Goal: Obtain resource: Download file/media

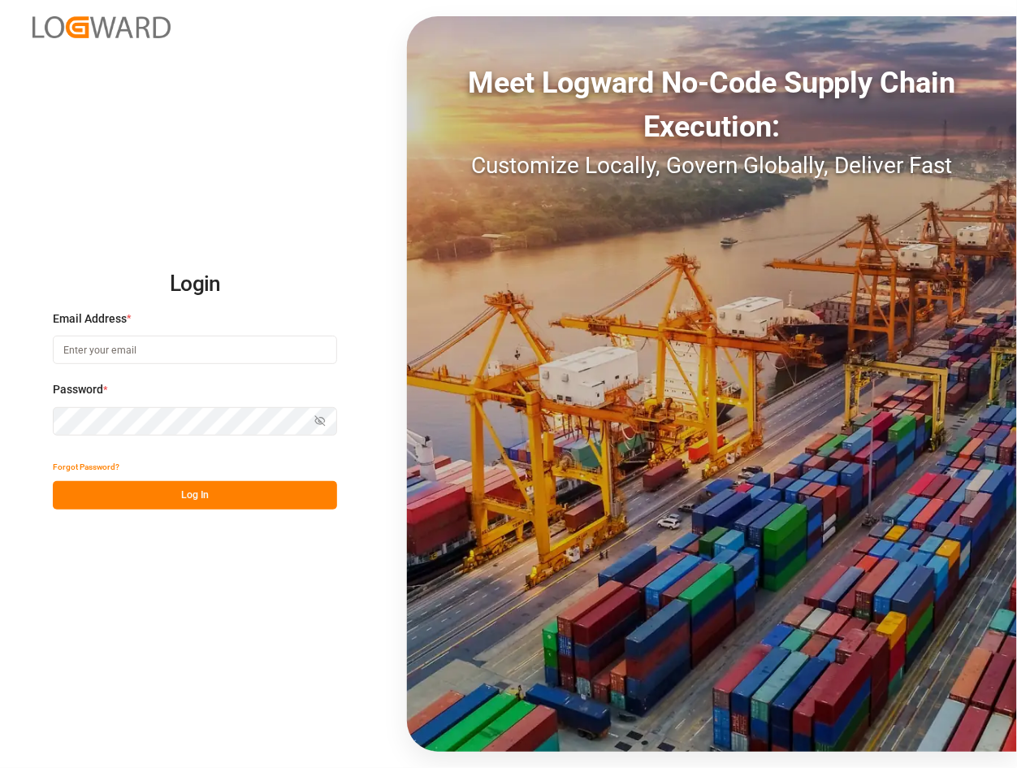
click at [156, 359] on input at bounding box center [195, 350] width 284 height 28
type input "catherine.danielson@jamindustries.com"
click at [256, 482] on button "Log In" at bounding box center [195, 495] width 284 height 28
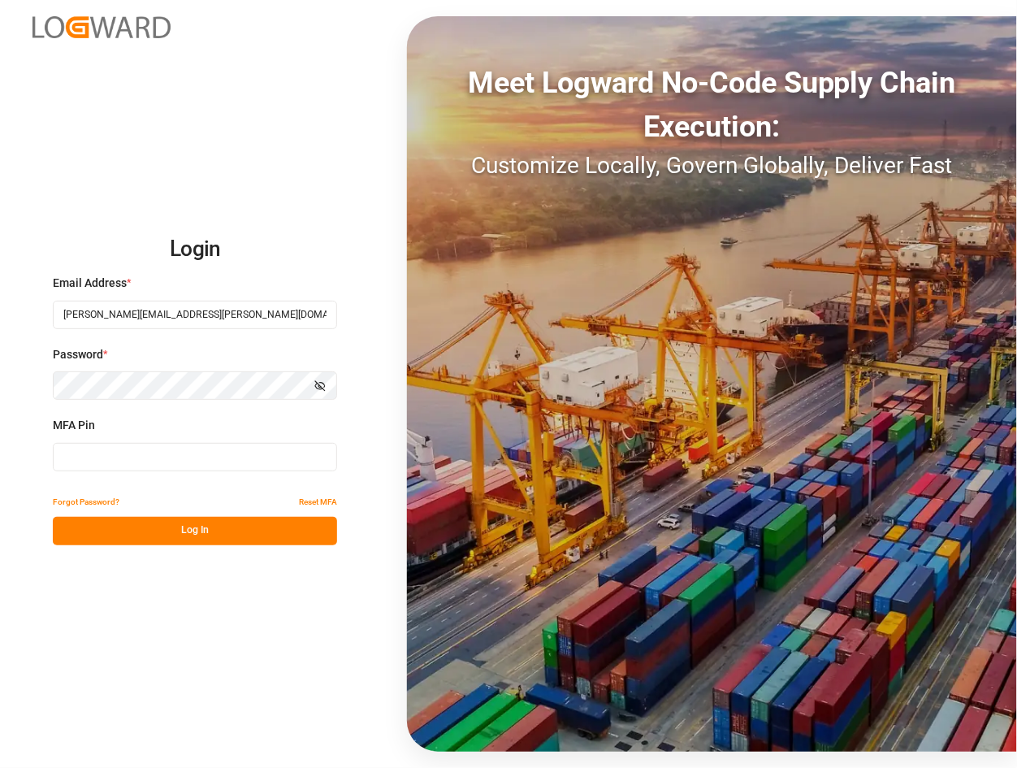
click at [210, 468] on input at bounding box center [195, 457] width 284 height 28
type input "953080"
click at [225, 541] on button "Log In" at bounding box center [195, 531] width 284 height 28
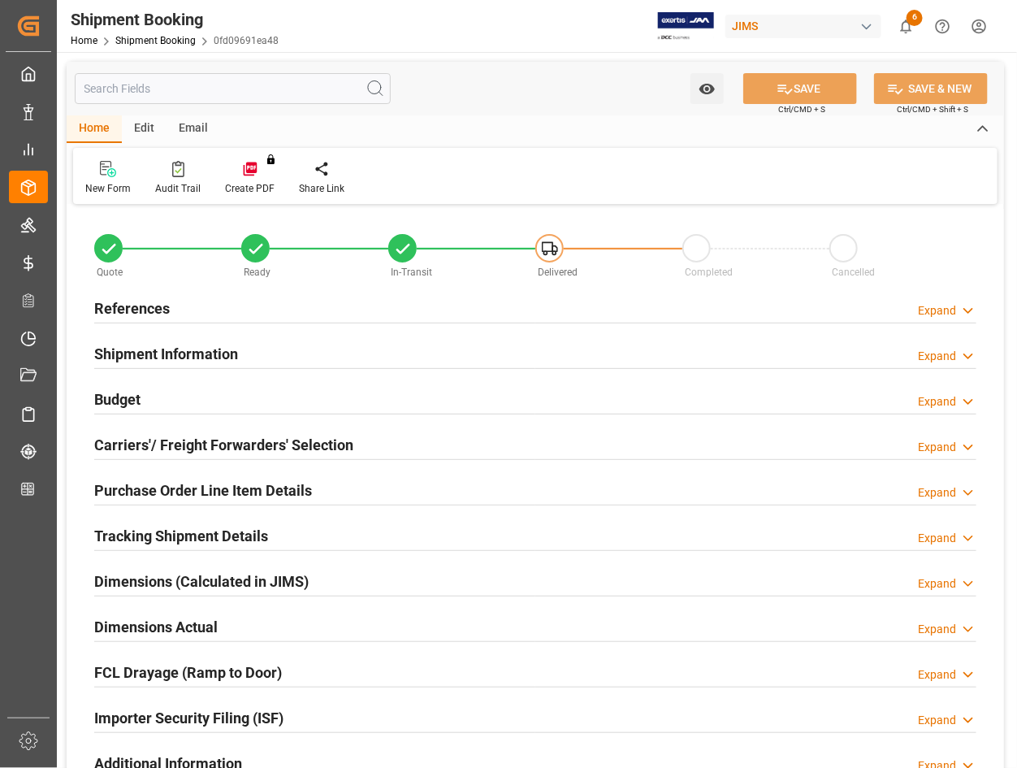
type input "77-10230-CN"
type input "77"
type input "CN"
type input "[GEOGRAPHIC_DATA]"
type input "In-Transit"
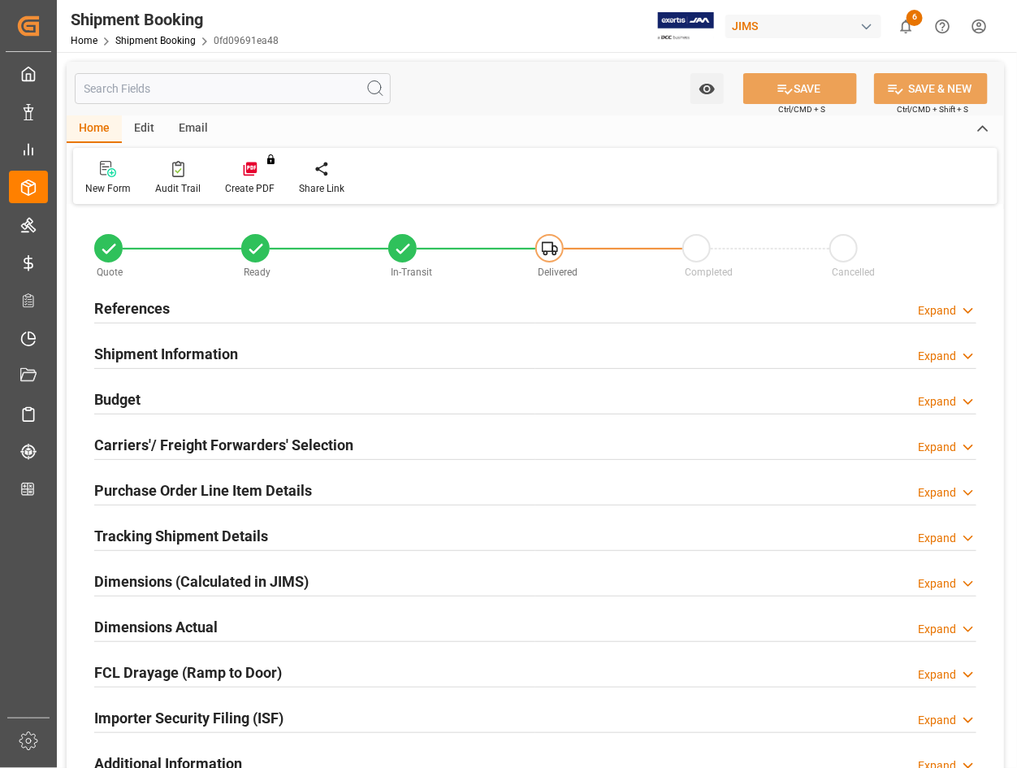
type input "LCL"
type input "[PERSON_NAME]"
type textarea "LUMI LEGEND ENTERPRISES LTD."
type input "670400"
type input "0"
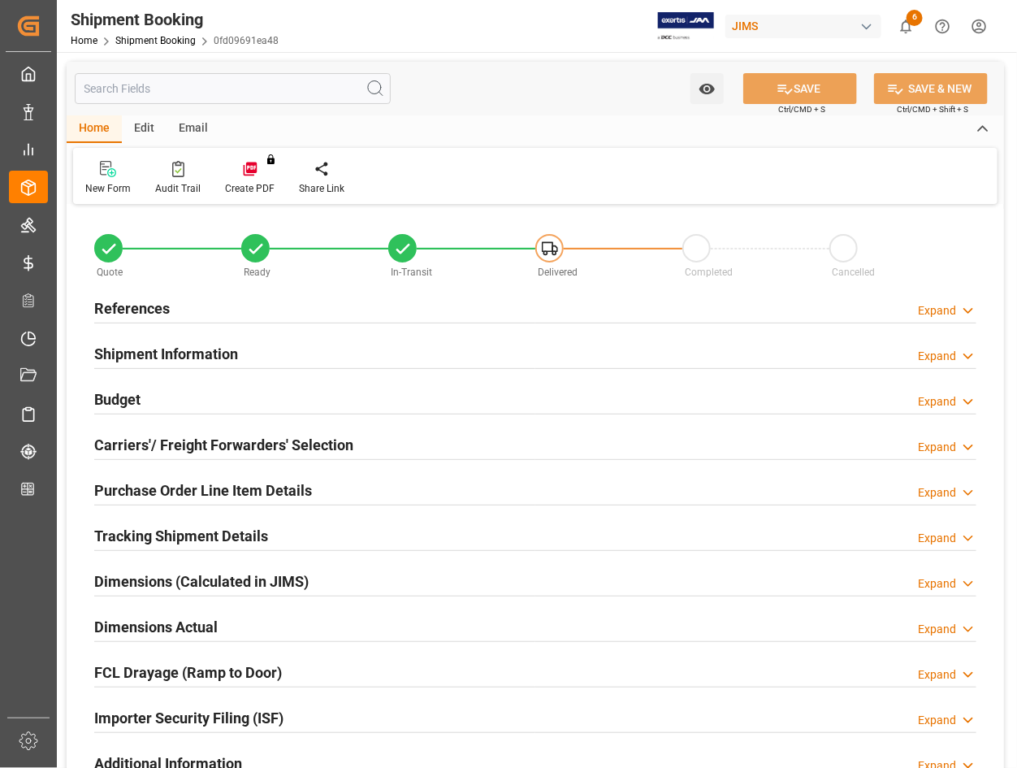
type input "[DATE]"
click at [130, 306] on h2 "References" at bounding box center [132, 308] width 76 height 22
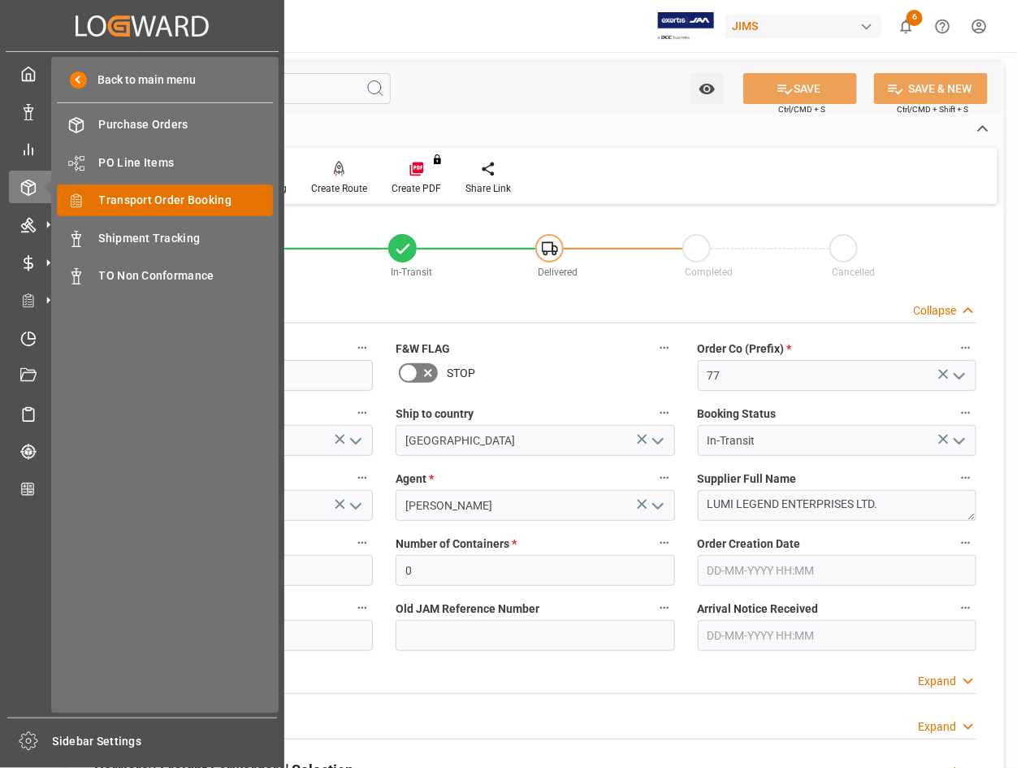
click at [122, 200] on span "Transport Order Booking" at bounding box center [186, 200] width 175 height 17
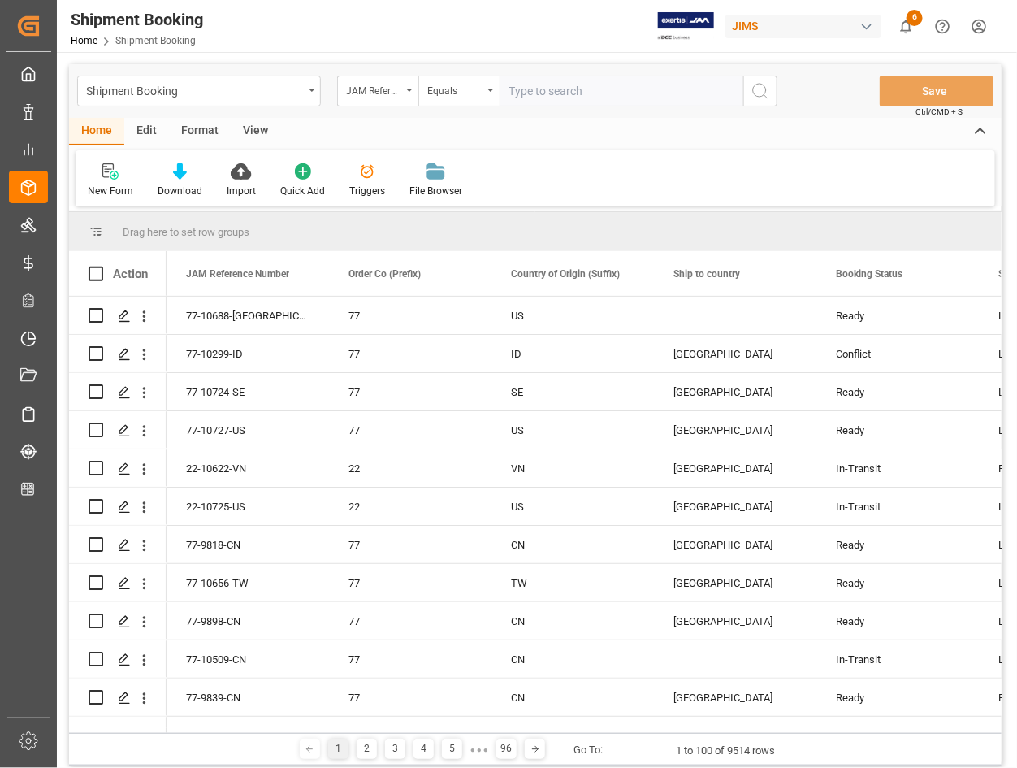
click at [509, 92] on input "text" at bounding box center [622, 91] width 244 height 31
type input "77-101230-CN"
click at [758, 92] on icon "search button" at bounding box center [761, 91] width 20 height 20
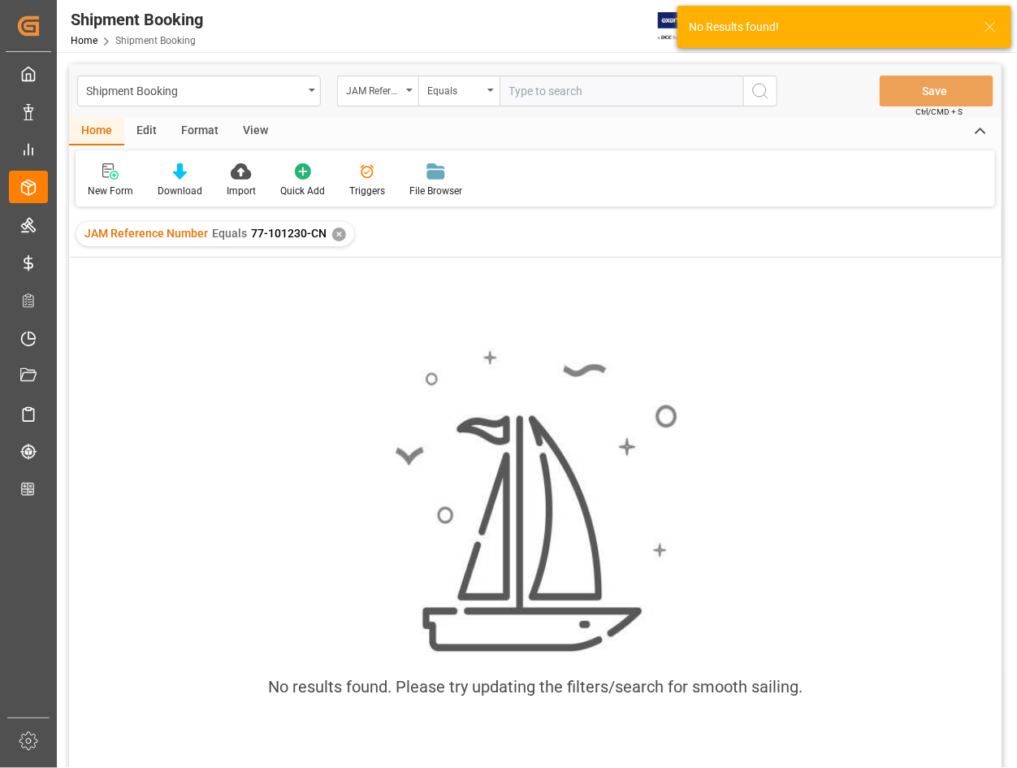
click at [337, 232] on div "✕" at bounding box center [339, 235] width 14 height 14
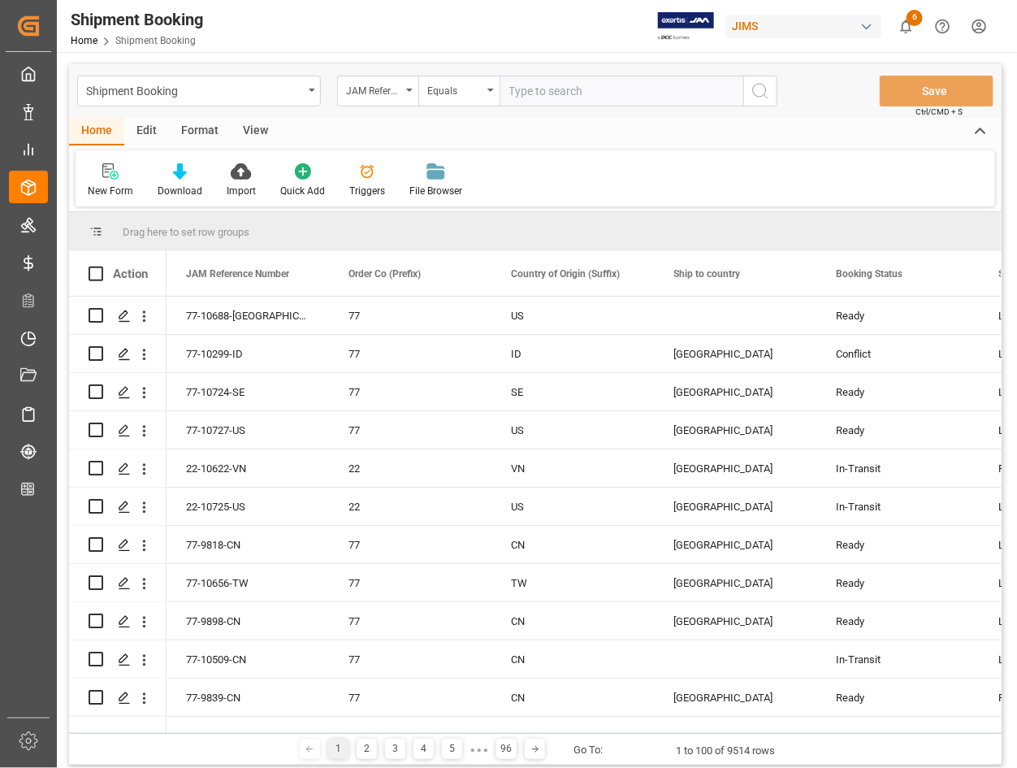
click at [522, 87] on input "text" at bounding box center [622, 91] width 244 height 31
type input "77-10230-CN"
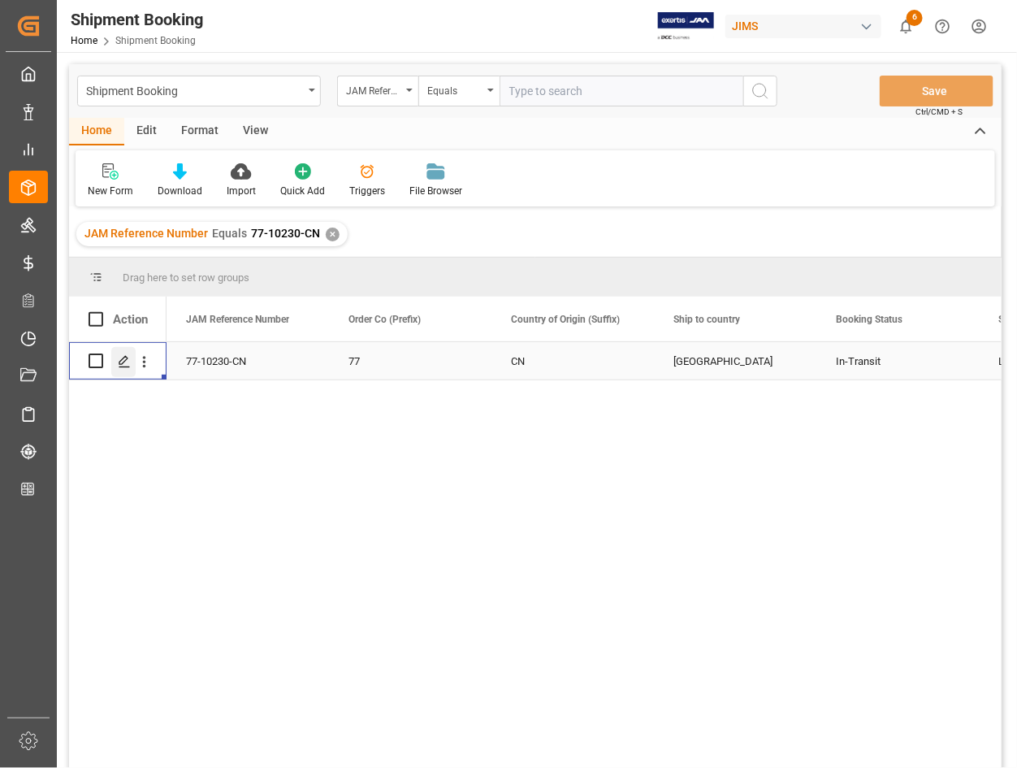
click at [126, 364] on icon "Press SPACE to select this row." at bounding box center [124, 361] width 13 height 13
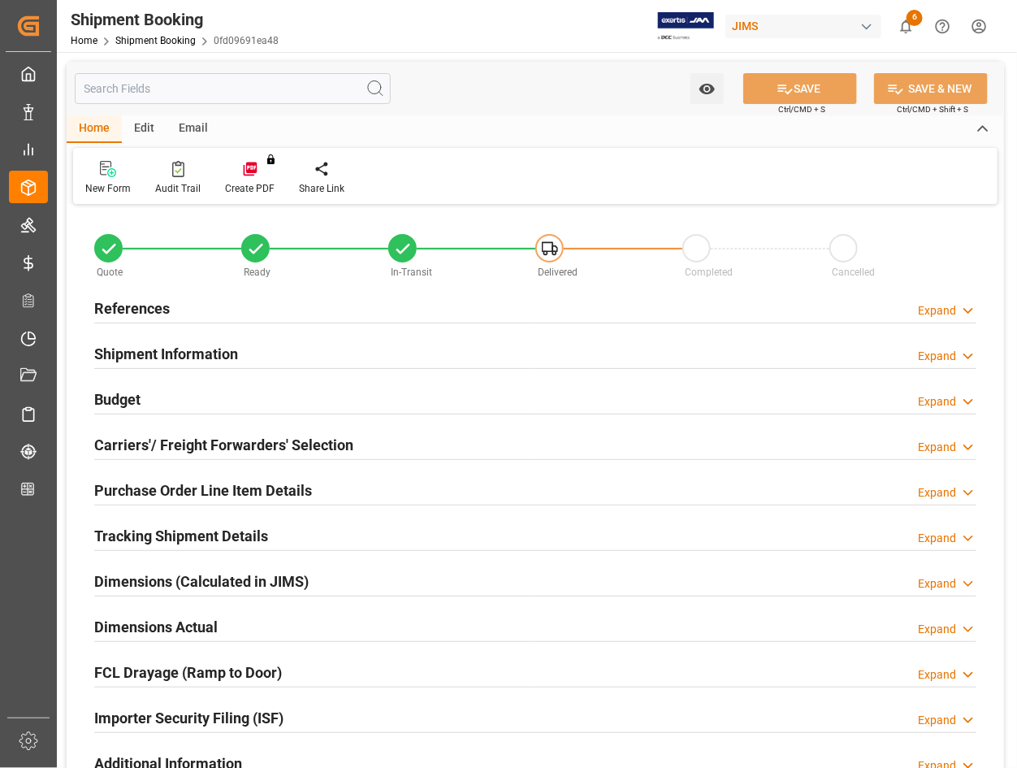
type input "0"
type input "3280.1491"
type input "1000"
type input "20651.56"
click at [128, 392] on h2 "Budget" at bounding box center [117, 399] width 46 height 22
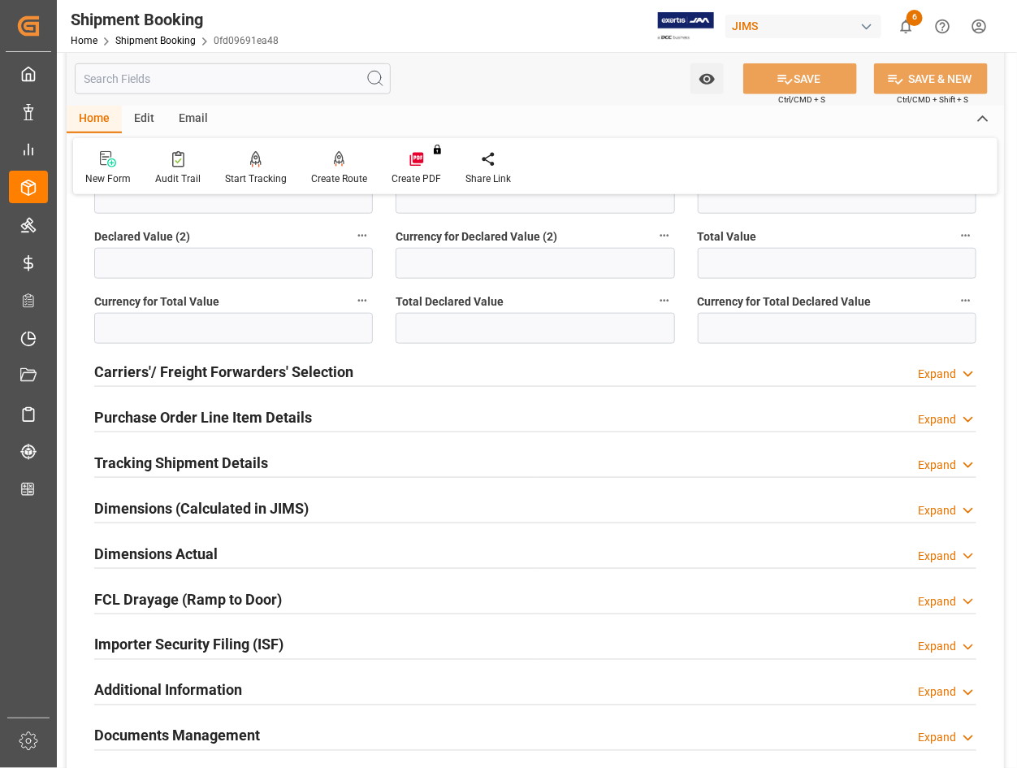
scroll to position [508, 0]
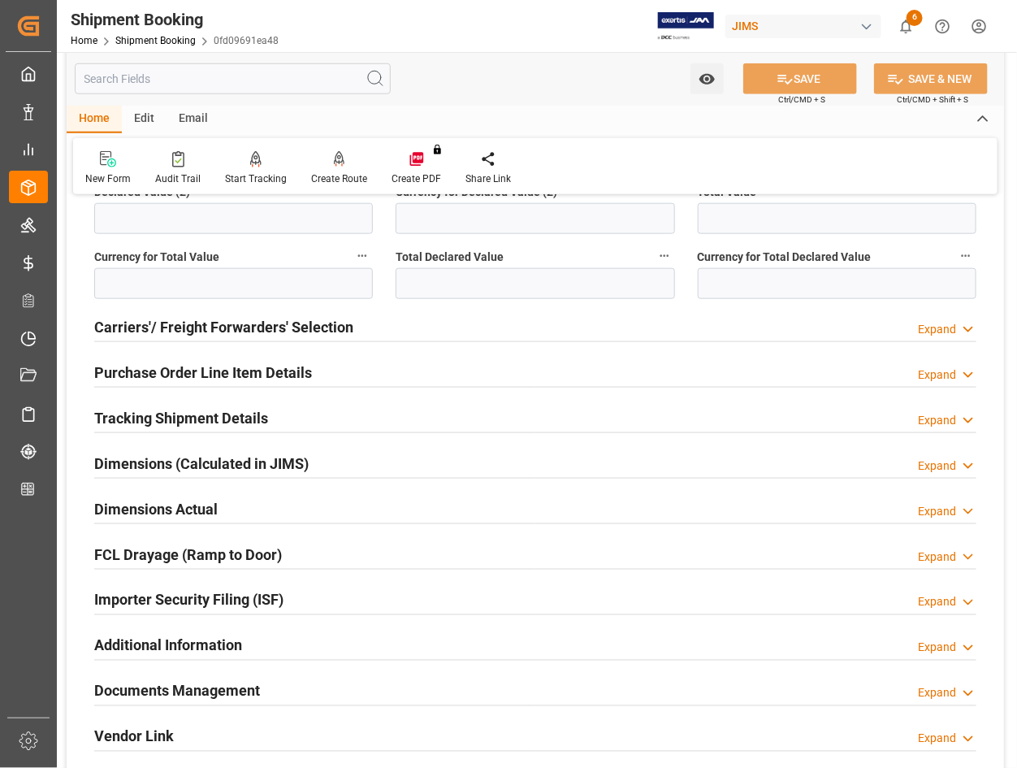
click at [140, 368] on h2 "Purchase Order Line Item Details" at bounding box center [203, 373] width 218 height 22
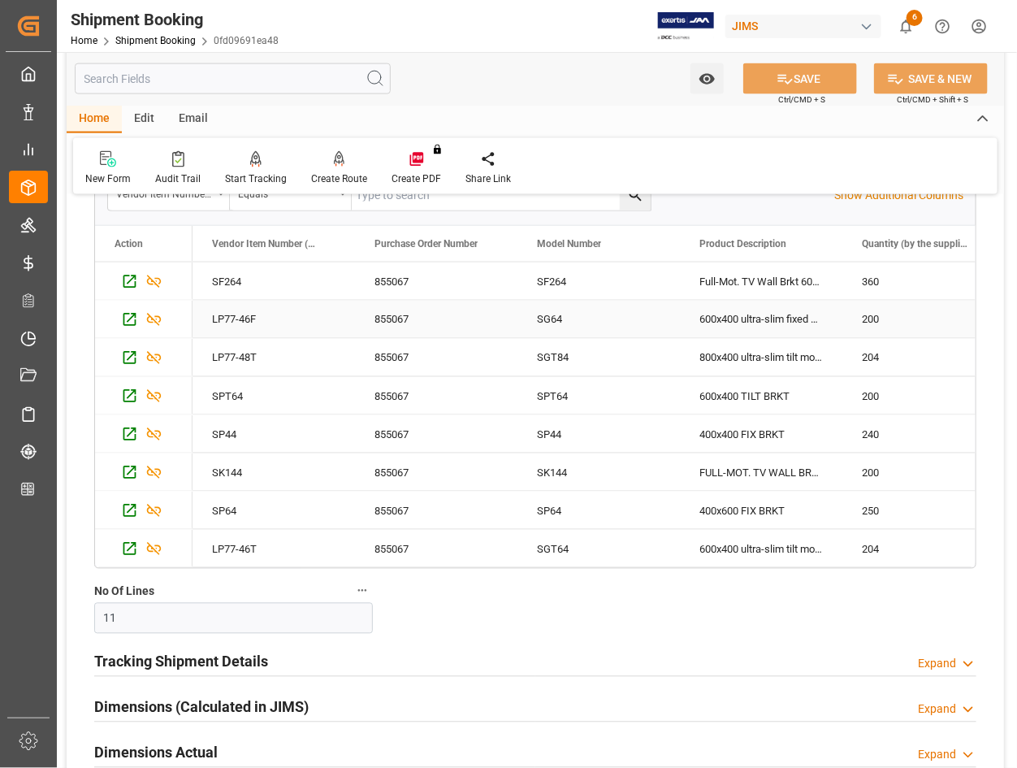
scroll to position [813, 0]
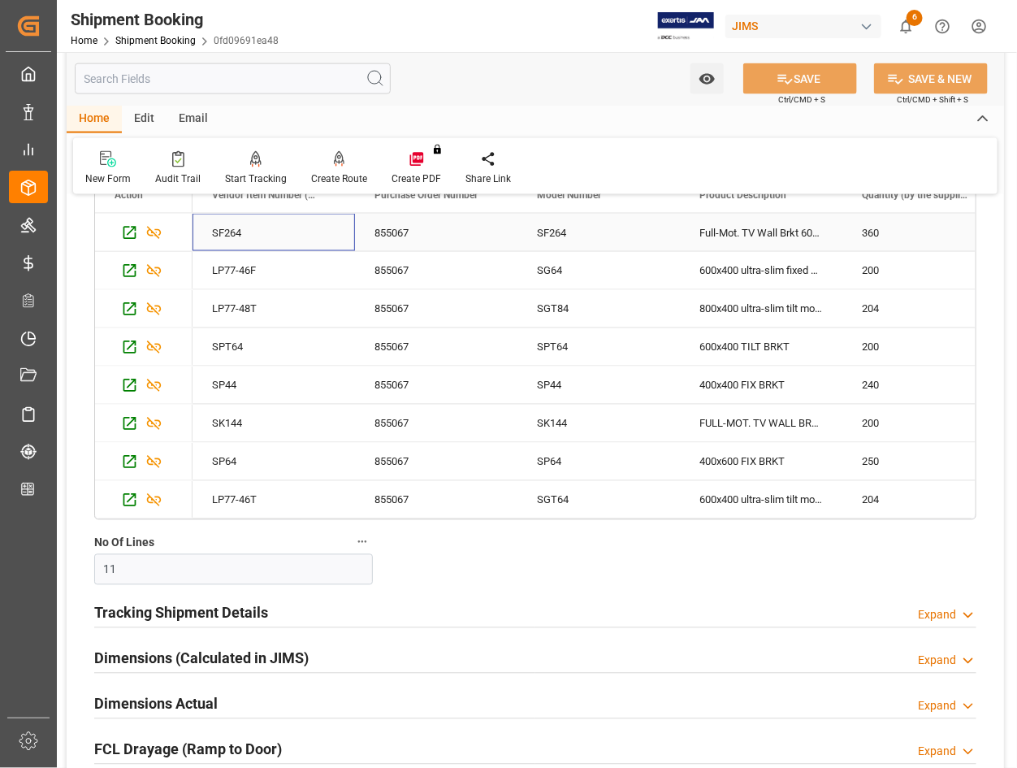
click at [294, 232] on div "SF264" at bounding box center [274, 232] width 163 height 37
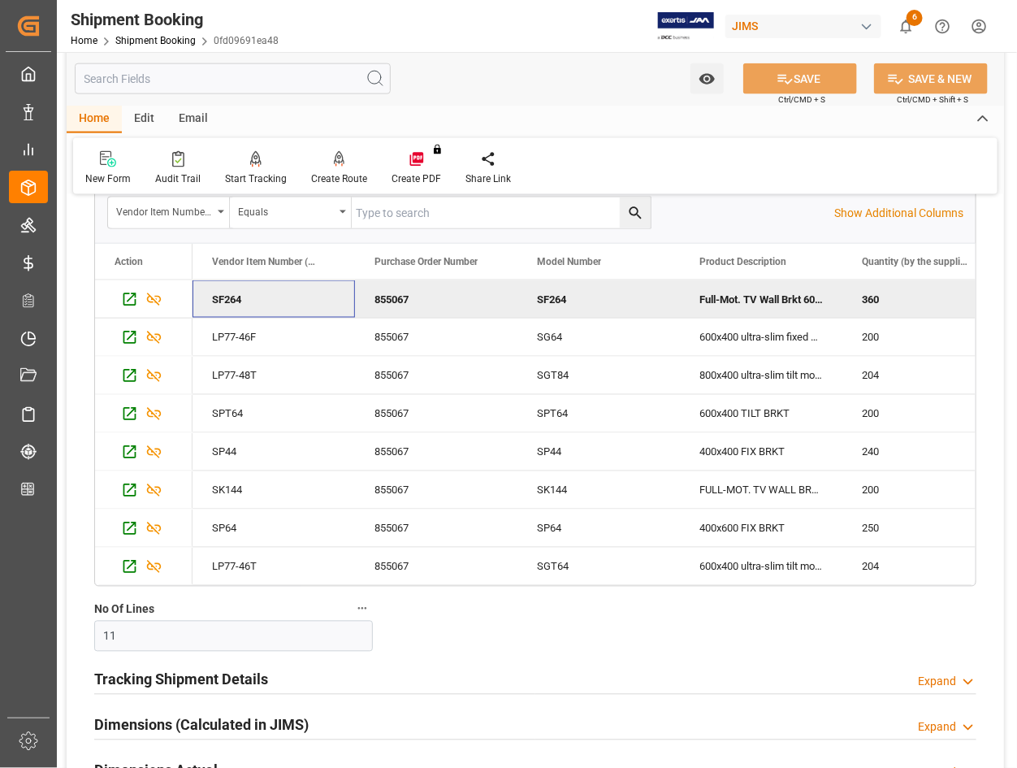
scroll to position [711, 0]
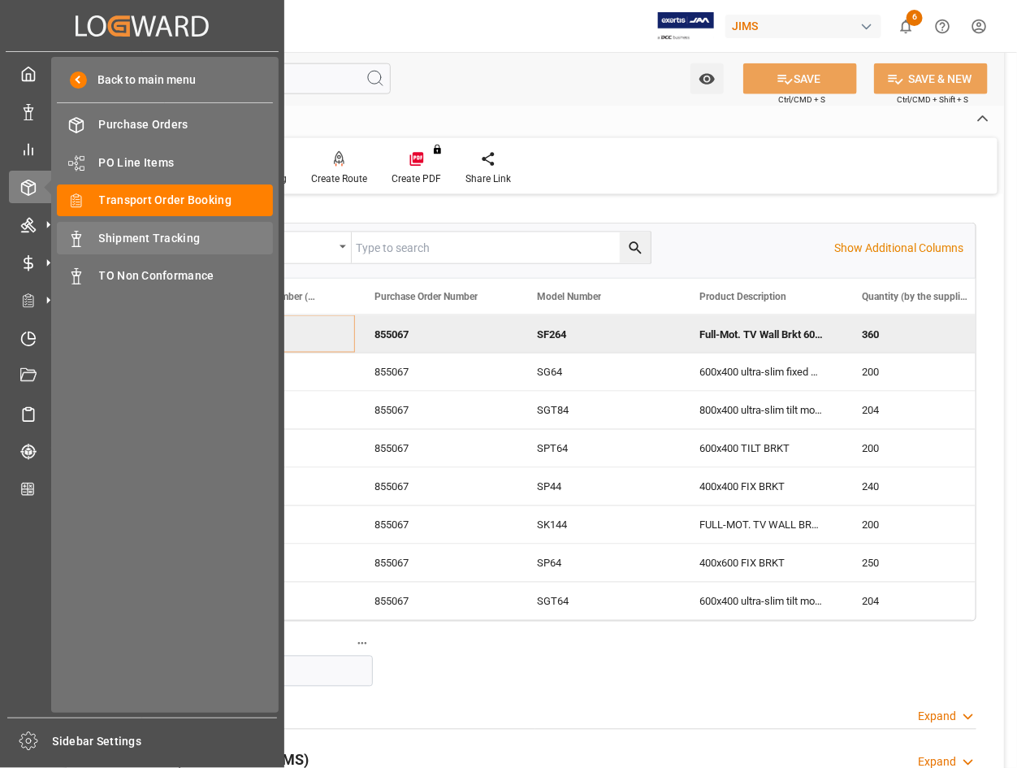
click at [139, 236] on span "Shipment Tracking" at bounding box center [186, 238] width 175 height 17
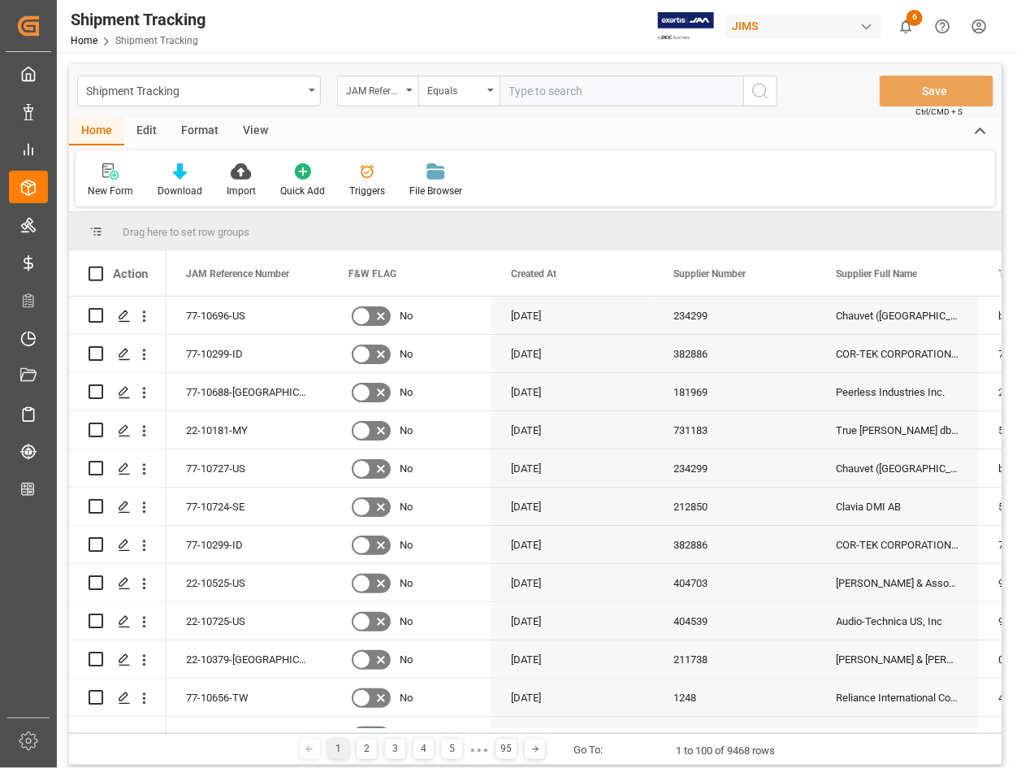
click at [599, 88] on input "text" at bounding box center [622, 91] width 244 height 31
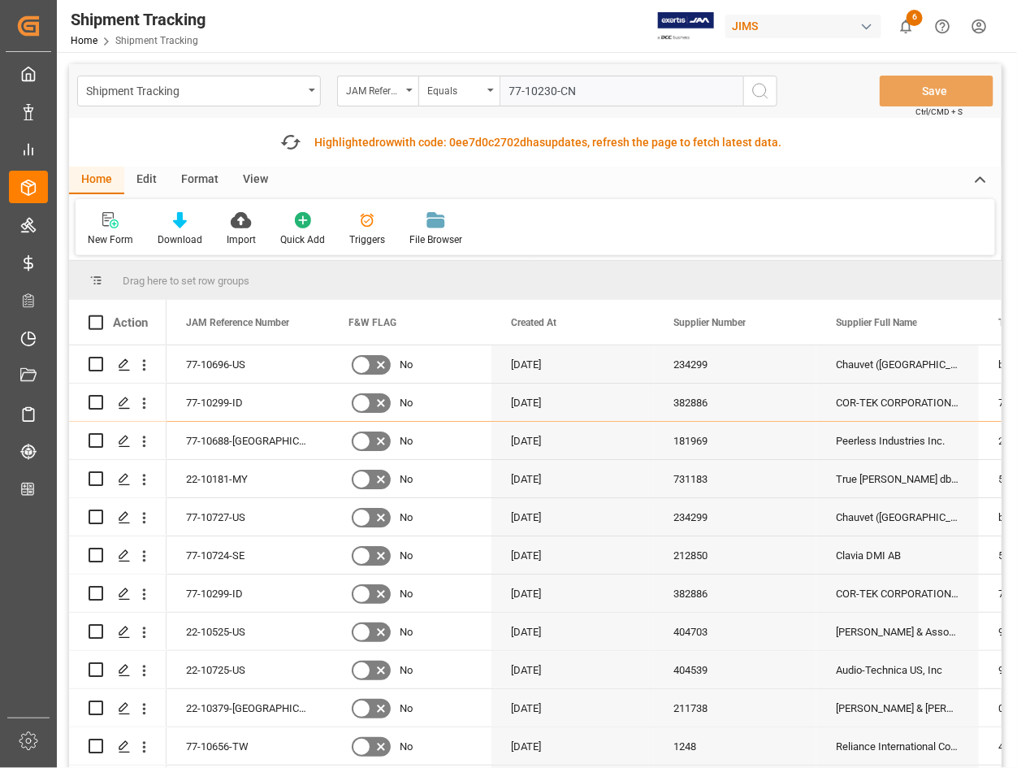
type input "77-10230-CN"
click at [760, 90] on icon "search button" at bounding box center [761, 91] width 20 height 20
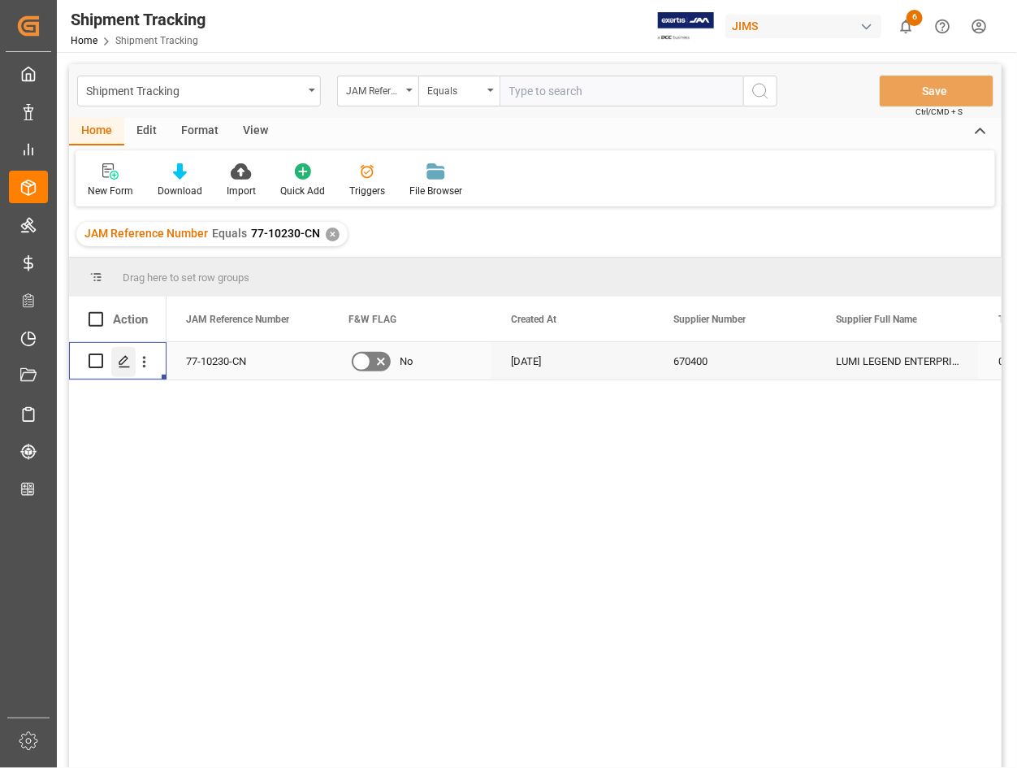
click at [120, 364] on polygon "Press SPACE to select this row." at bounding box center [123, 360] width 8 height 8
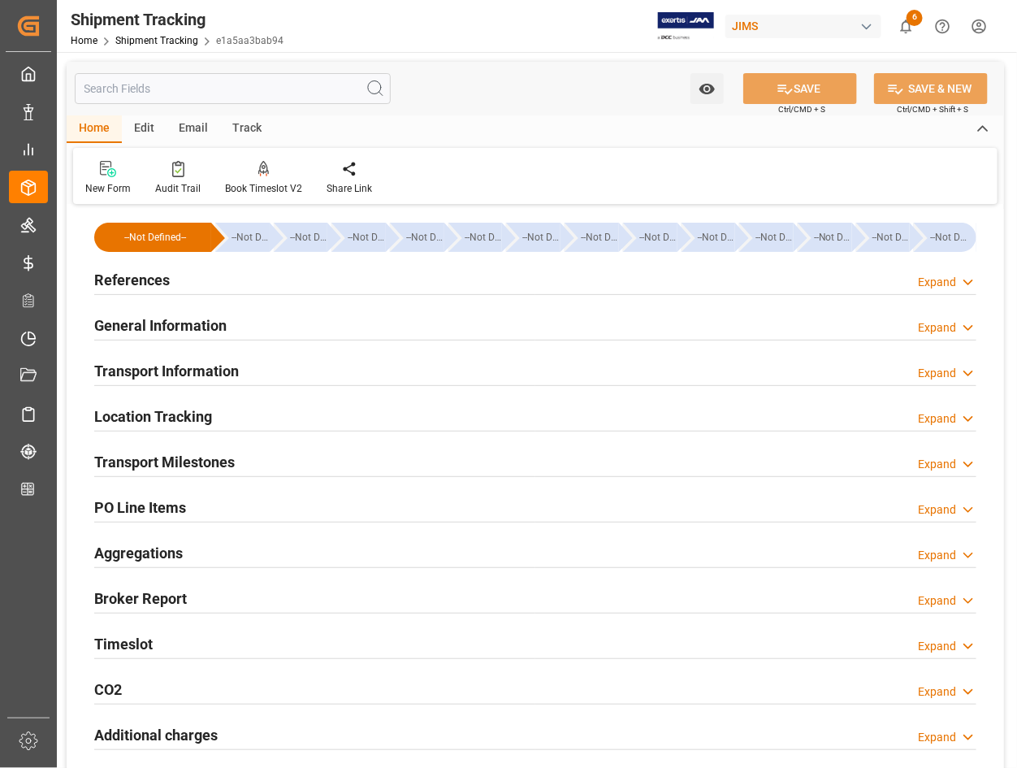
click at [157, 501] on h2 "PO Line Items" at bounding box center [140, 507] width 92 height 22
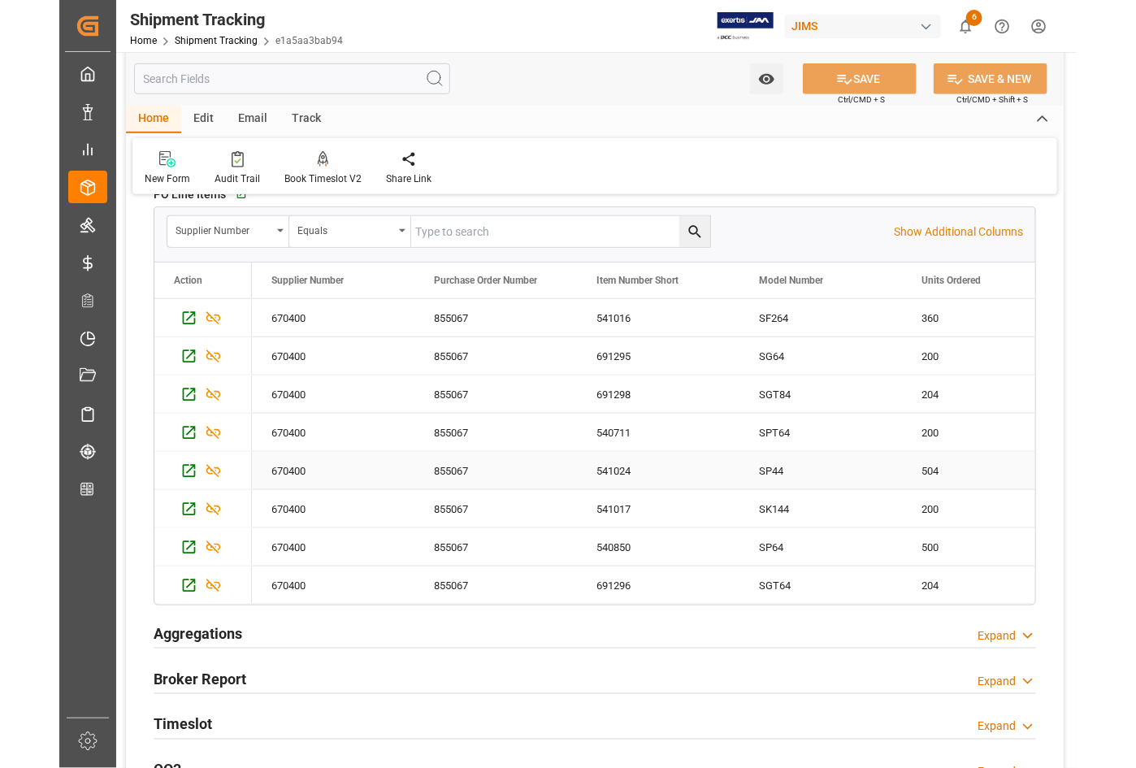
scroll to position [305, 0]
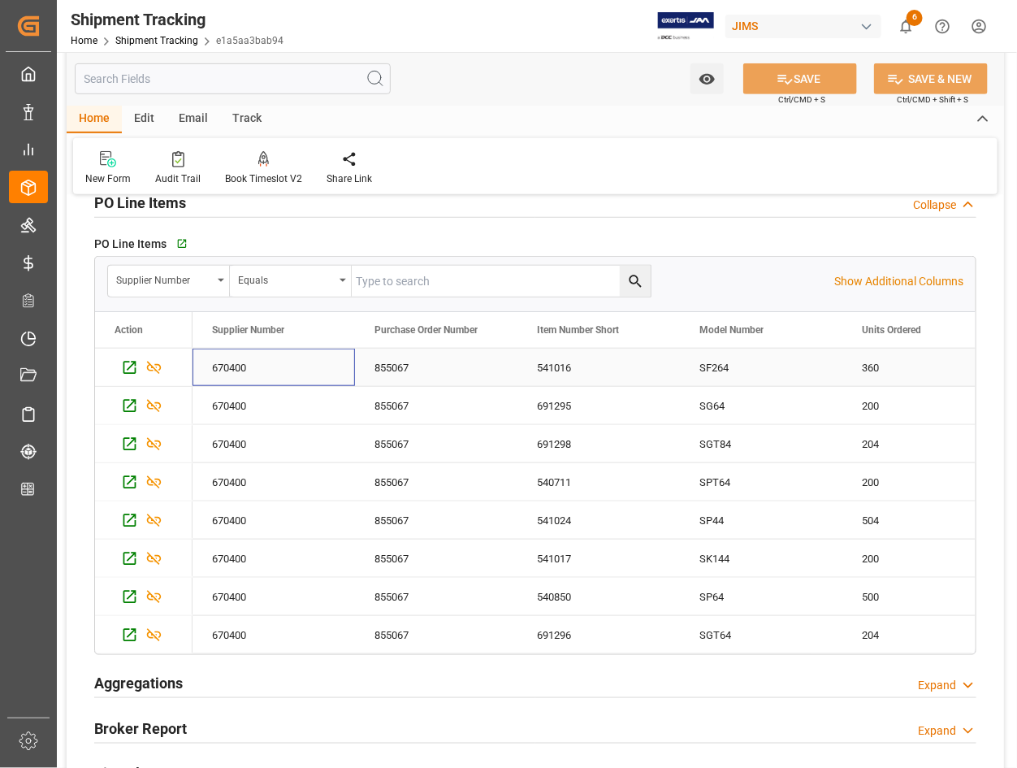
click at [265, 367] on div "670400" at bounding box center [274, 367] width 163 height 37
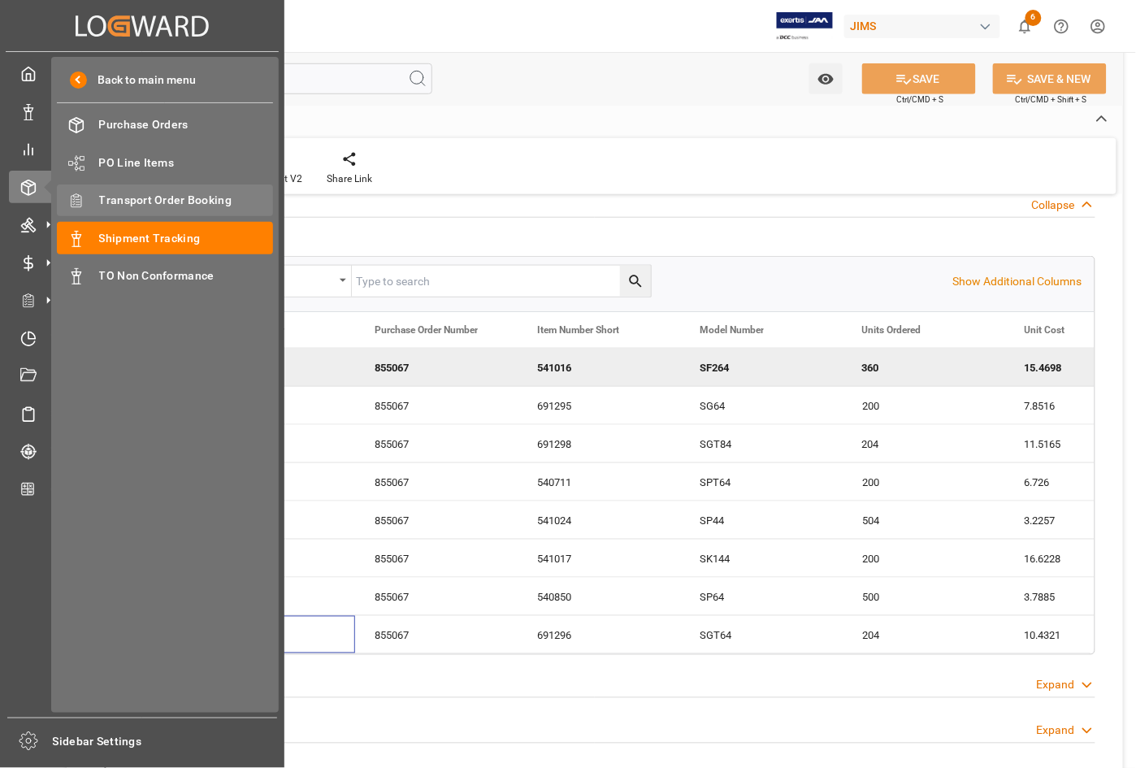
click at [131, 196] on span "Transport Order Booking" at bounding box center [186, 200] width 175 height 17
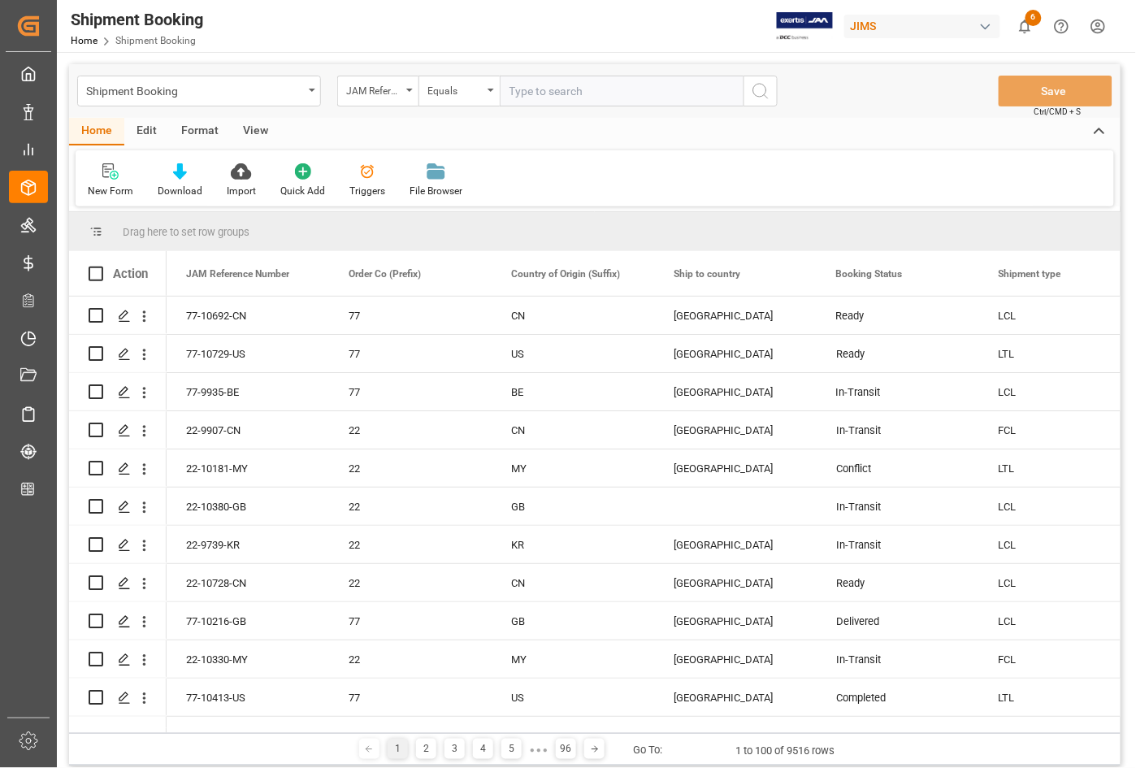
click at [524, 86] on input "text" at bounding box center [622, 91] width 244 height 31
type input "77-9722-[GEOGRAPHIC_DATA]"
click at [754, 88] on icon "search button" at bounding box center [761, 91] width 20 height 20
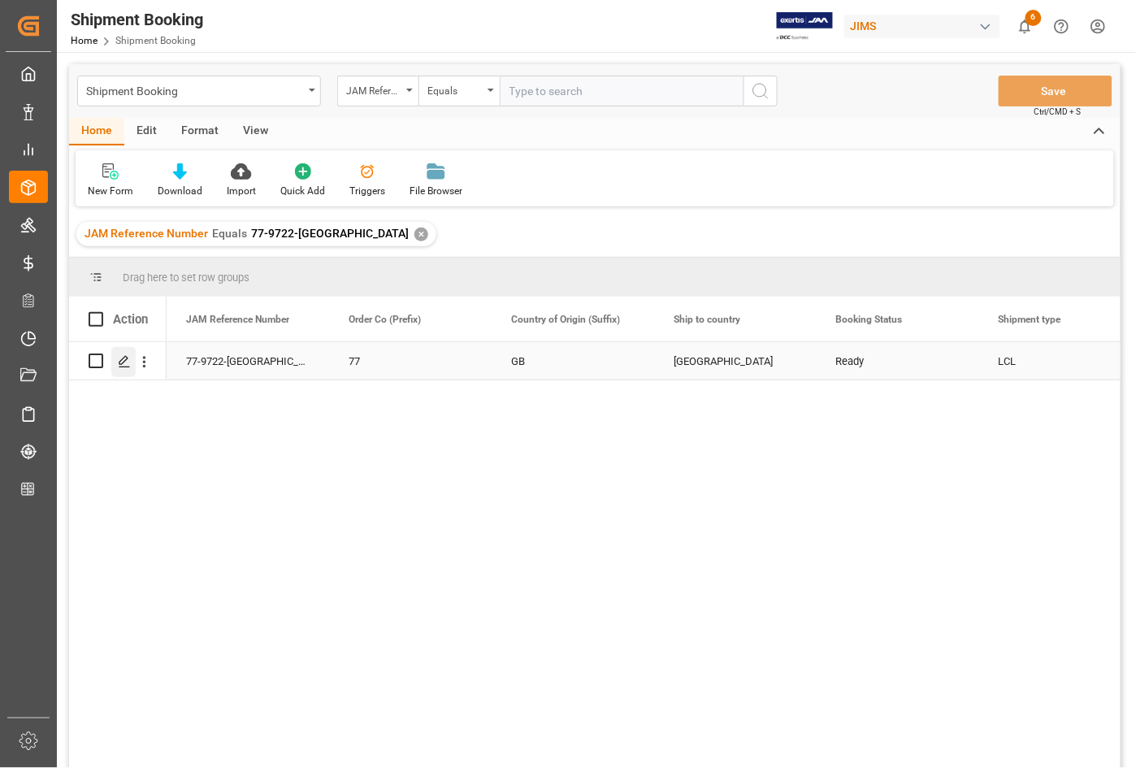
click at [123, 362] on icon "Press SPACE to select this row." at bounding box center [124, 361] width 13 height 13
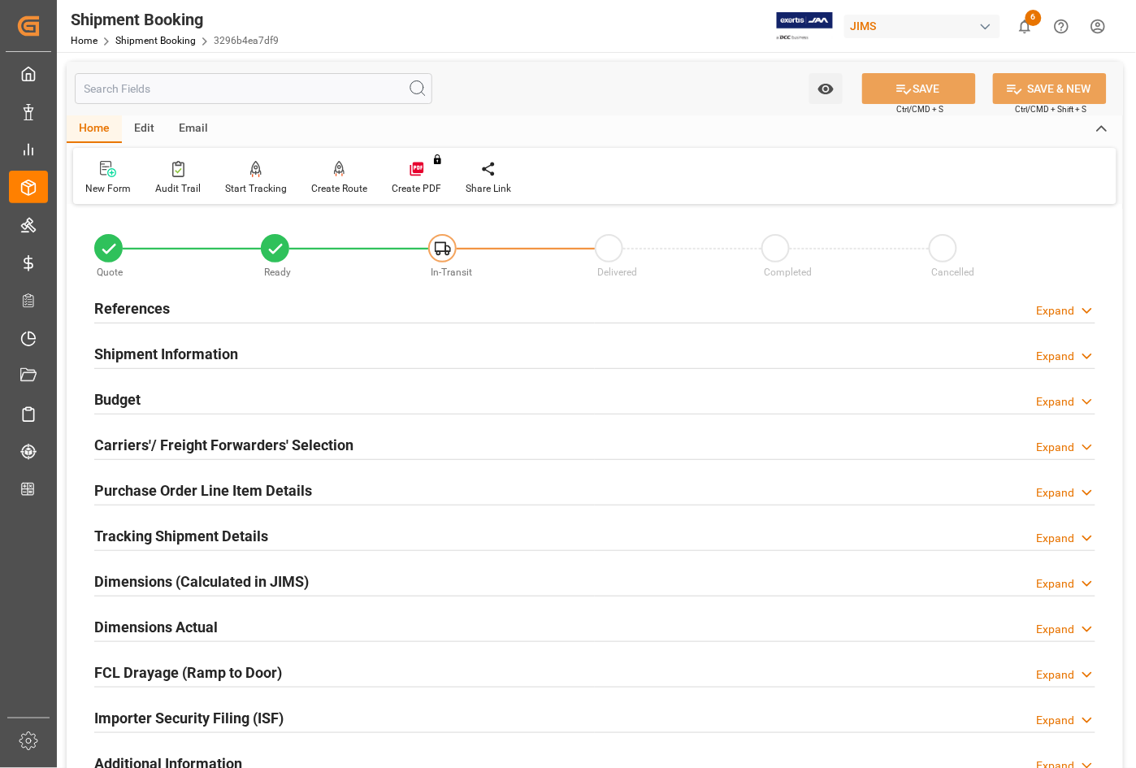
click at [163, 439] on h2 "Carriers'/ Freight Forwarders' Selection" at bounding box center [223, 445] width 259 height 22
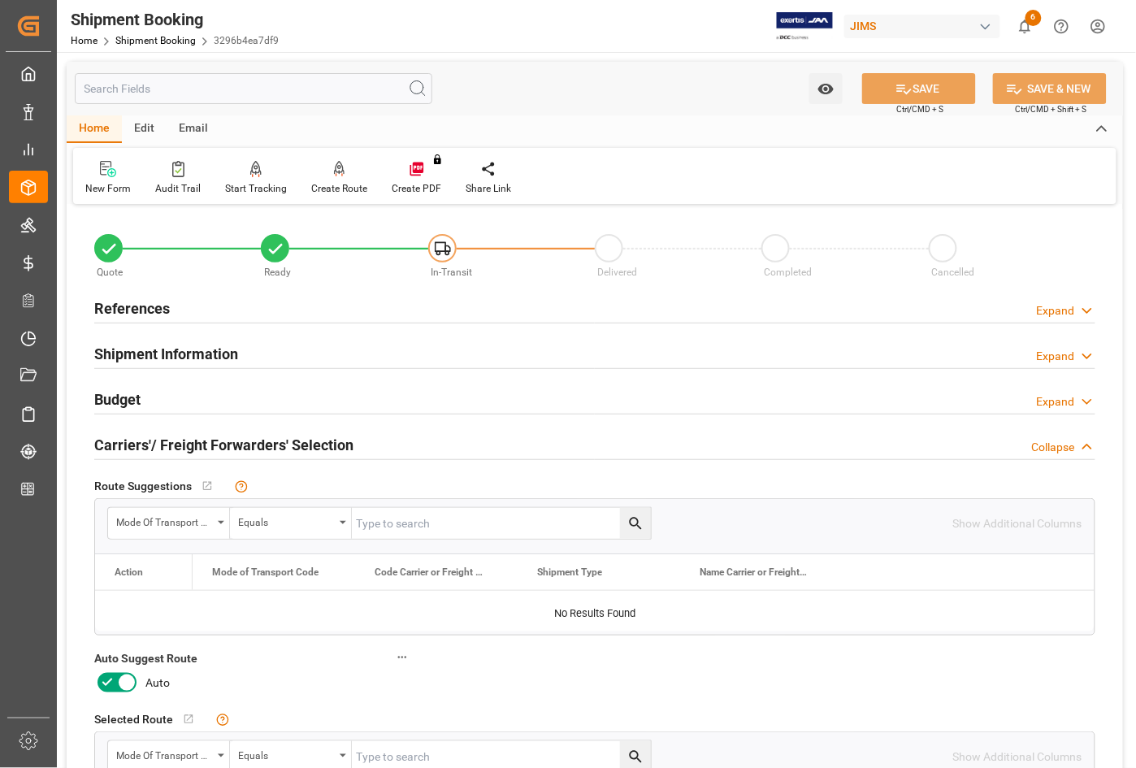
click at [127, 680] on icon at bounding box center [127, 683] width 20 height 20
click at [0, 0] on input "checkbox" at bounding box center [0, 0] width 0 height 0
click at [895, 79] on button "SAVE" at bounding box center [919, 88] width 114 height 31
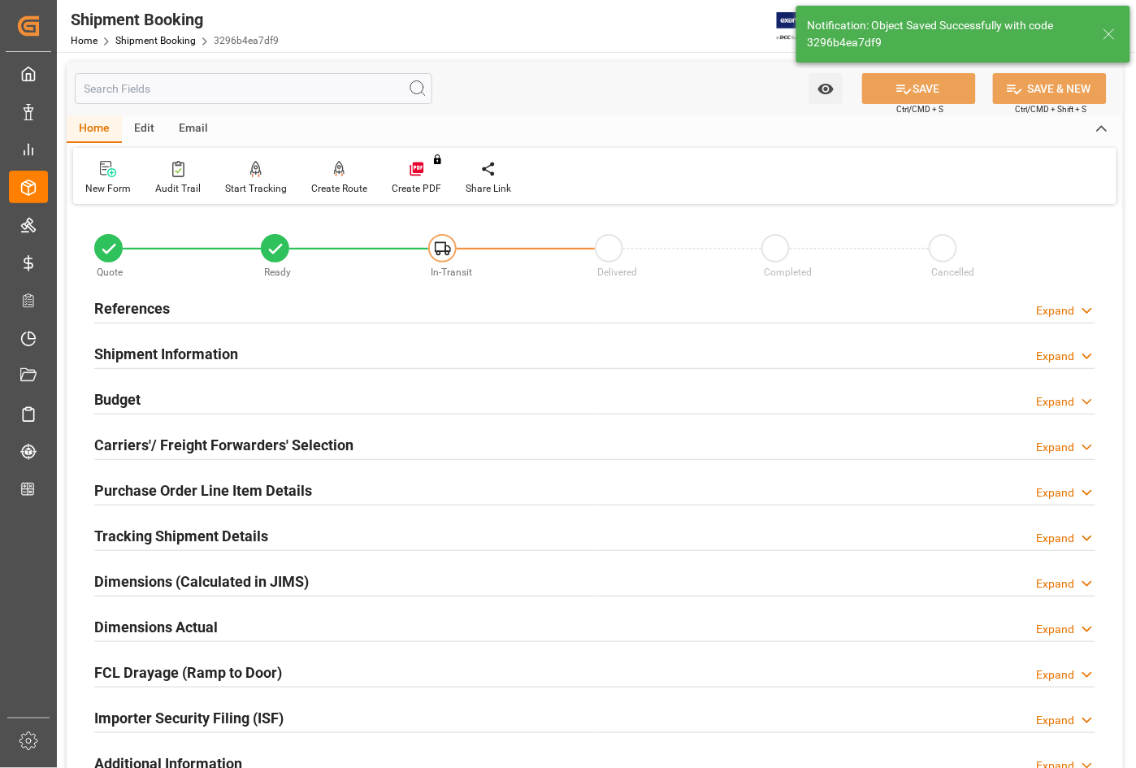
click at [111, 397] on h2 "Budget" at bounding box center [117, 399] width 46 height 22
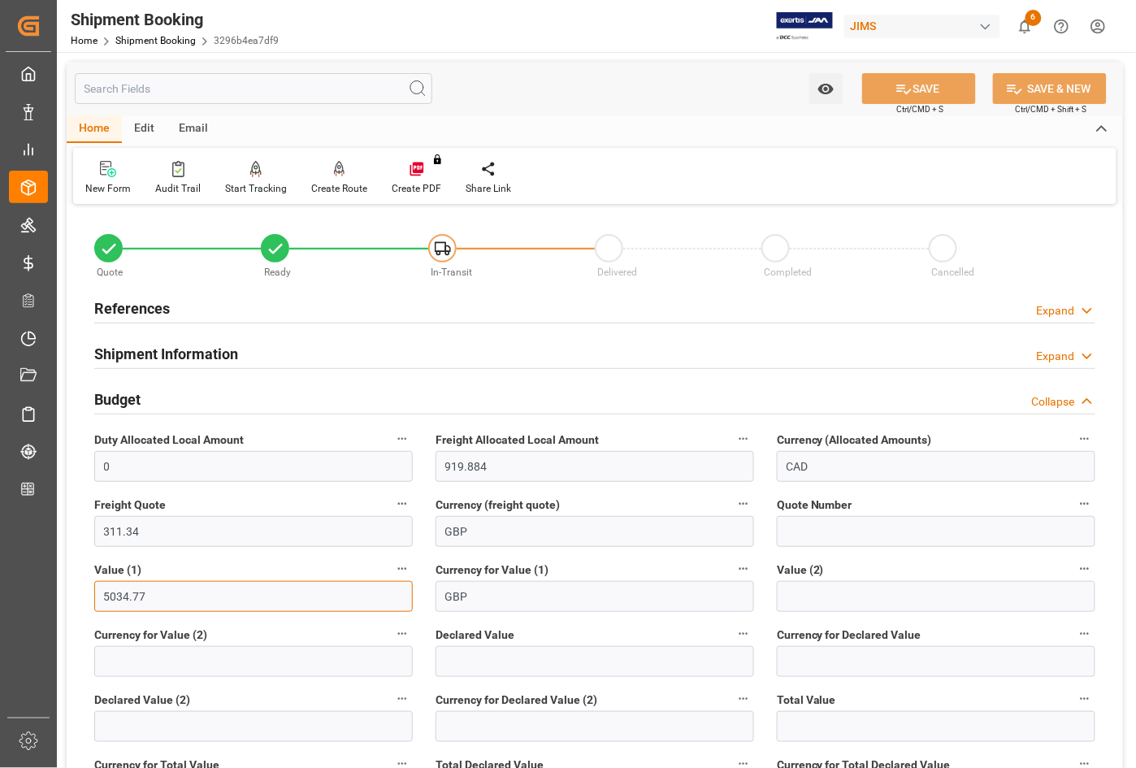
click at [153, 599] on input "5034.77" at bounding box center [253, 596] width 319 height 31
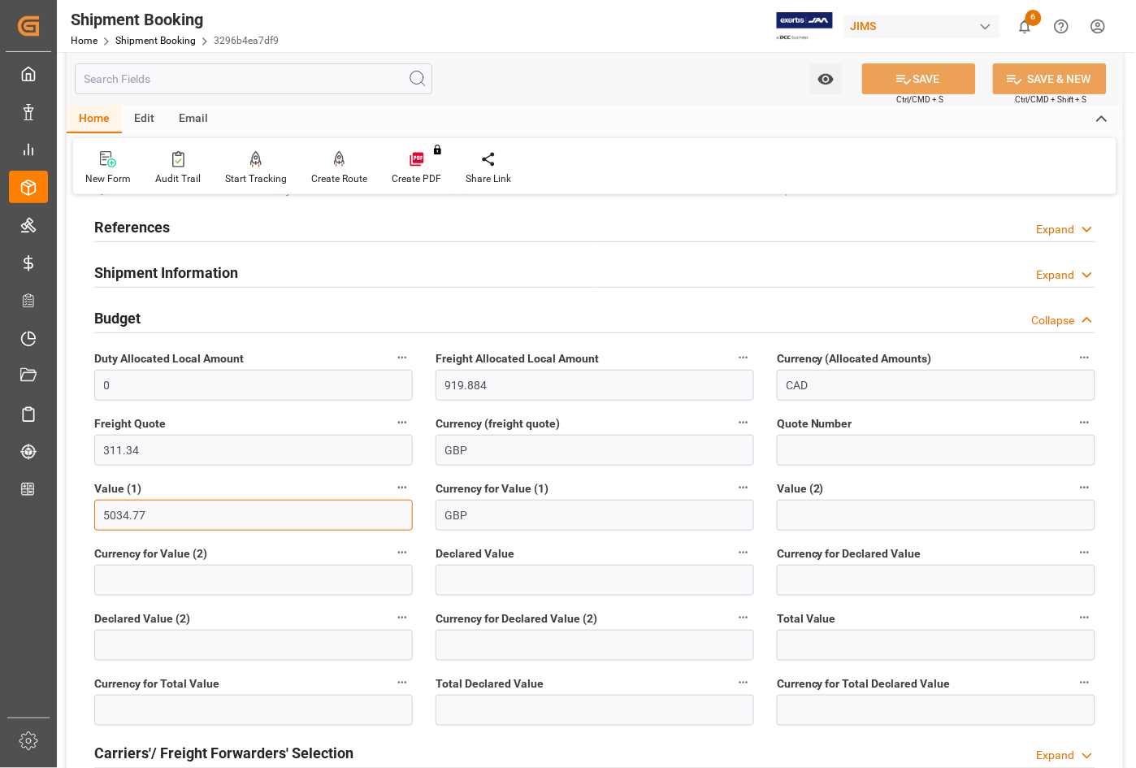
scroll to position [203, 0]
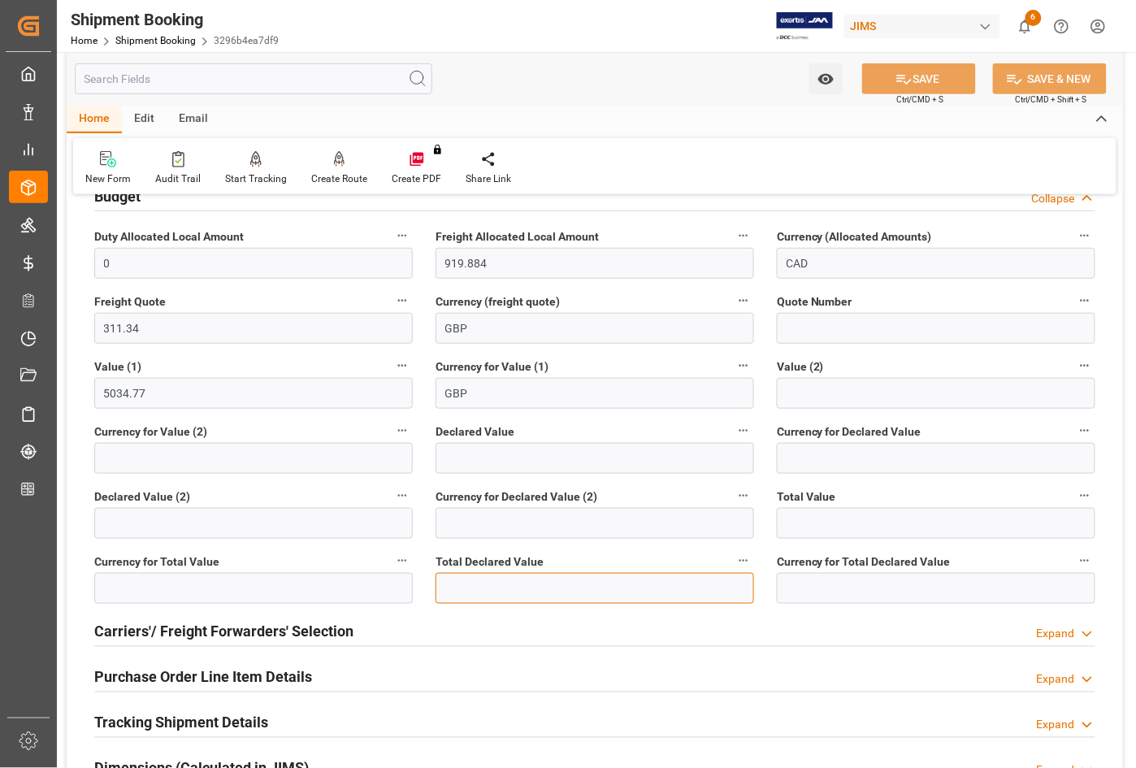
click at [468, 587] on input "text" at bounding box center [595, 588] width 319 height 31
type input "5034.66"
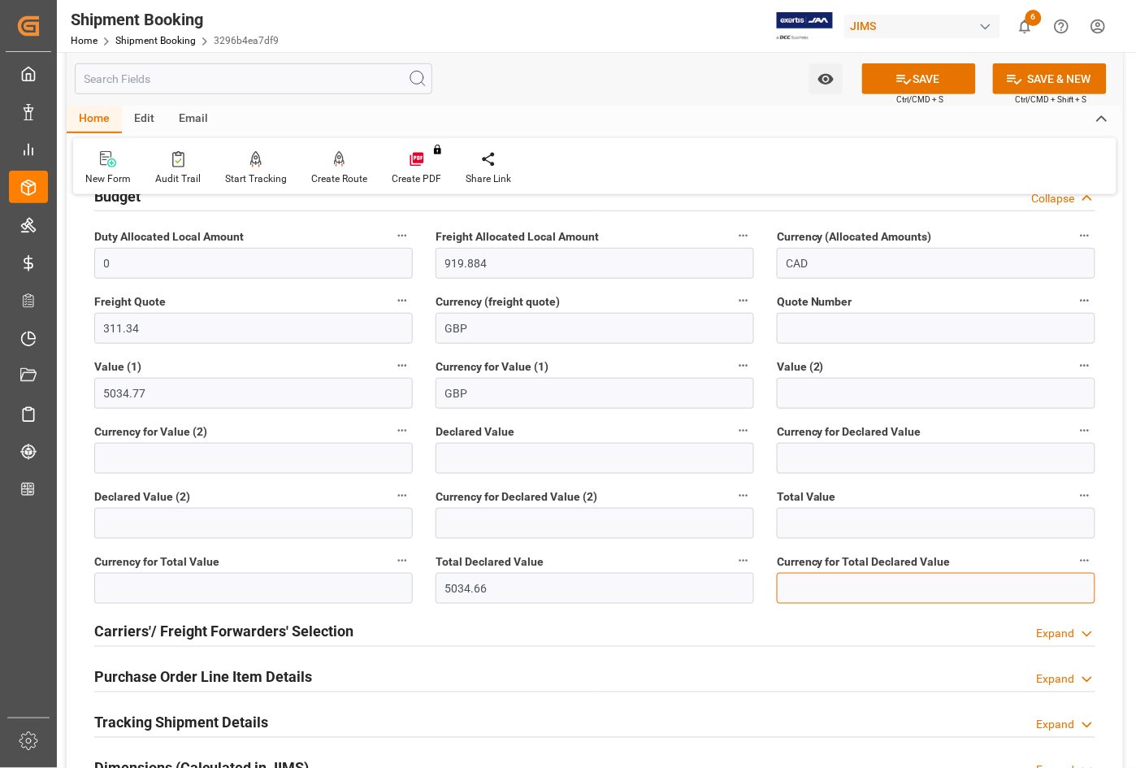
click at [802, 587] on input at bounding box center [936, 588] width 319 height 31
type input "GBP"
click at [919, 77] on button "SAVE" at bounding box center [919, 78] width 114 height 31
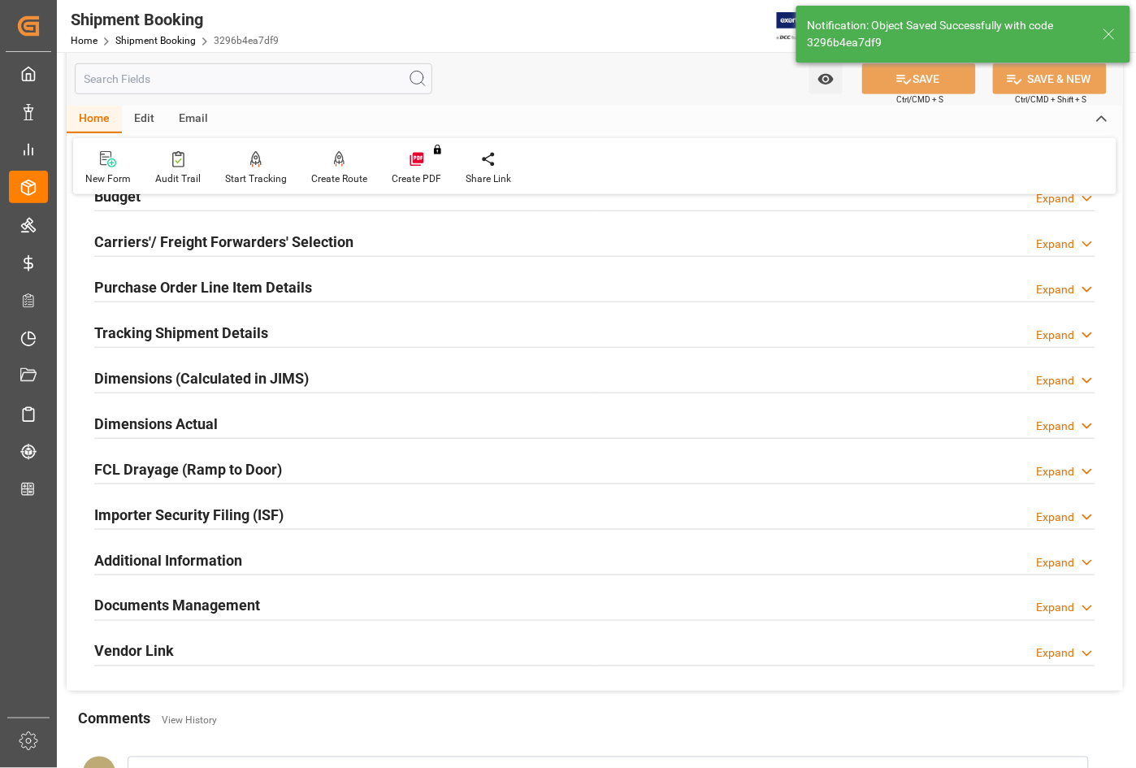
click at [138, 240] on h2 "Carriers'/ Freight Forwarders' Selection" at bounding box center [223, 242] width 259 height 22
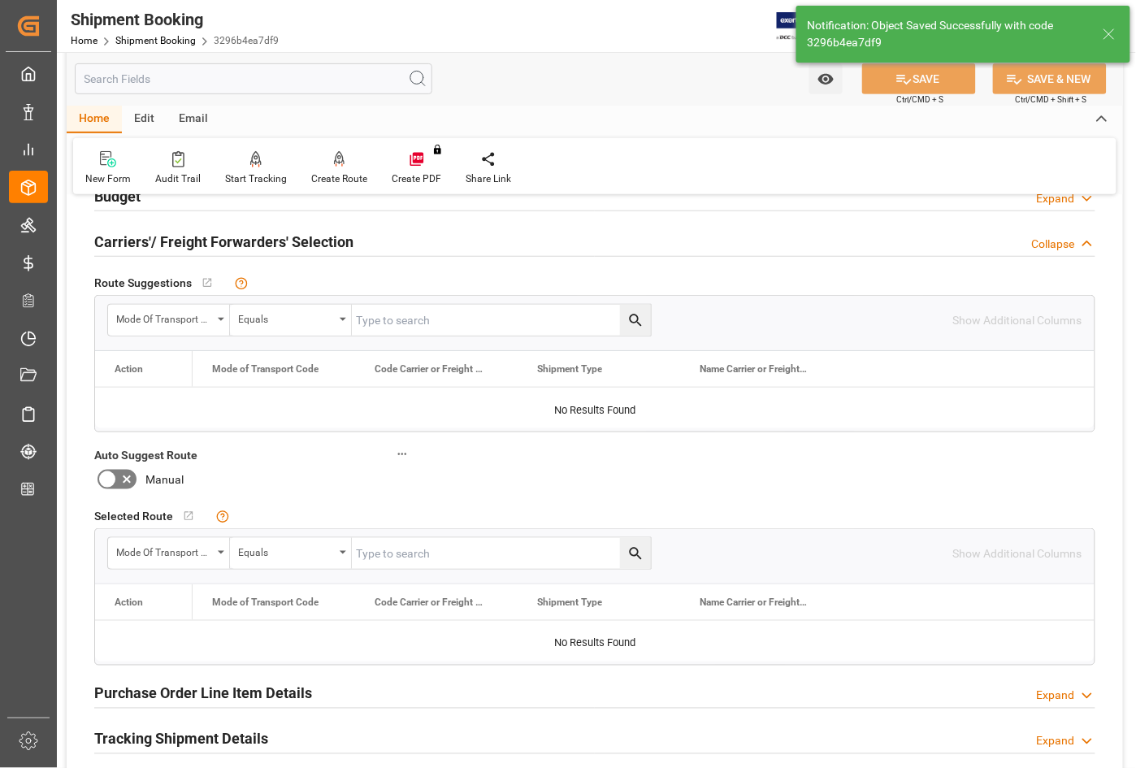
click at [138, 240] on h2 "Carriers'/ Freight Forwarders' Selection" at bounding box center [223, 242] width 259 height 22
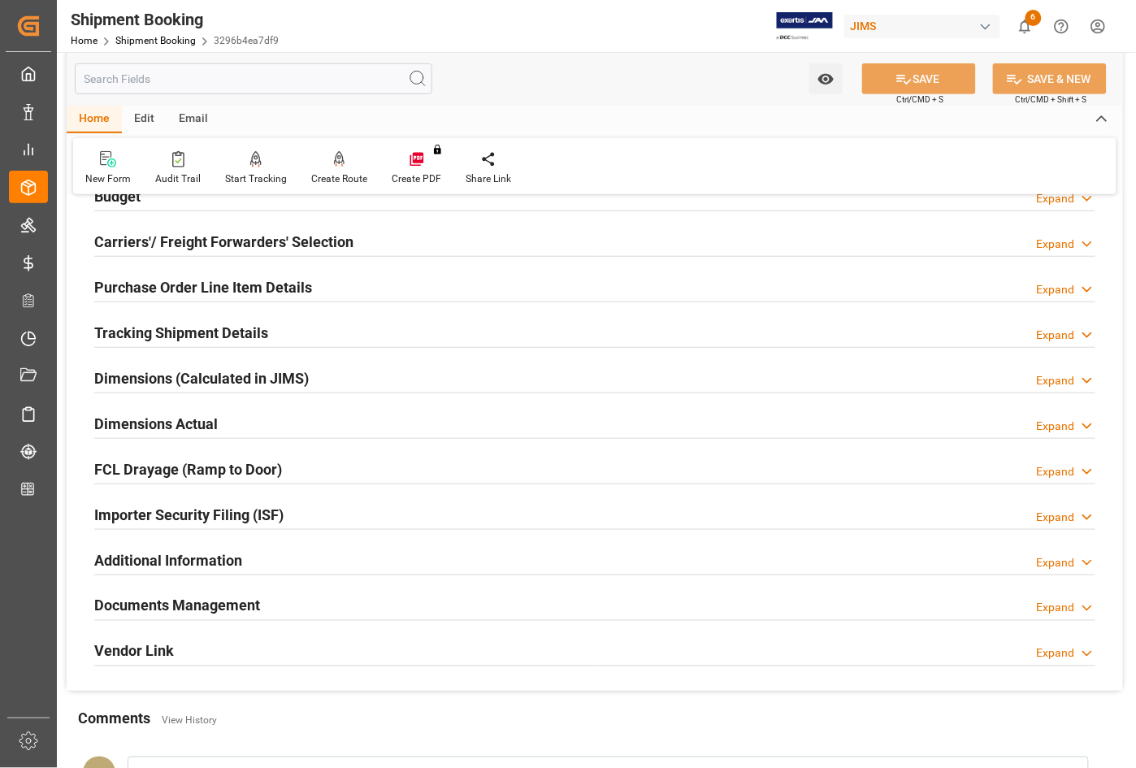
click at [137, 420] on h2 "Dimensions Actual" at bounding box center [156, 424] width 124 height 22
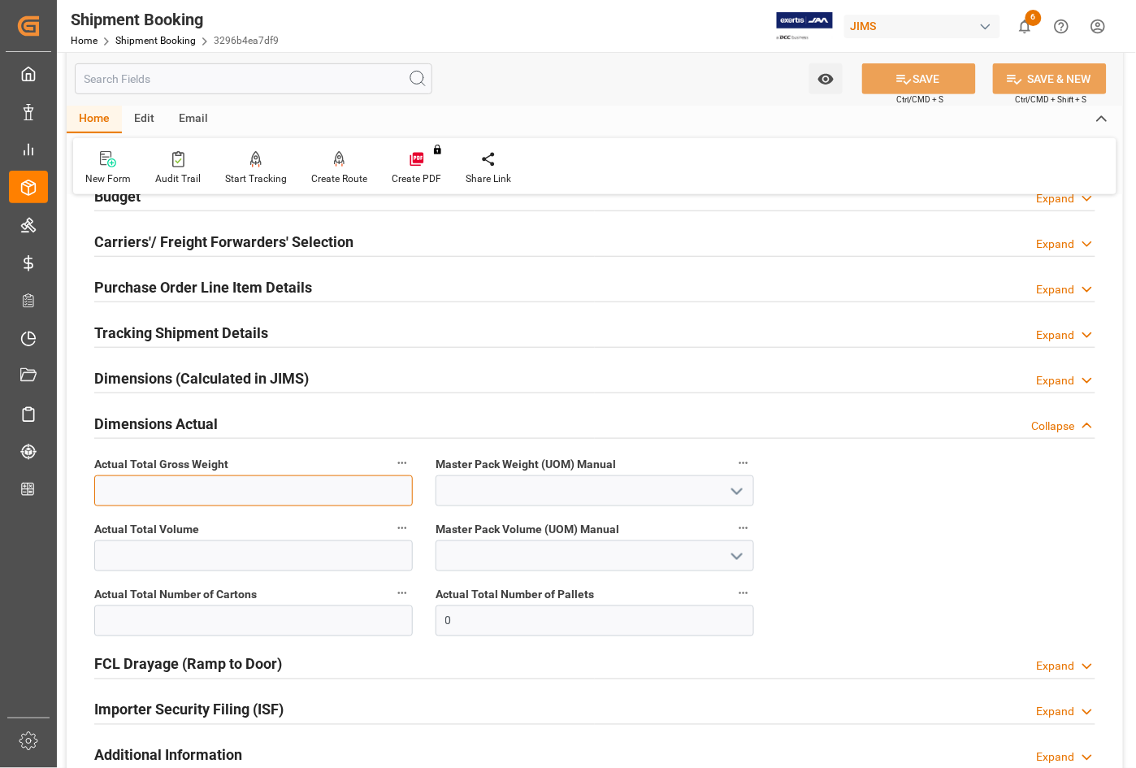
click at [180, 484] on input "text" at bounding box center [253, 490] width 319 height 31
type input "41"
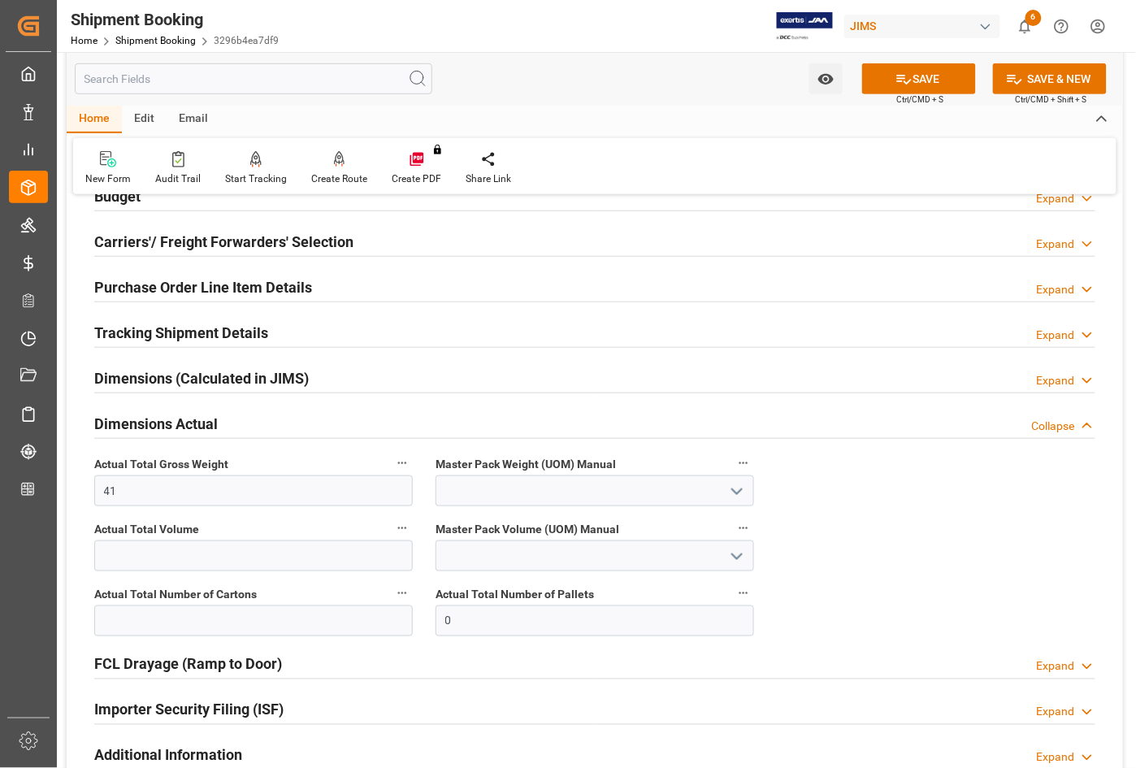
click at [738, 489] on icon "open menu" at bounding box center [737, 492] width 20 height 20
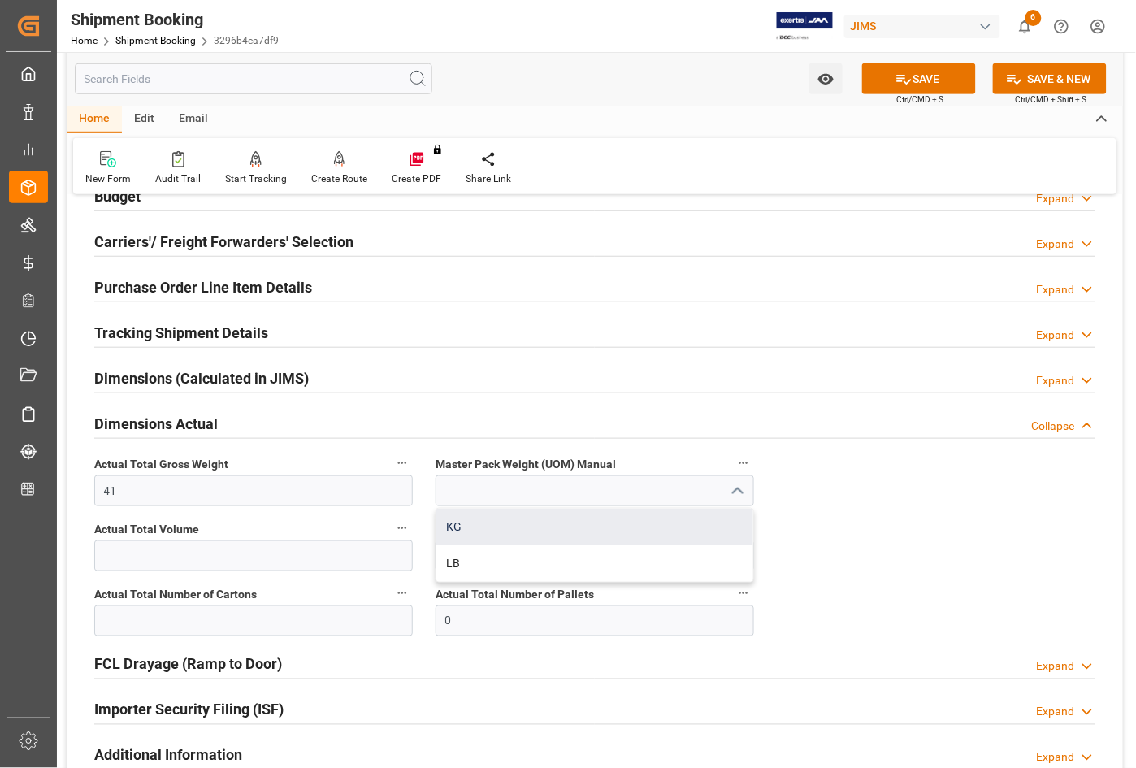
click at [514, 534] on div "KG" at bounding box center [594, 527] width 317 height 37
type input "KG"
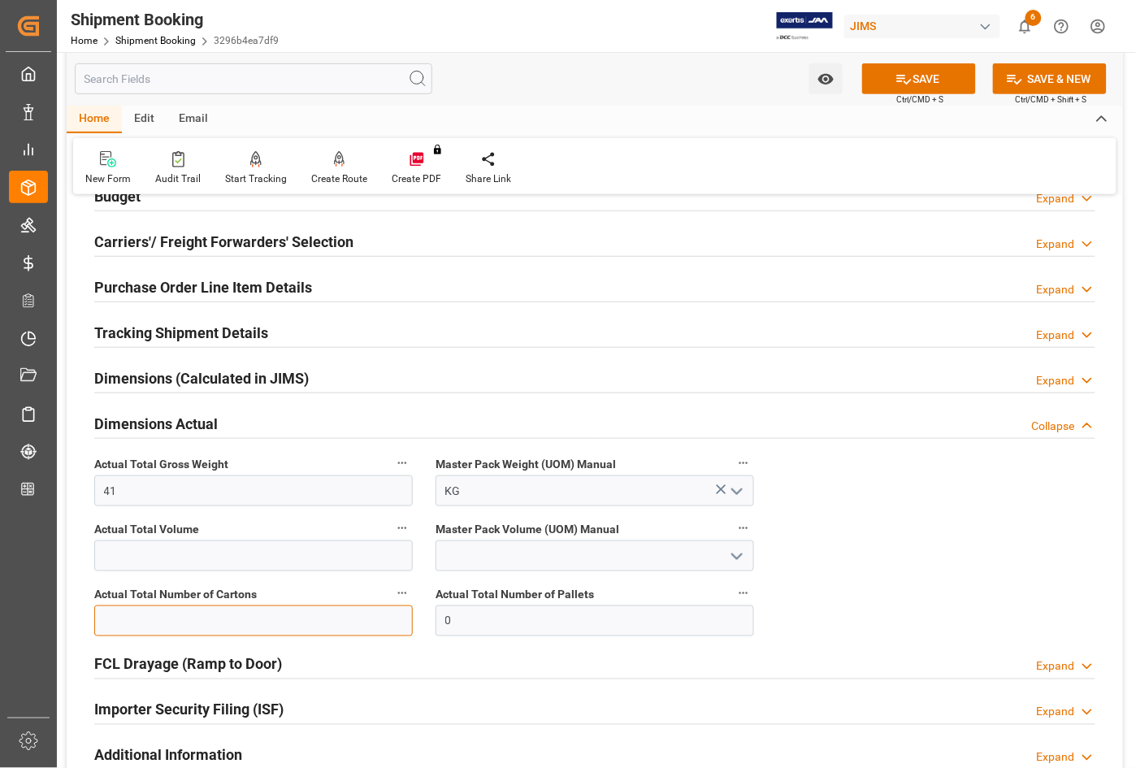
click at [254, 622] on input "text" at bounding box center [253, 620] width 319 height 31
type input "4"
click at [875, 78] on button "SAVE" at bounding box center [919, 78] width 114 height 31
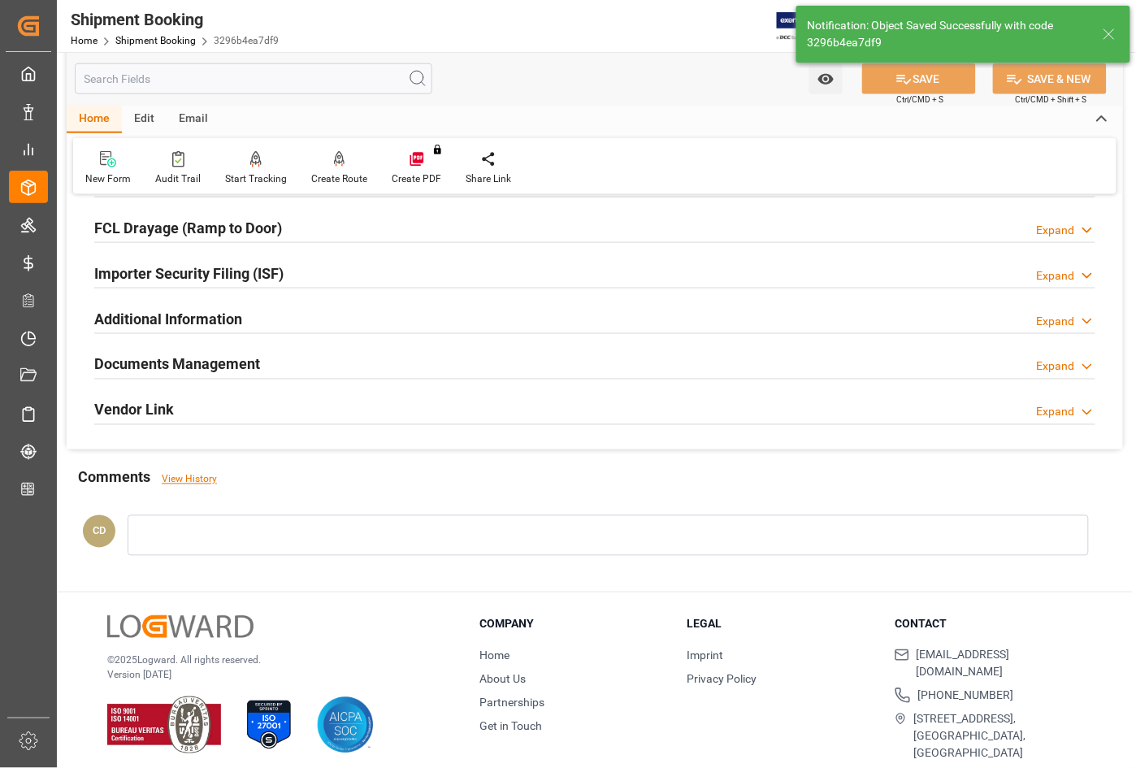
scroll to position [453, 0]
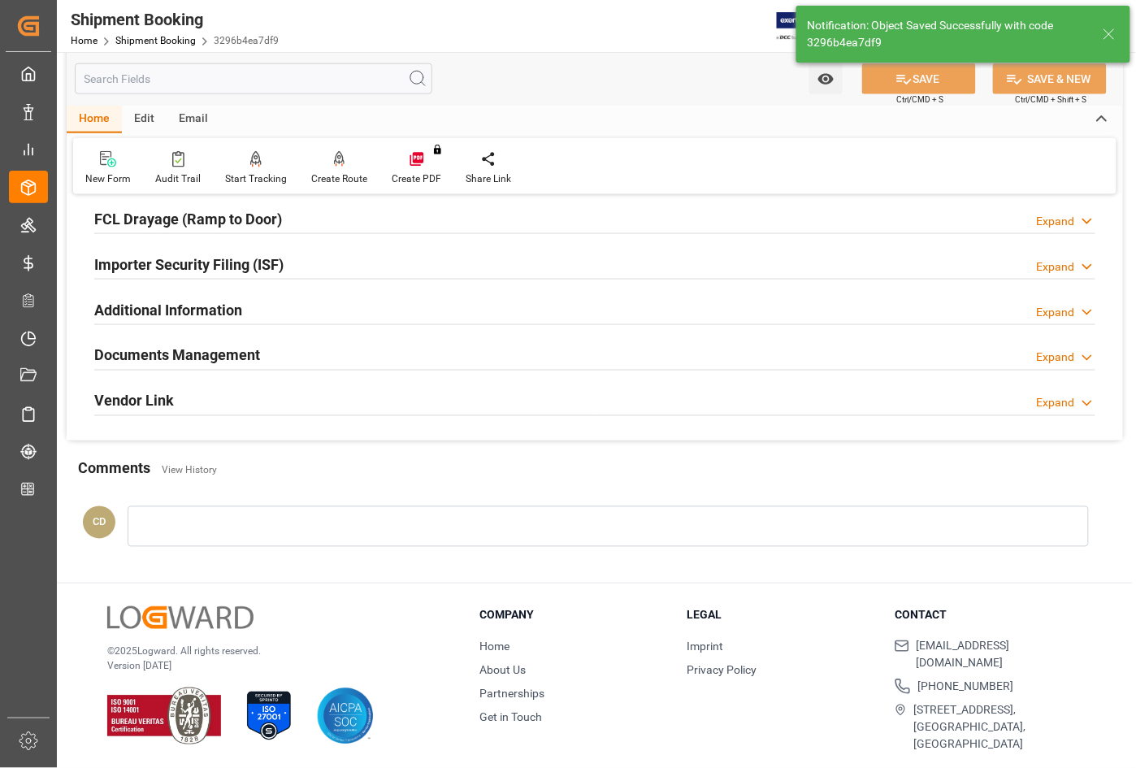
click at [144, 356] on h2 "Documents Management" at bounding box center [177, 356] width 166 height 22
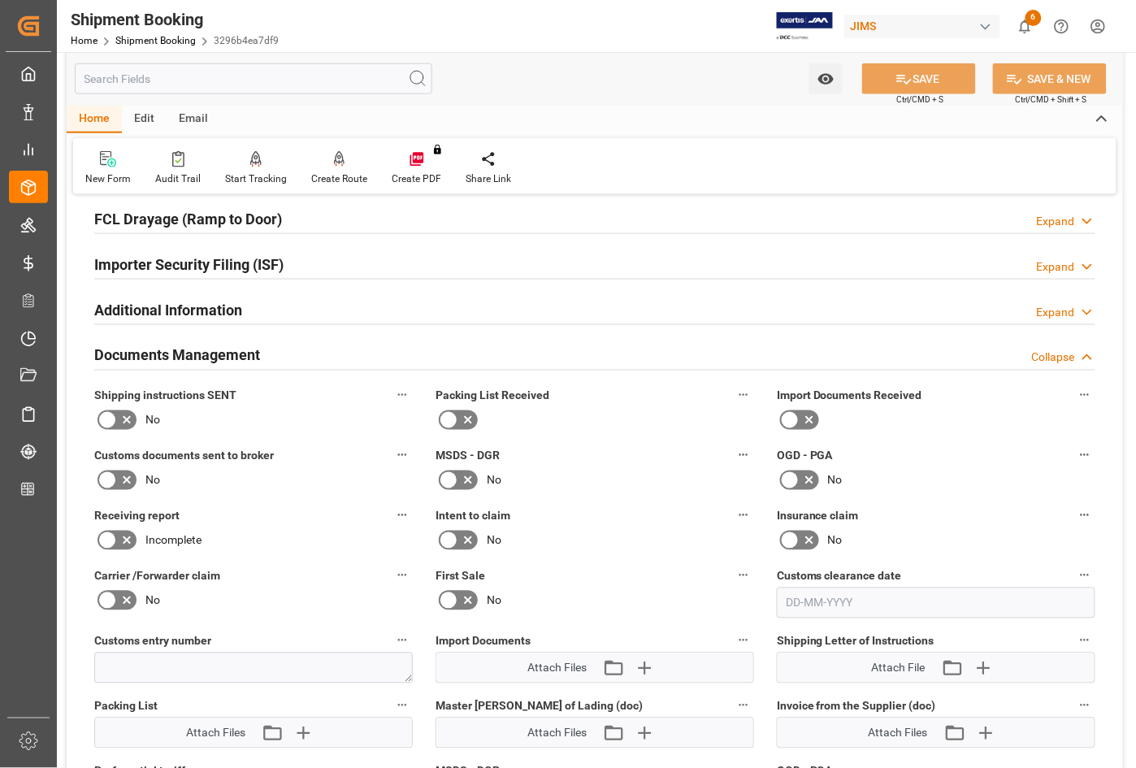
click at [793, 423] on icon at bounding box center [790, 420] width 20 height 20
click at [0, 0] on input "checkbox" at bounding box center [0, 0] width 0 height 0
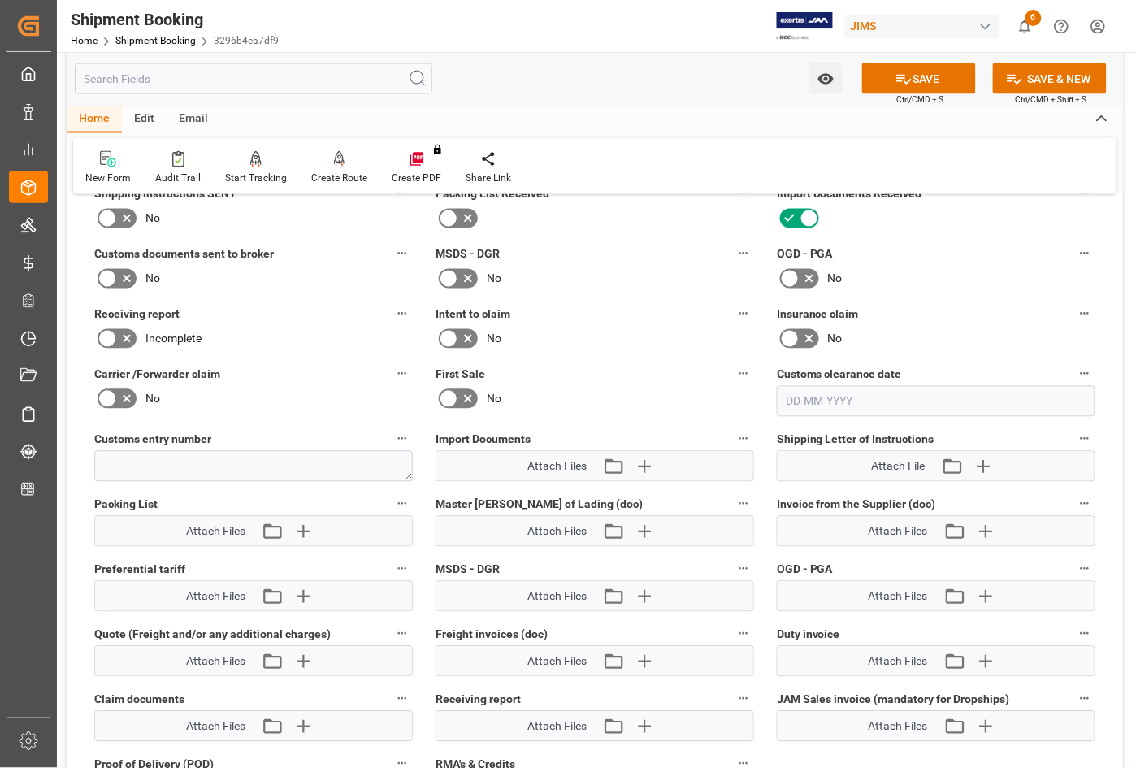
scroll to position [657, 0]
click at [106, 273] on icon at bounding box center [108, 277] width 20 height 20
click at [0, 0] on input "checkbox" at bounding box center [0, 0] width 0 height 0
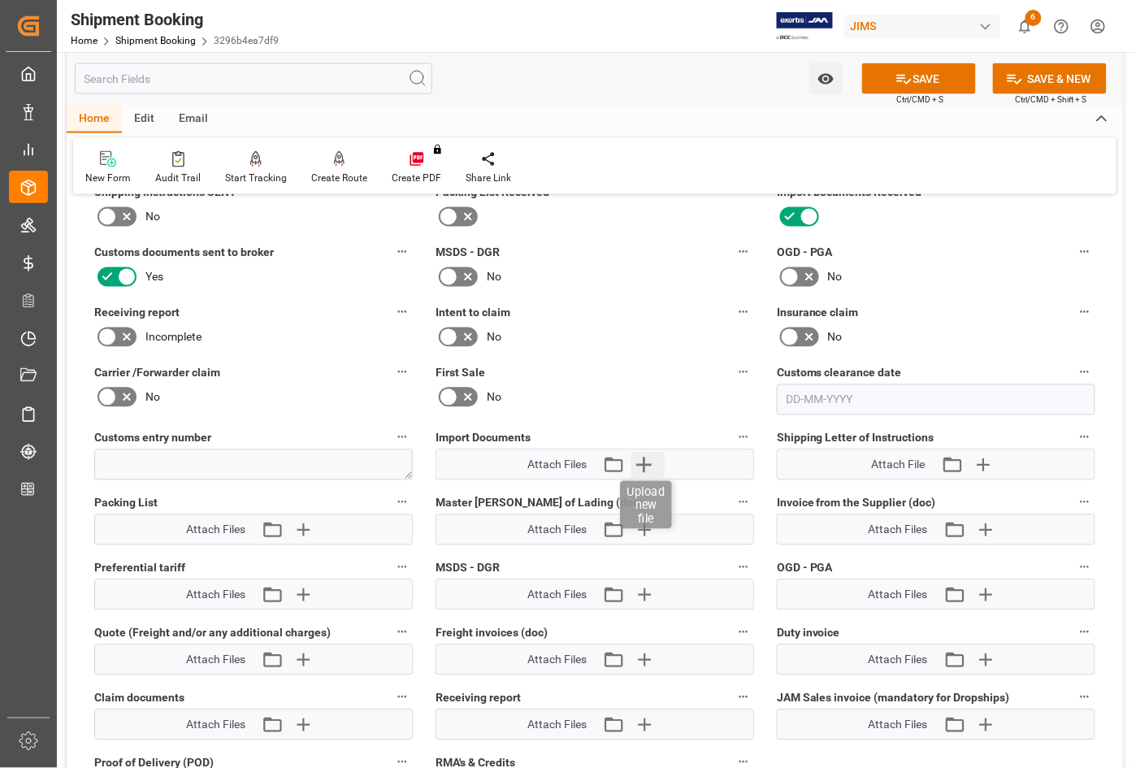
click at [644, 460] on icon "button" at bounding box center [644, 465] width 26 height 26
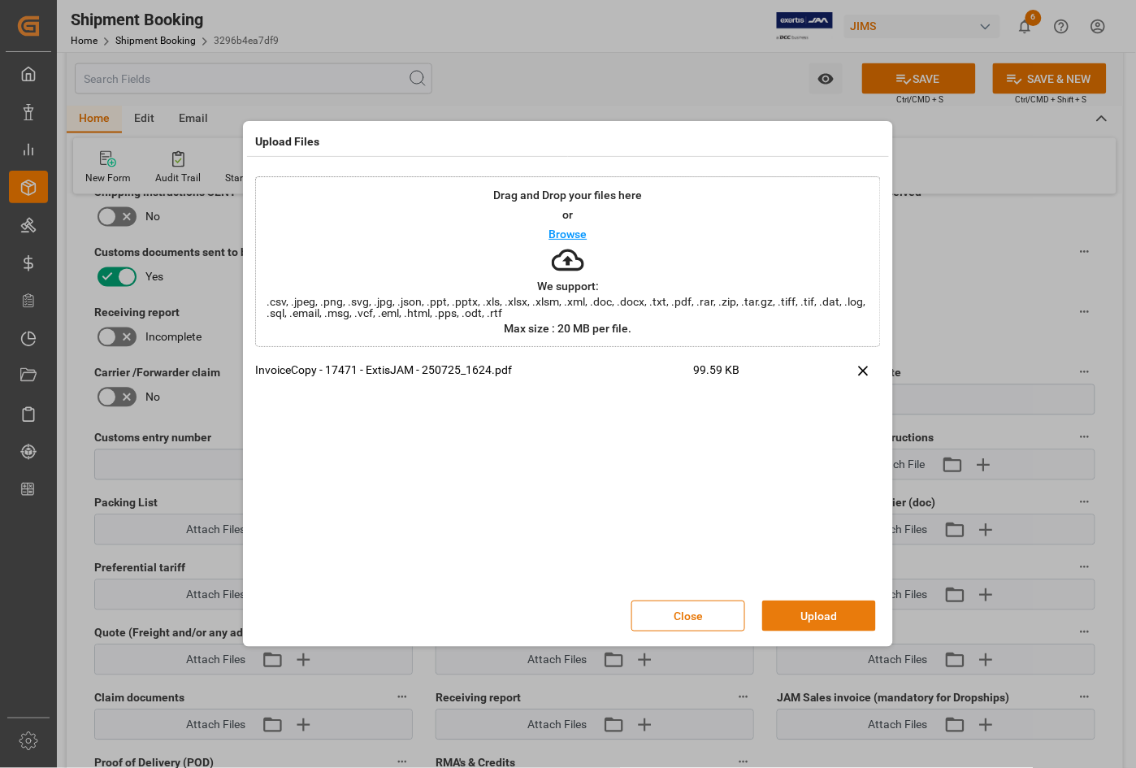
click at [845, 614] on button "Upload" at bounding box center [819, 615] width 114 height 31
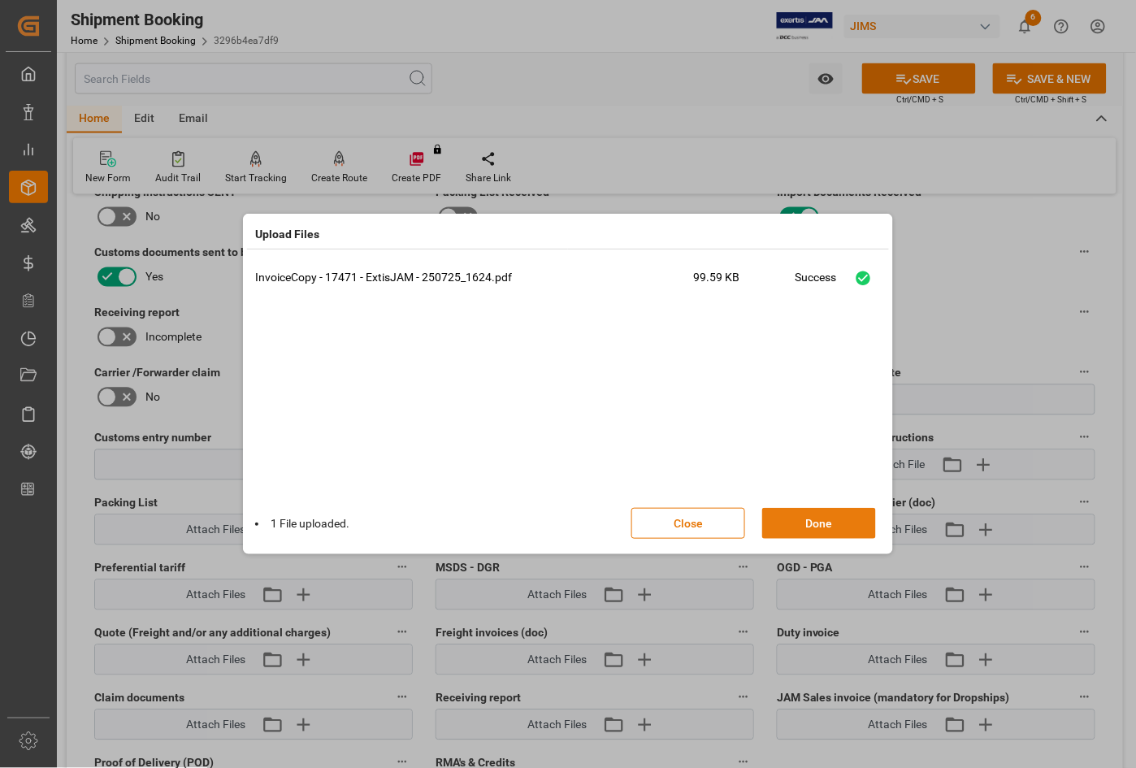
click at [829, 530] on button "Done" at bounding box center [819, 523] width 114 height 31
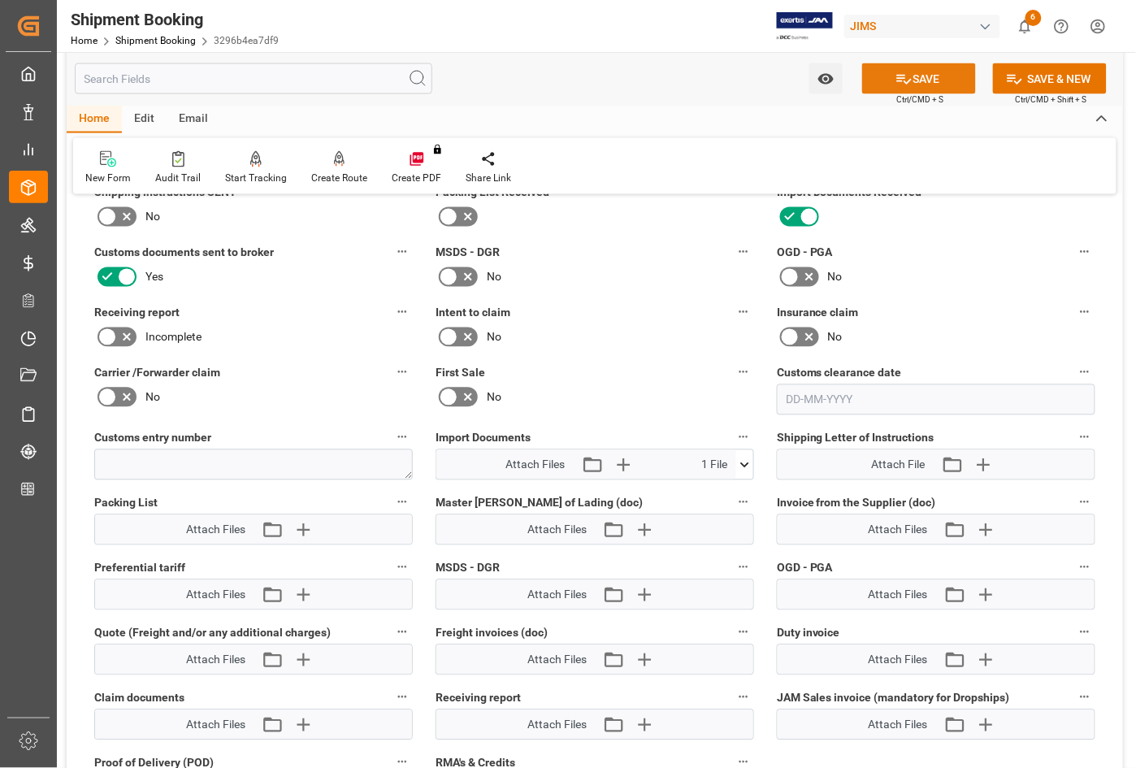
click at [908, 80] on button "SAVE" at bounding box center [919, 78] width 114 height 31
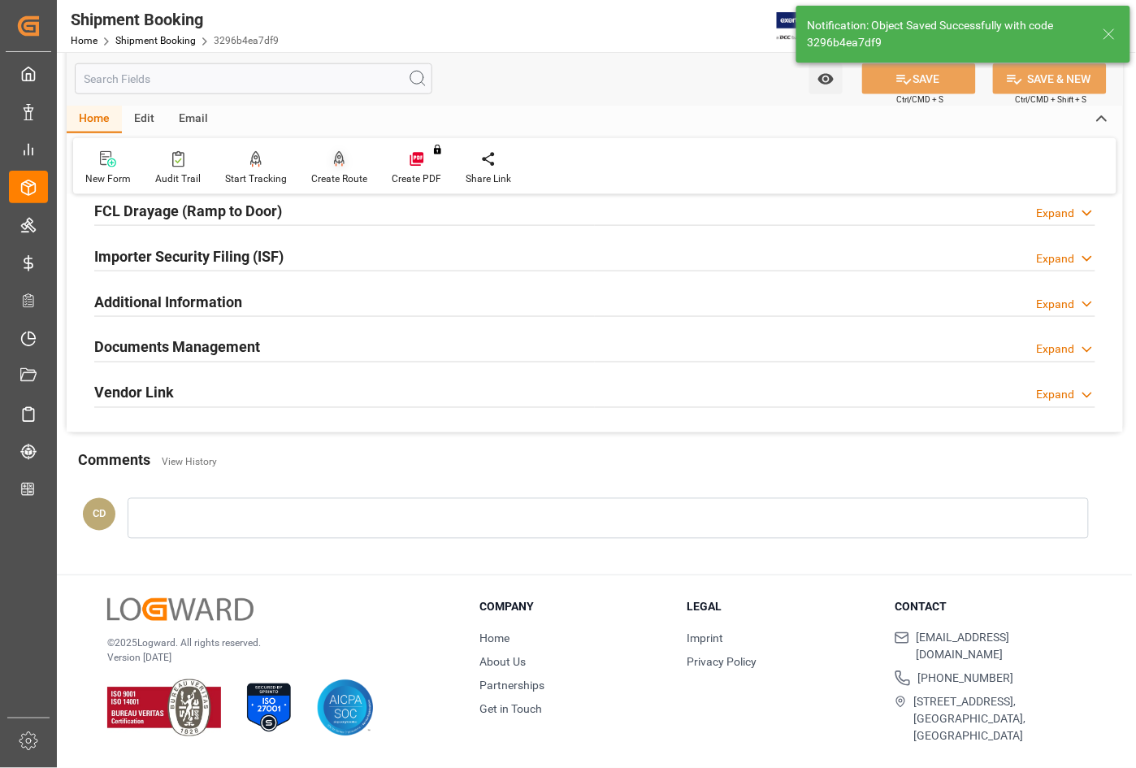
scroll to position [453, 0]
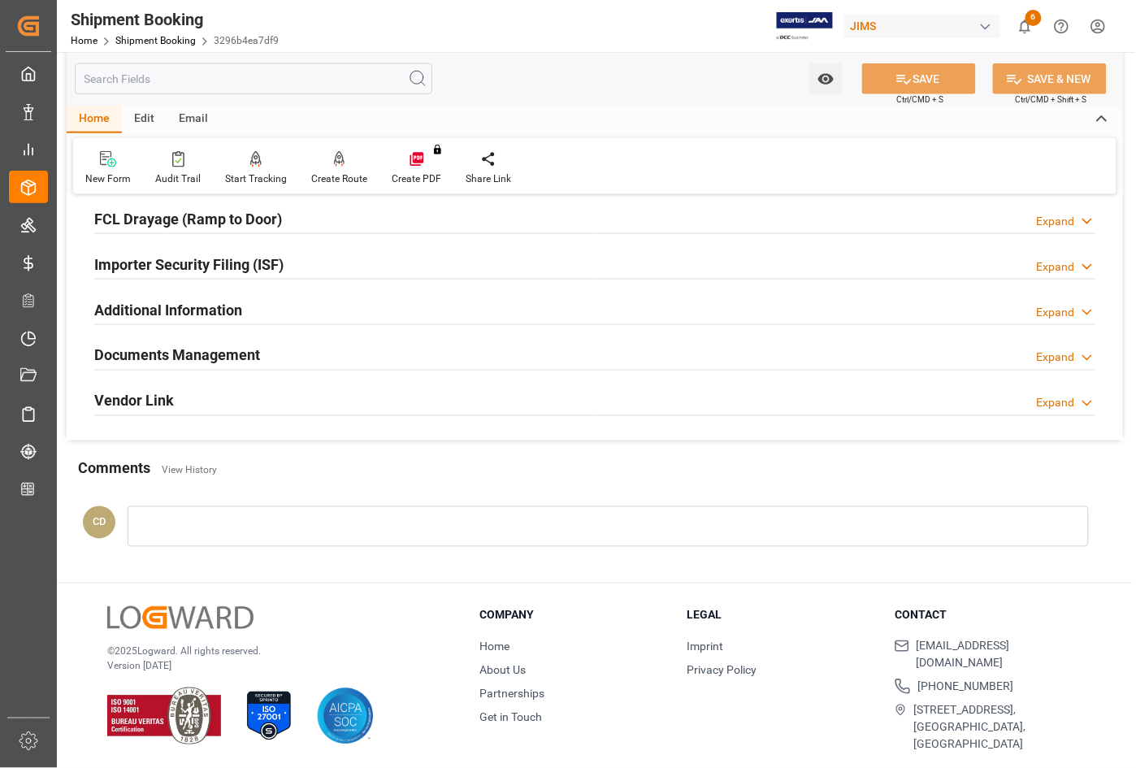
click at [205, 350] on h2 "Documents Management" at bounding box center [177, 356] width 166 height 22
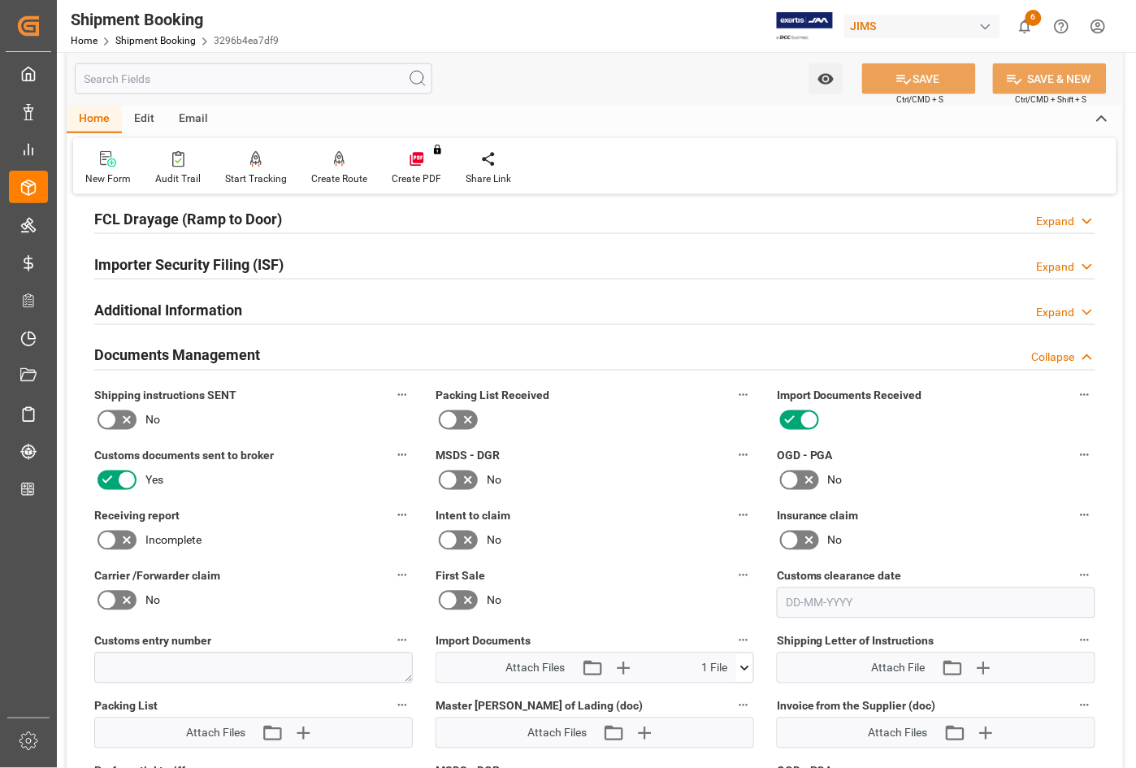
scroll to position [657, 0]
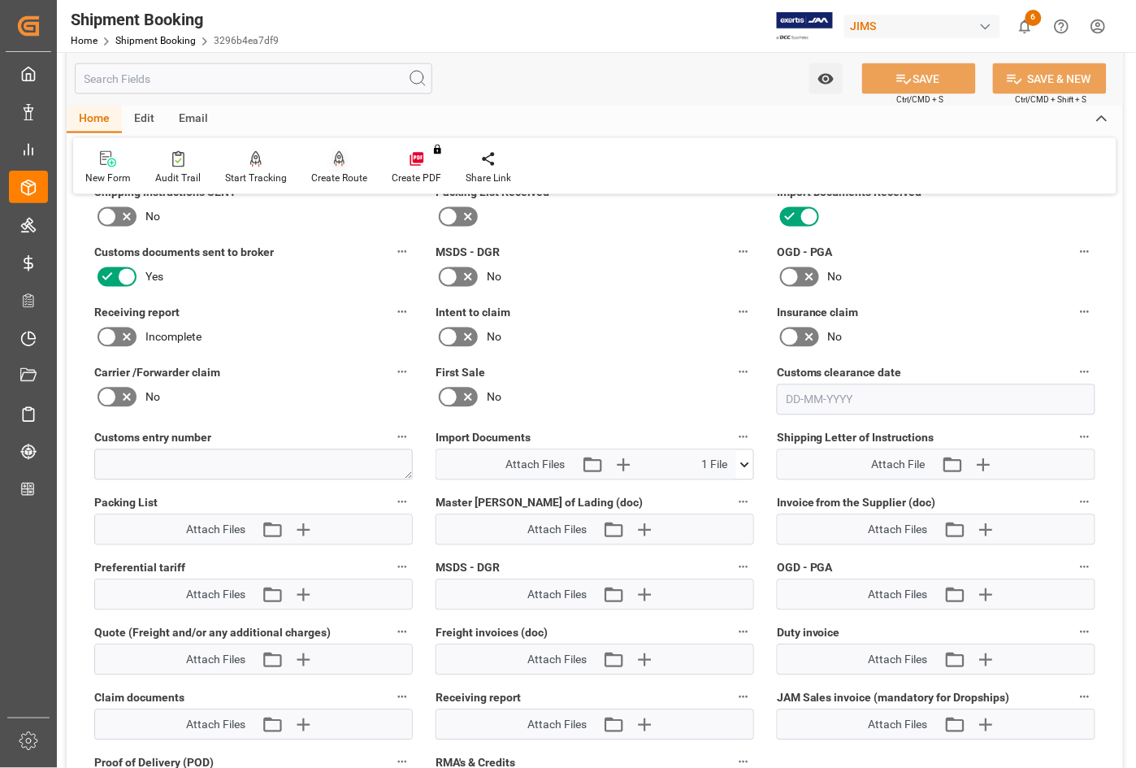
click at [333, 167] on div "Create Route" at bounding box center [339, 168] width 80 height 36
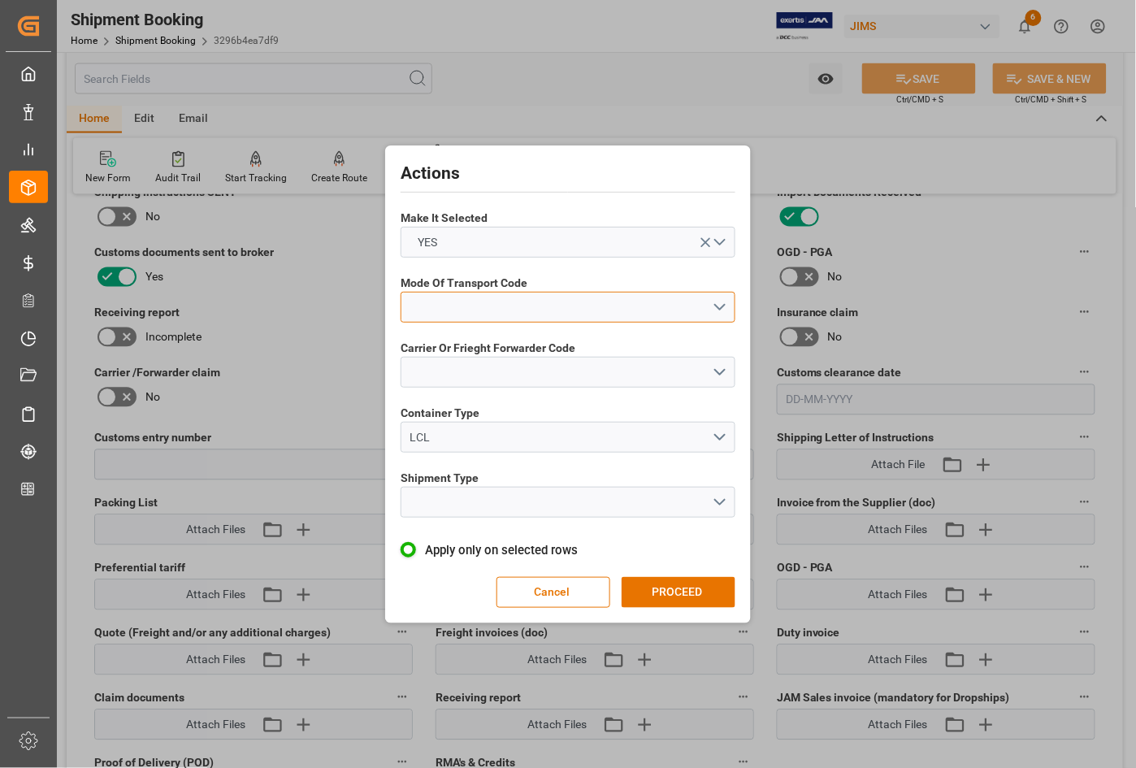
click at [470, 299] on button "open menu" at bounding box center [568, 307] width 335 height 31
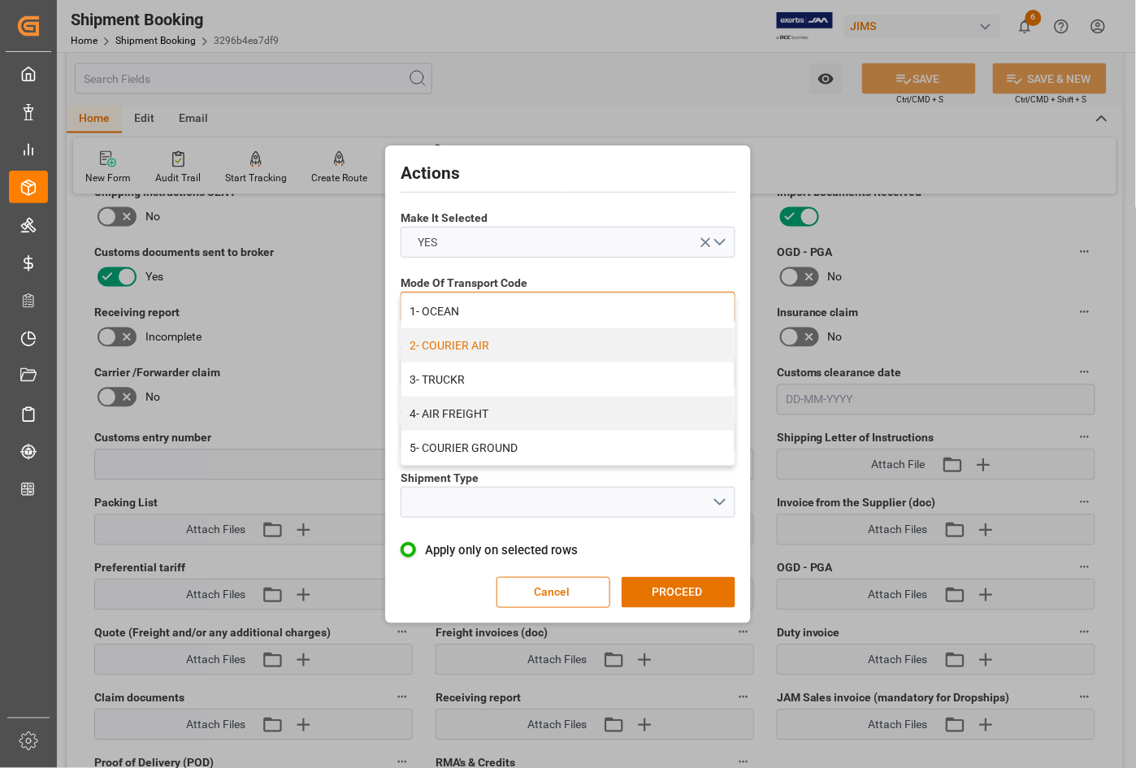
click at [456, 341] on div "2- COURIER AIR" at bounding box center [567, 345] width 333 height 34
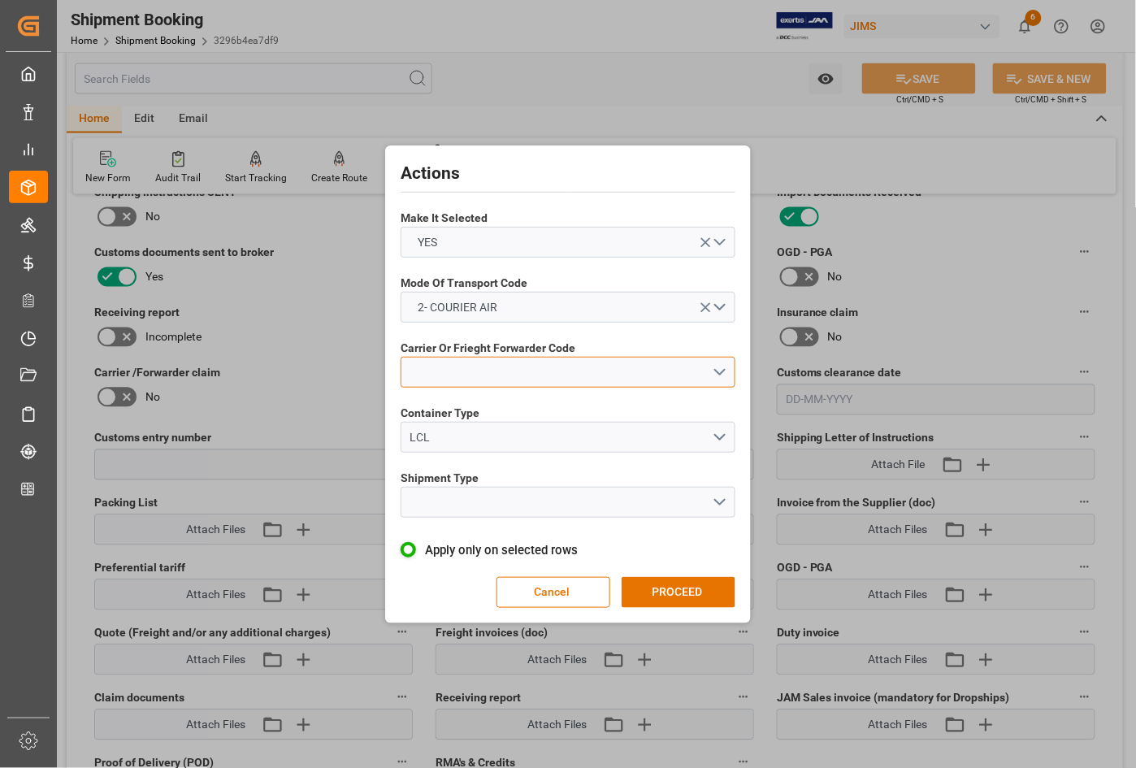
click at [461, 367] on button "open menu" at bounding box center [568, 372] width 335 height 31
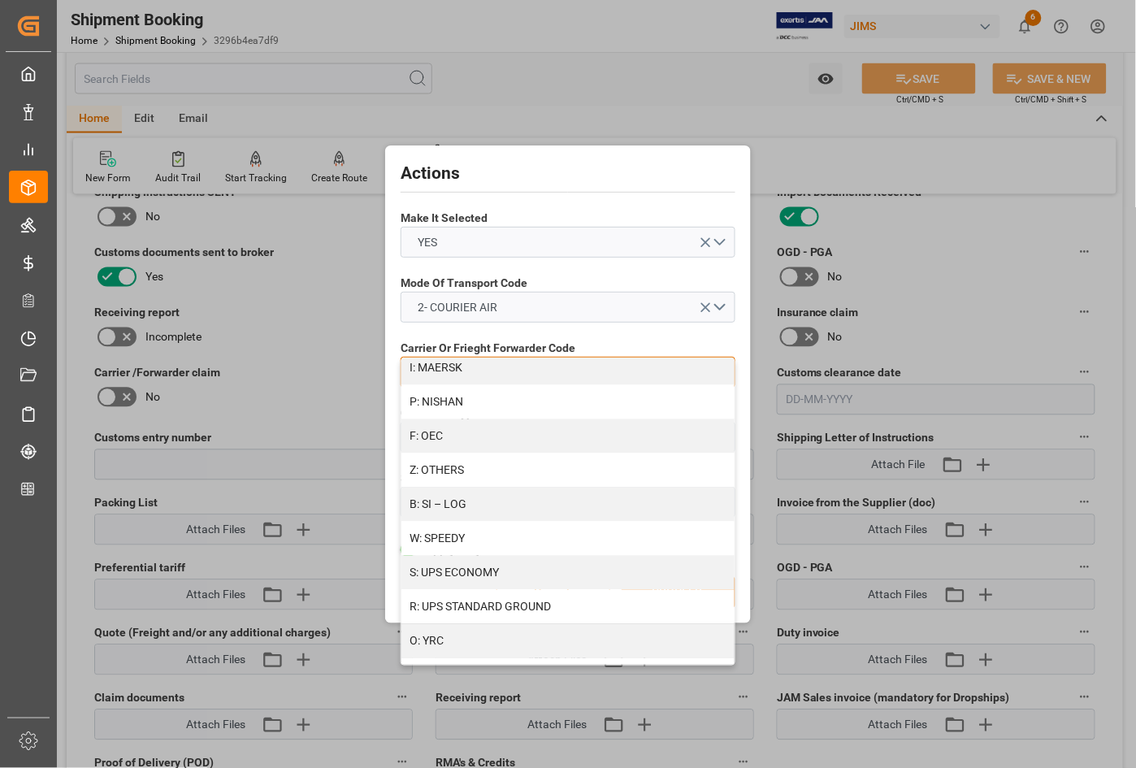
scroll to position [871, 0]
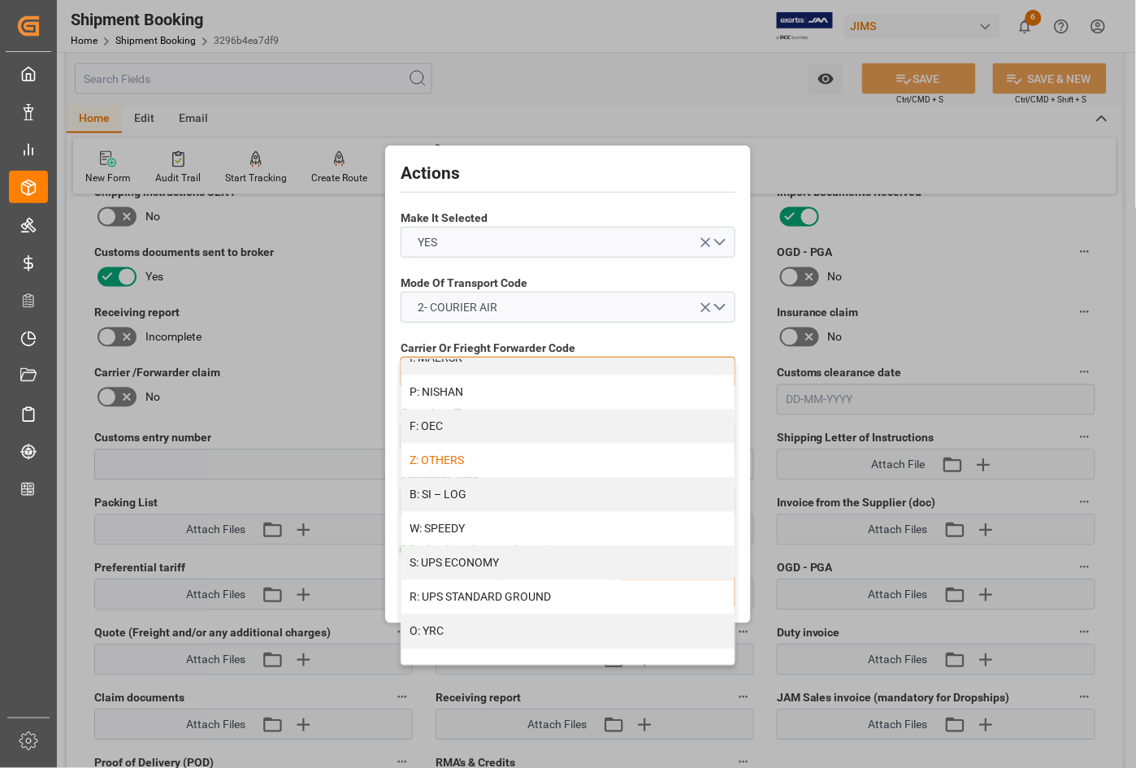
click at [468, 466] on div "Z: OTHERS" at bounding box center [567, 461] width 333 height 34
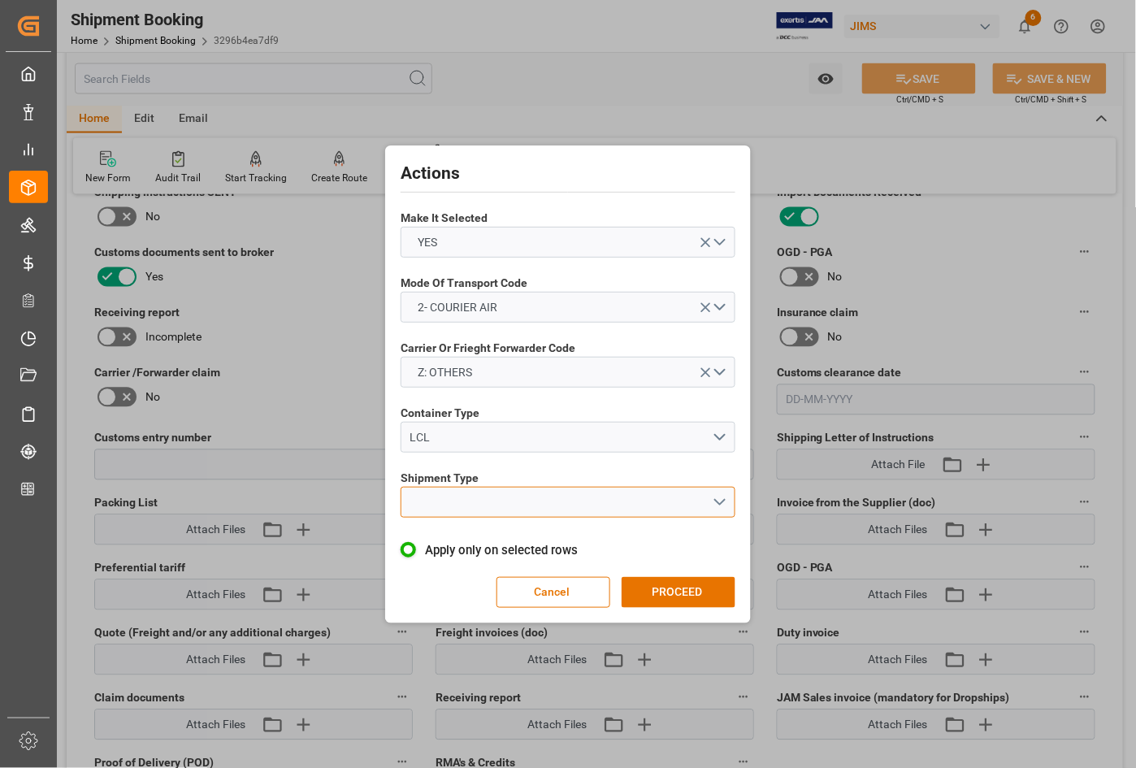
click at [496, 504] on button "open menu" at bounding box center [568, 502] width 335 height 31
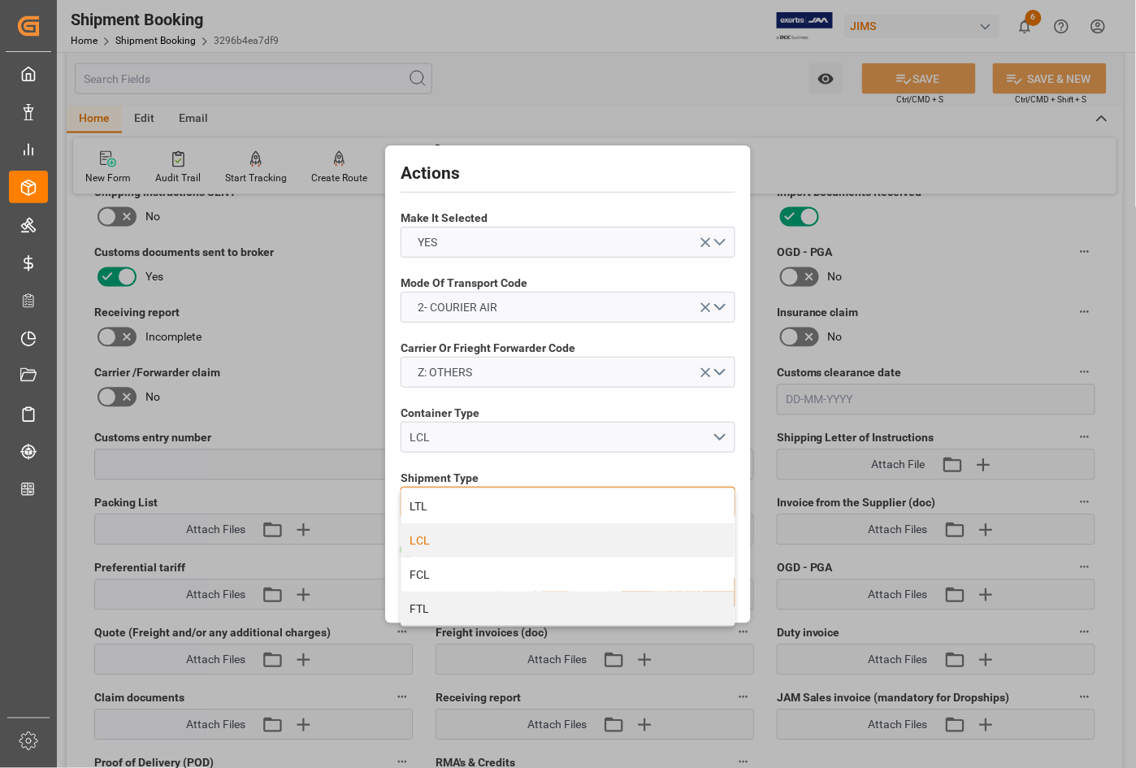
click at [440, 536] on div "LCL" at bounding box center [567, 540] width 333 height 34
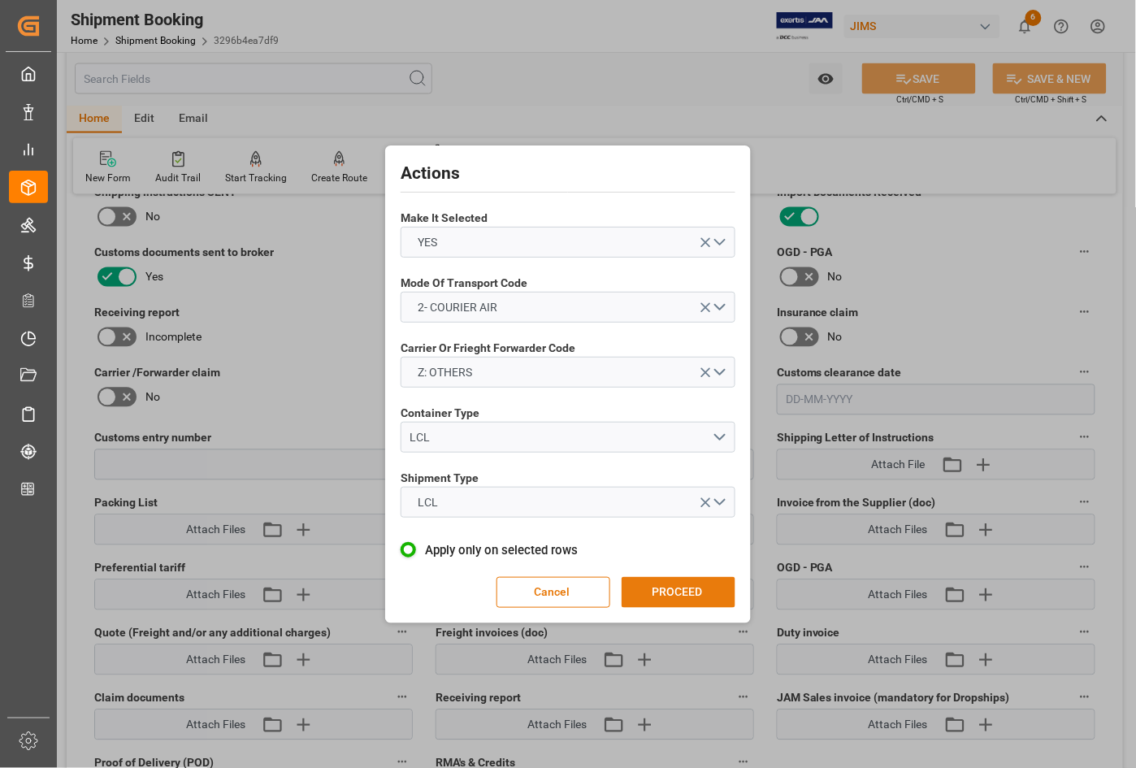
click at [652, 595] on button "PROCEED" at bounding box center [679, 592] width 114 height 31
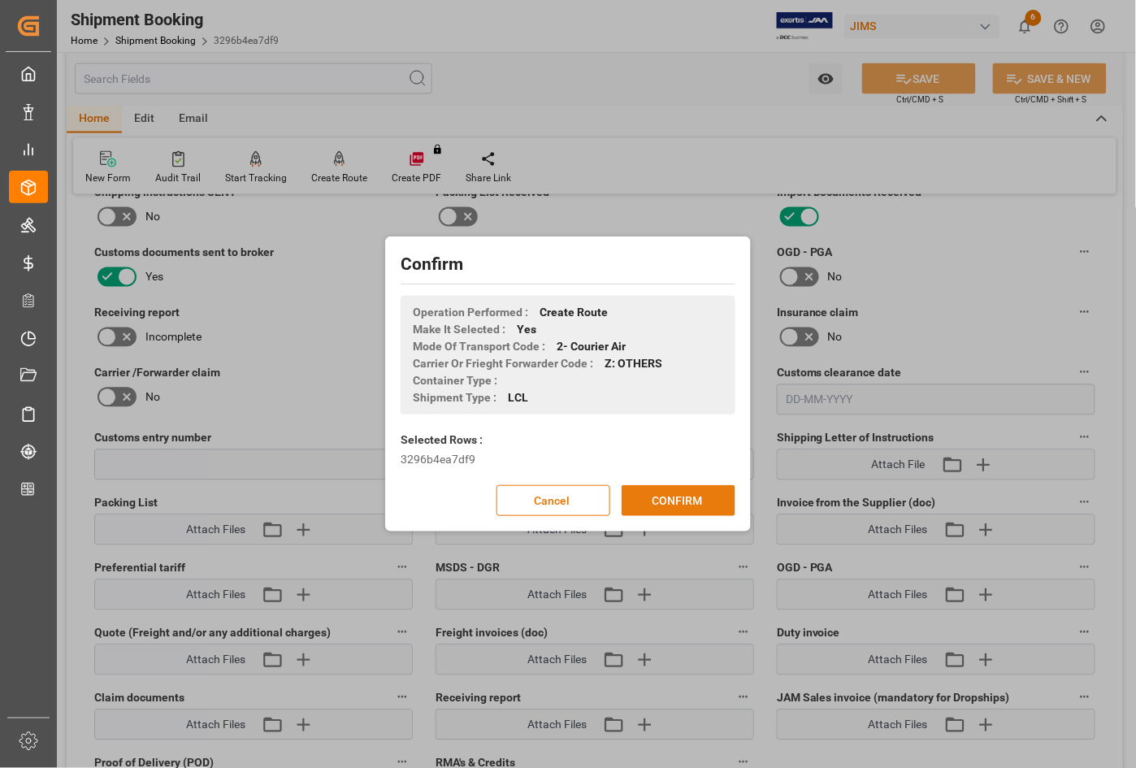
click at [648, 508] on button "CONFIRM" at bounding box center [679, 500] width 114 height 31
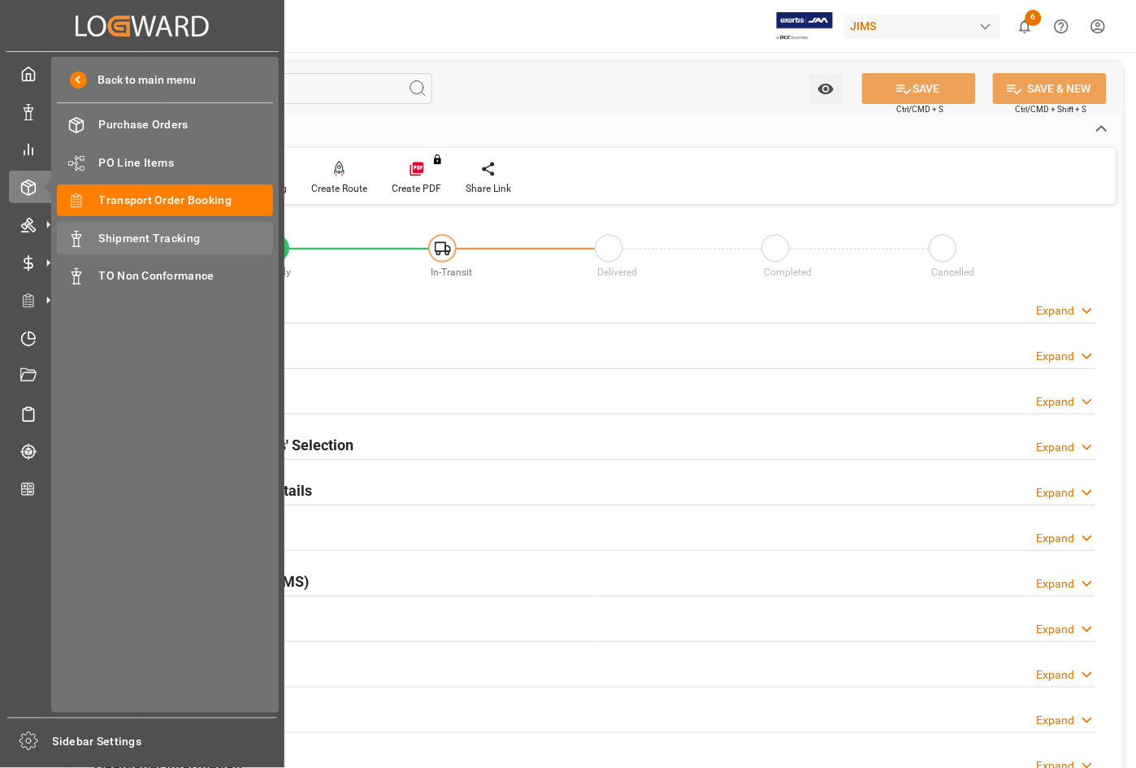
click at [126, 232] on span "Shipment Tracking" at bounding box center [186, 238] width 175 height 17
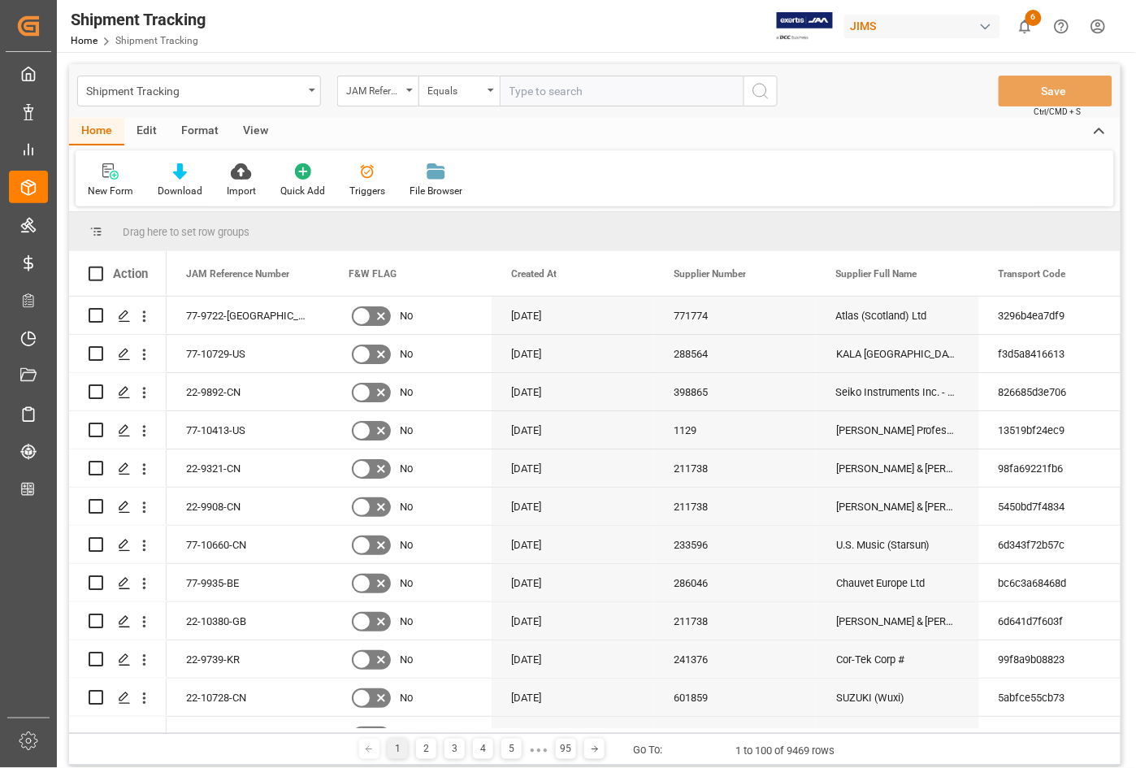
click at [547, 88] on input "text" at bounding box center [622, 91] width 244 height 31
type input "77-9422-[GEOGRAPHIC_DATA]"
click at [756, 94] on icon "search button" at bounding box center [761, 91] width 20 height 20
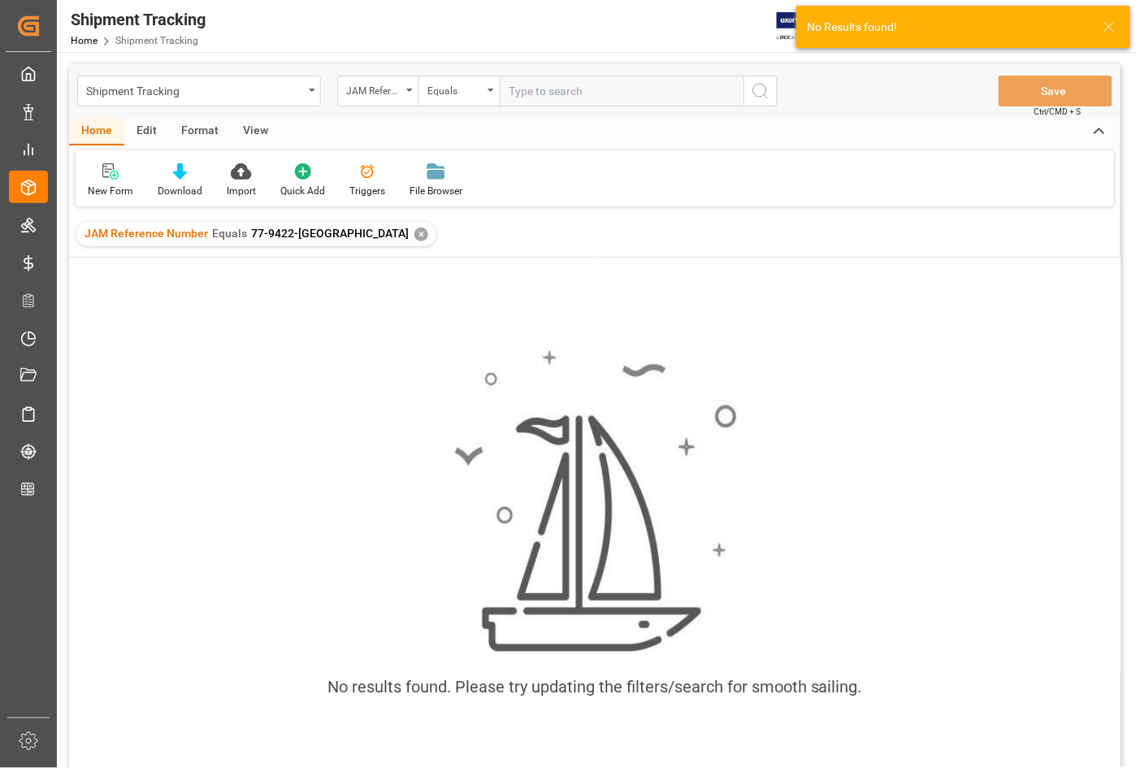
click at [414, 232] on div "✕" at bounding box center [421, 235] width 14 height 14
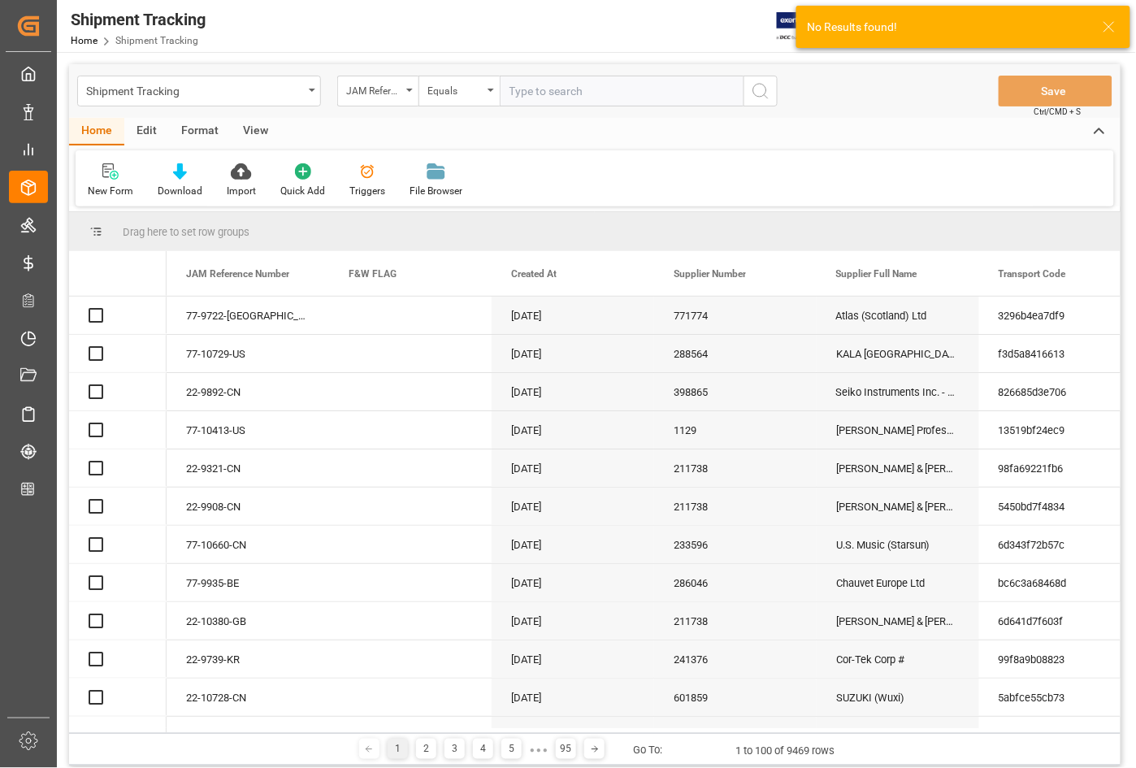
click at [533, 95] on input "text" at bounding box center [622, 91] width 244 height 31
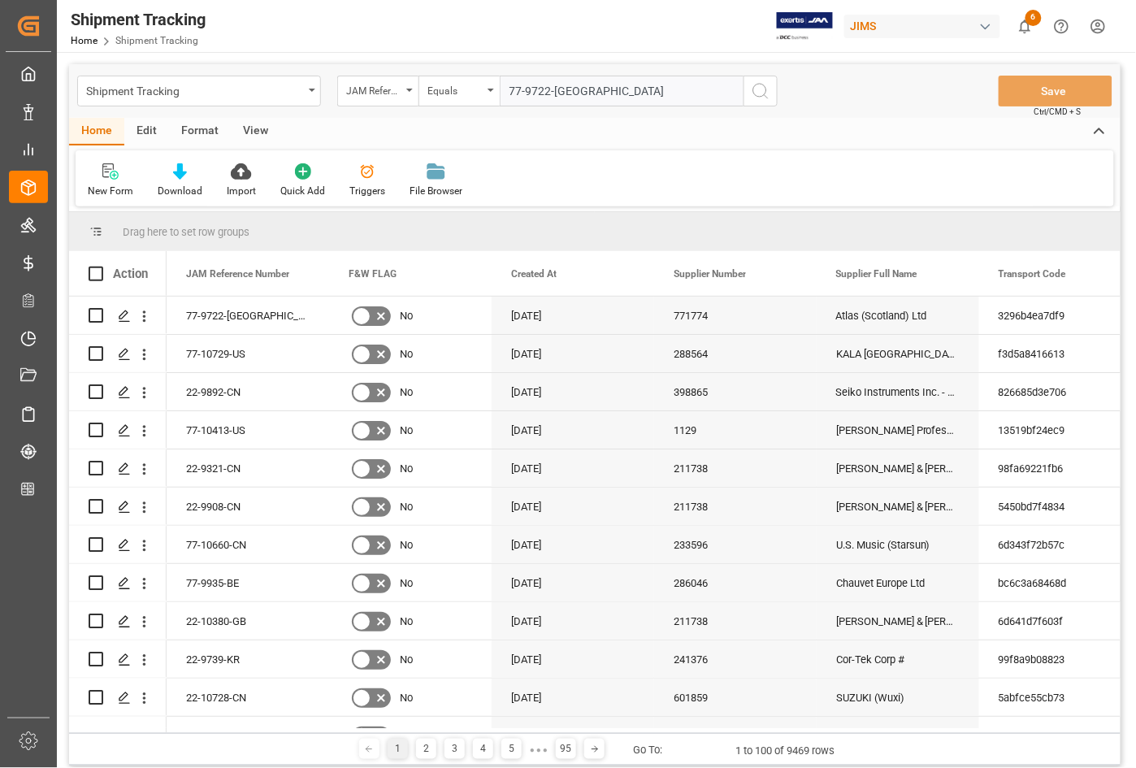
type input "77-9722-[GEOGRAPHIC_DATA]"
click at [754, 94] on circle "search button" at bounding box center [759, 90] width 13 height 13
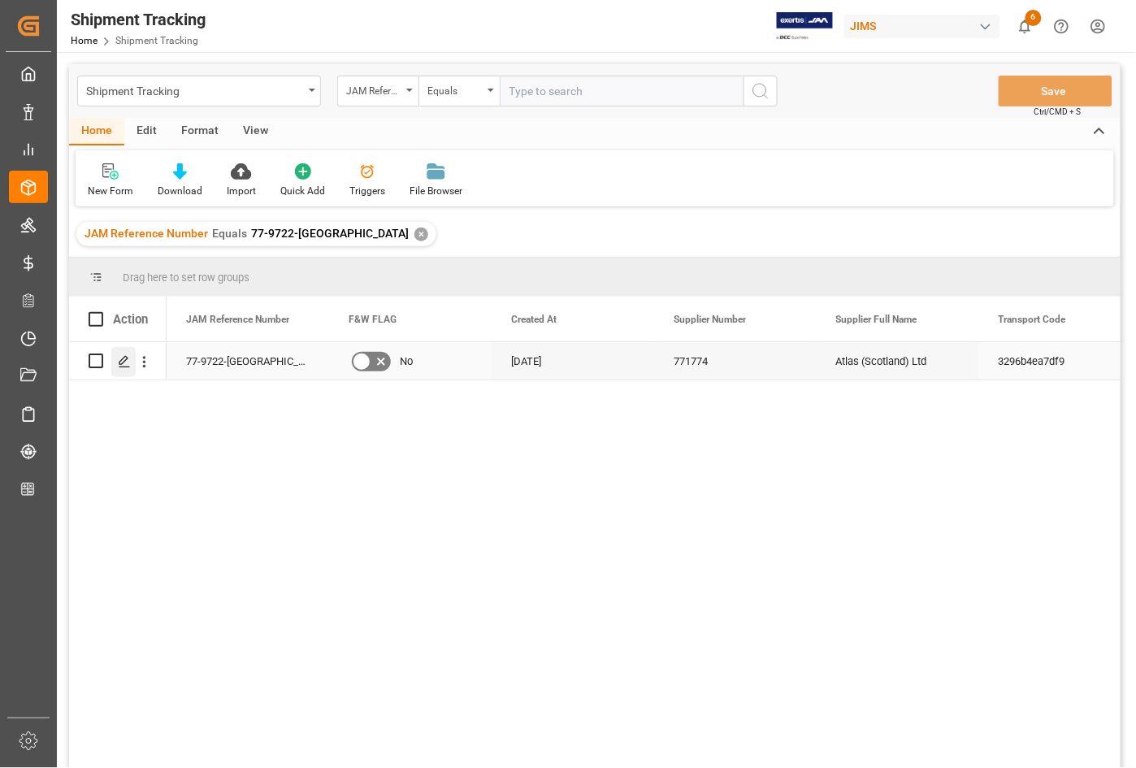
click at [124, 366] on icon "Press SPACE to select this row." at bounding box center [124, 361] width 13 height 13
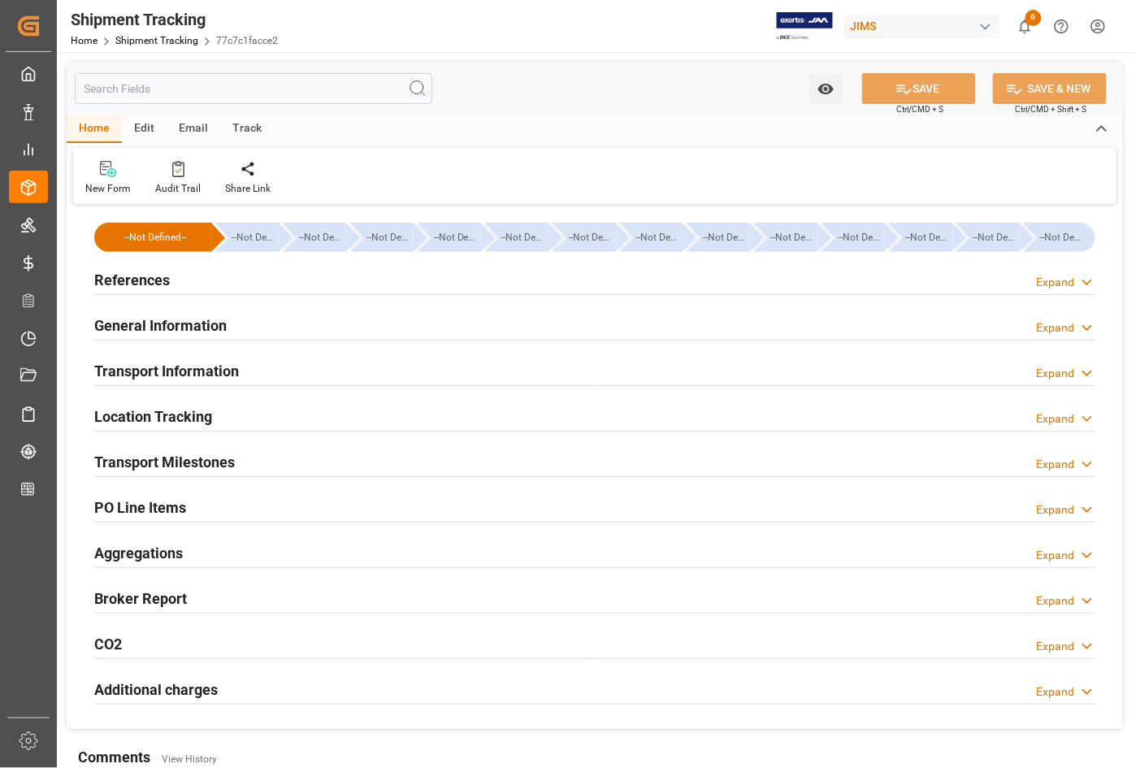
type input "[DATE]"
click at [152, 277] on h2 "References" at bounding box center [132, 280] width 76 height 22
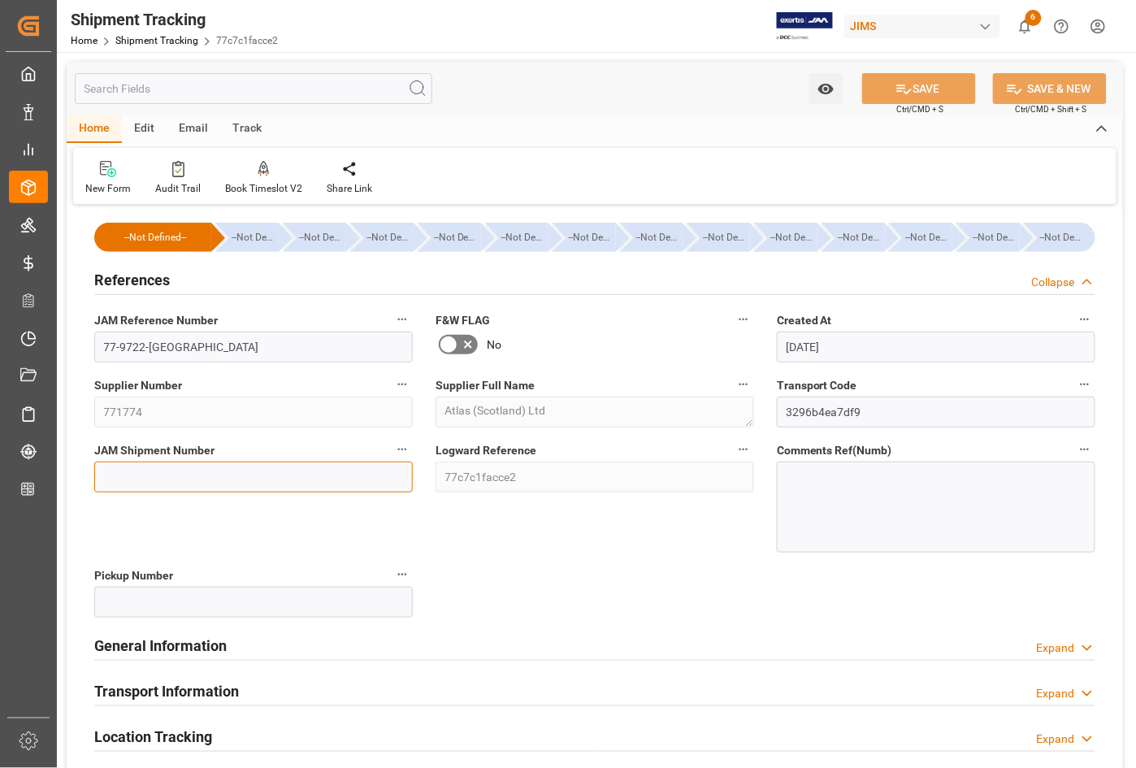
click at [144, 466] on input at bounding box center [253, 477] width 319 height 31
type input "72727"
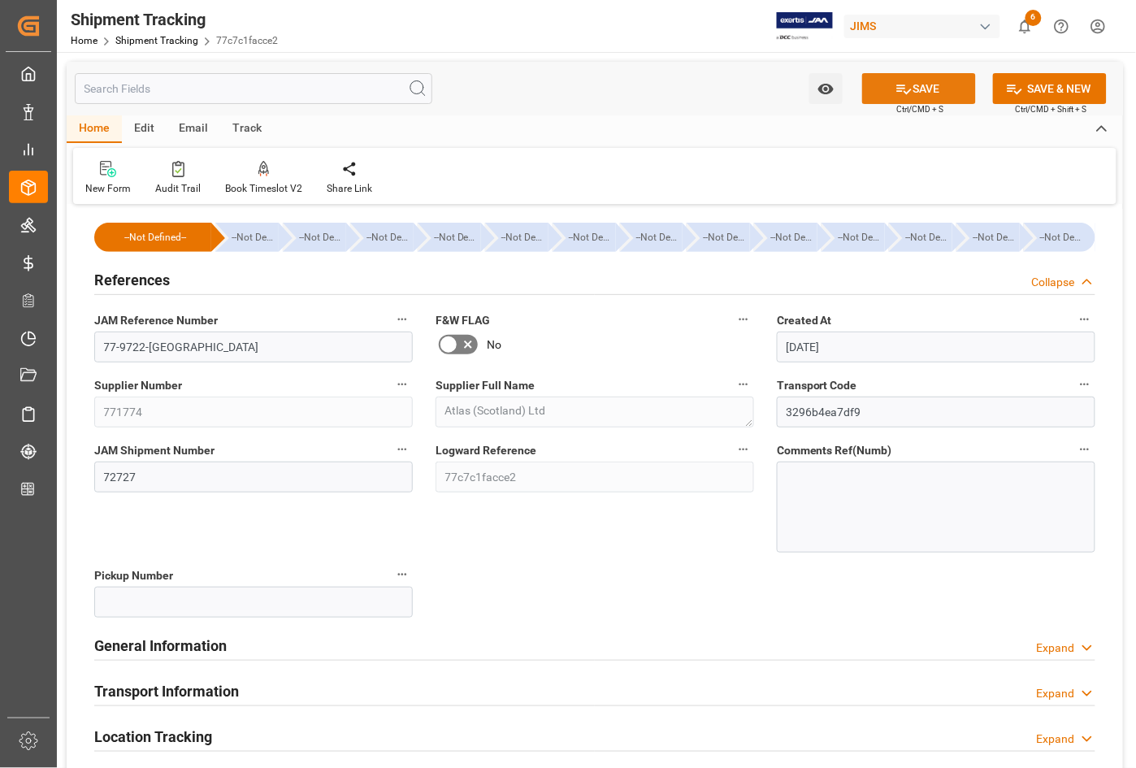
click at [926, 85] on button "SAVE" at bounding box center [919, 88] width 114 height 31
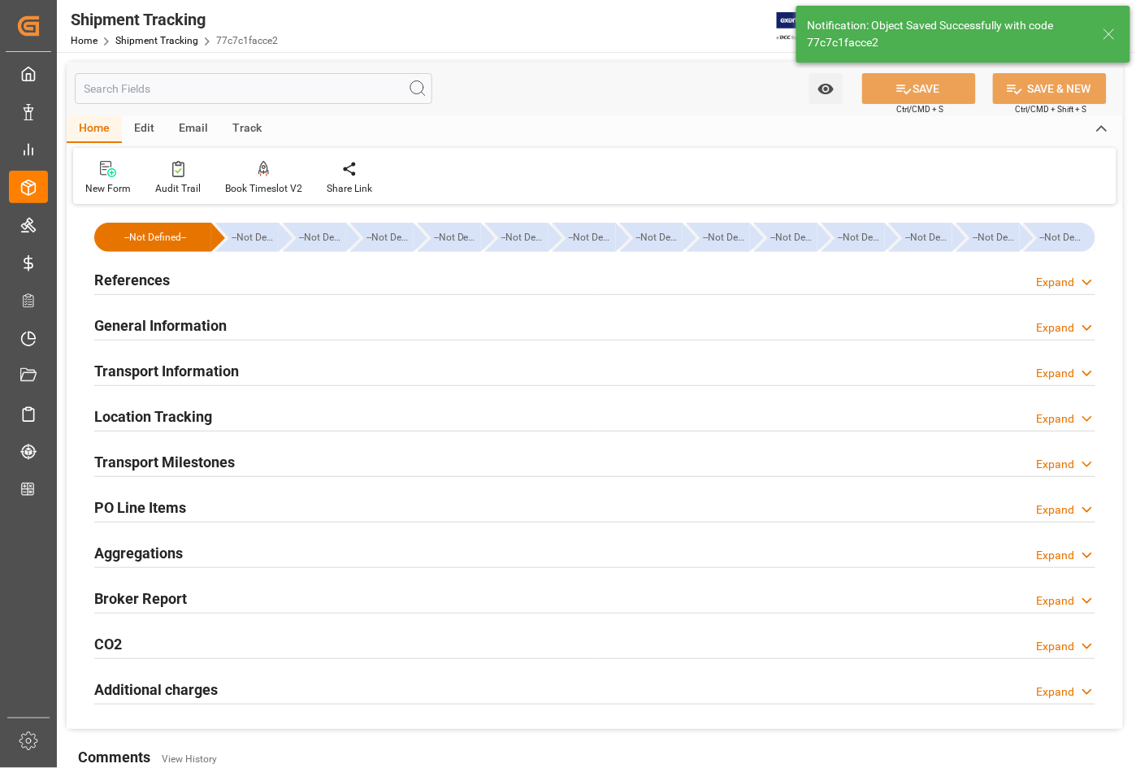
click at [128, 463] on h2 "Transport Milestones" at bounding box center [164, 462] width 141 height 22
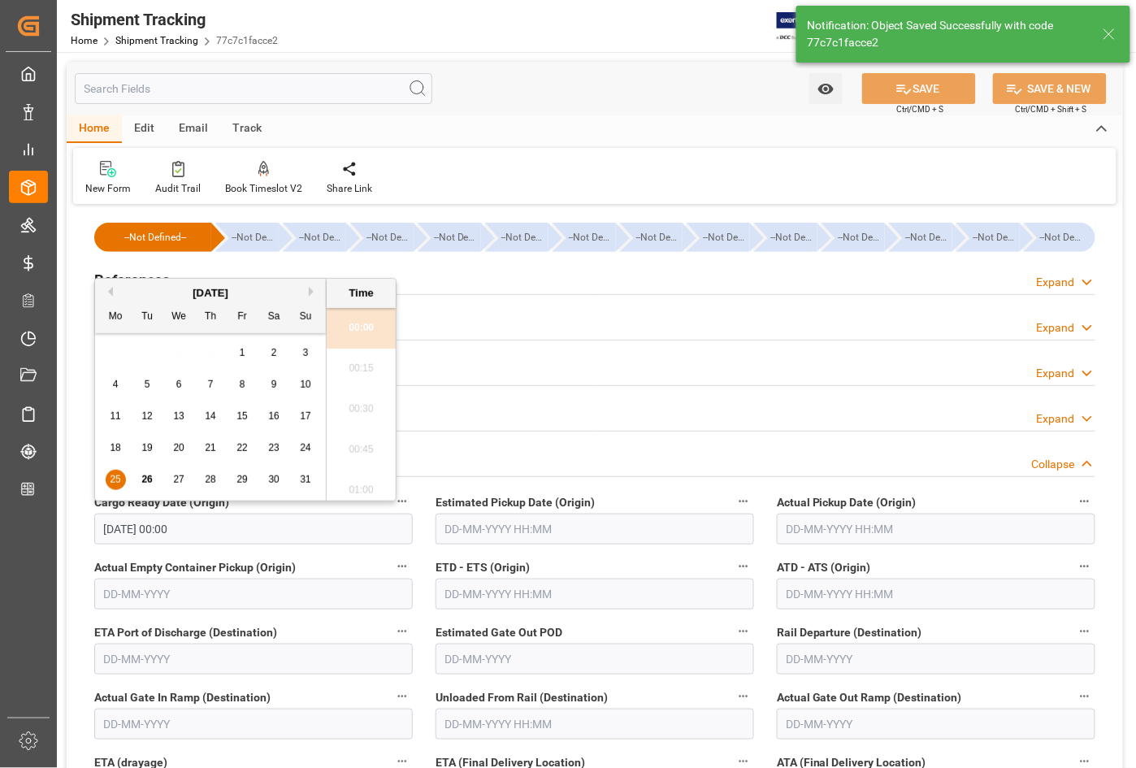
click at [189, 528] on input "[DATE] 00:00" at bounding box center [253, 529] width 319 height 31
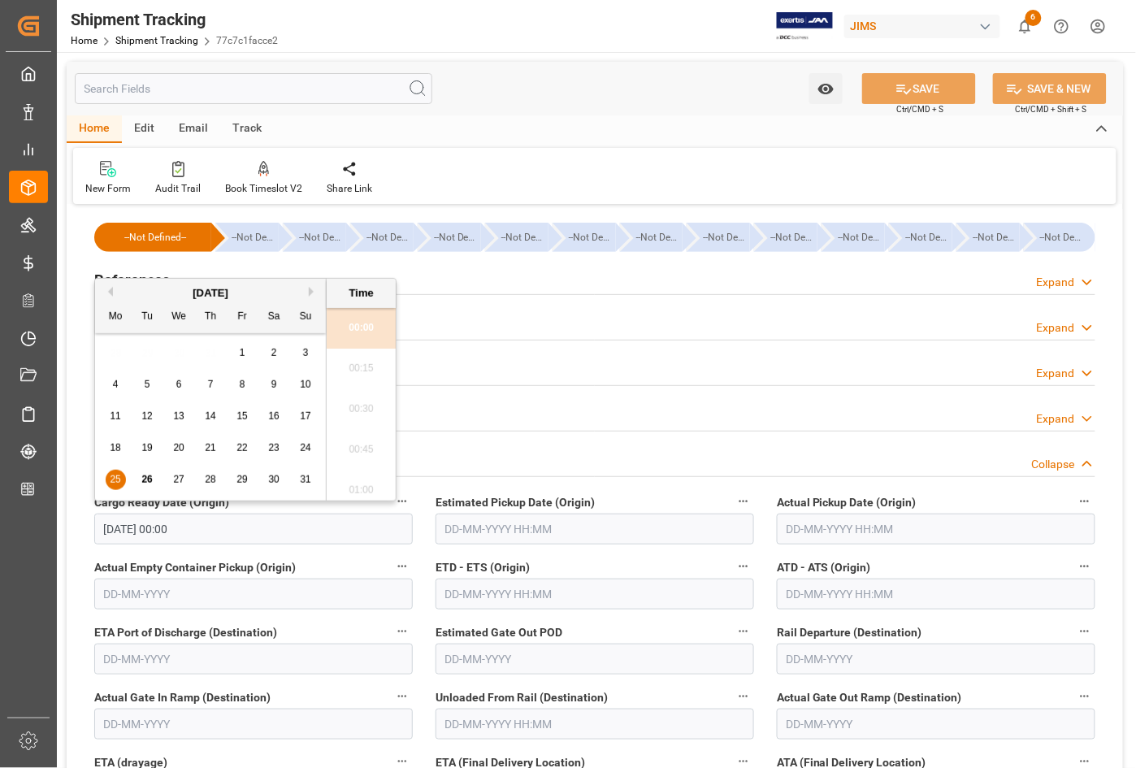
click at [110, 291] on button "Previous Month" at bounding box center [108, 292] width 10 height 10
click at [241, 449] on span "25" at bounding box center [241, 447] width 11 height 11
type input "[DATE] 00:00"
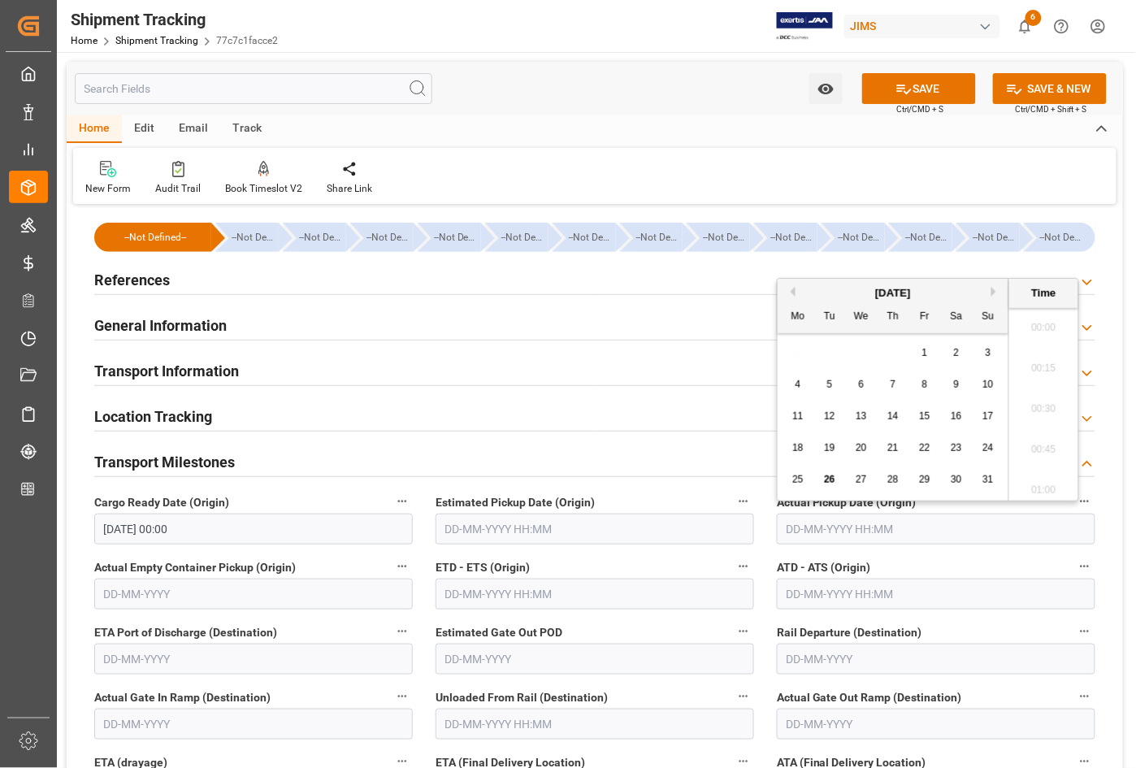
click at [788, 532] on input "text" at bounding box center [936, 529] width 319 height 31
click at [794, 351] on div "28 29 30 31 1 2 3" at bounding box center [893, 353] width 222 height 32
click at [794, 295] on button "Previous Month" at bounding box center [791, 292] width 10 height 10
click at [921, 453] on span "25" at bounding box center [924, 447] width 11 height 11
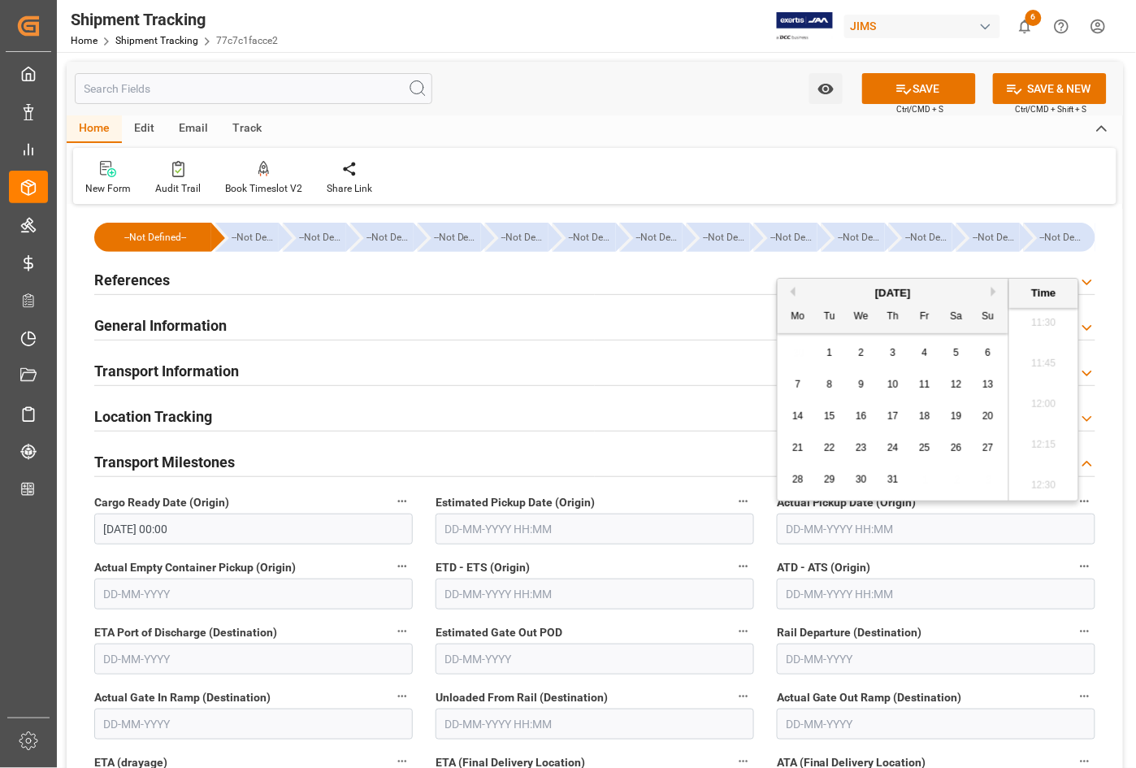
type input "[DATE] 00:00"
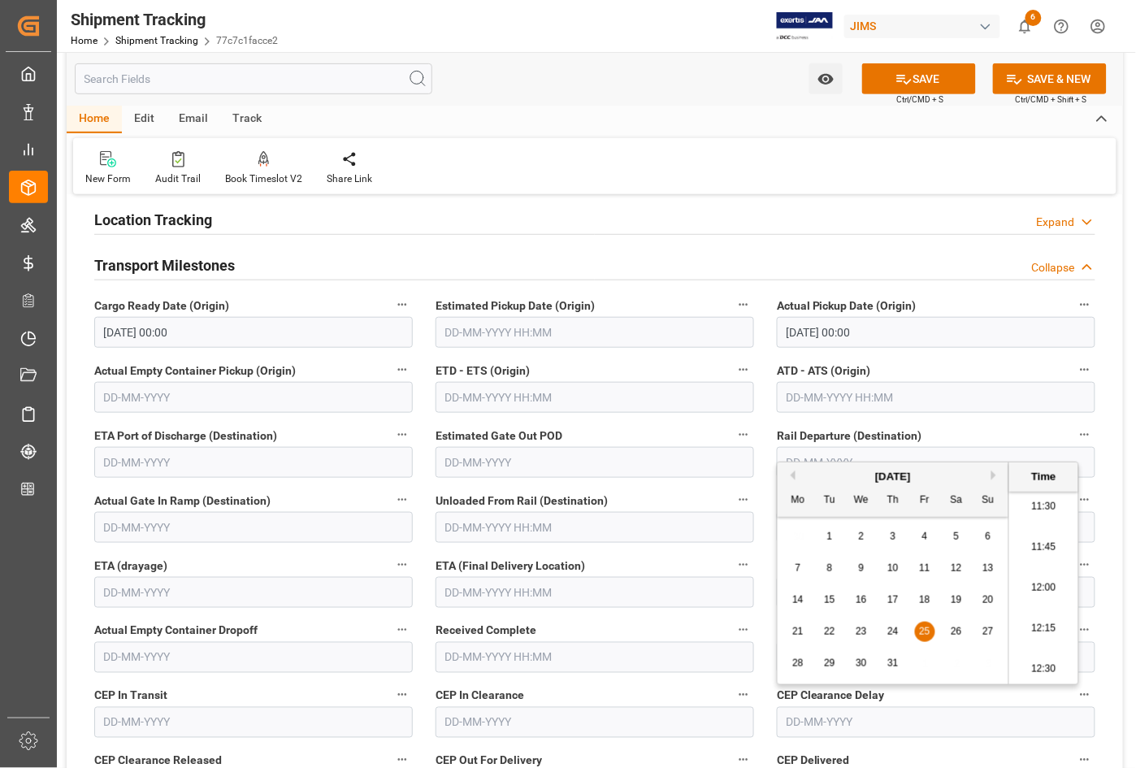
scroll to position [203, 0]
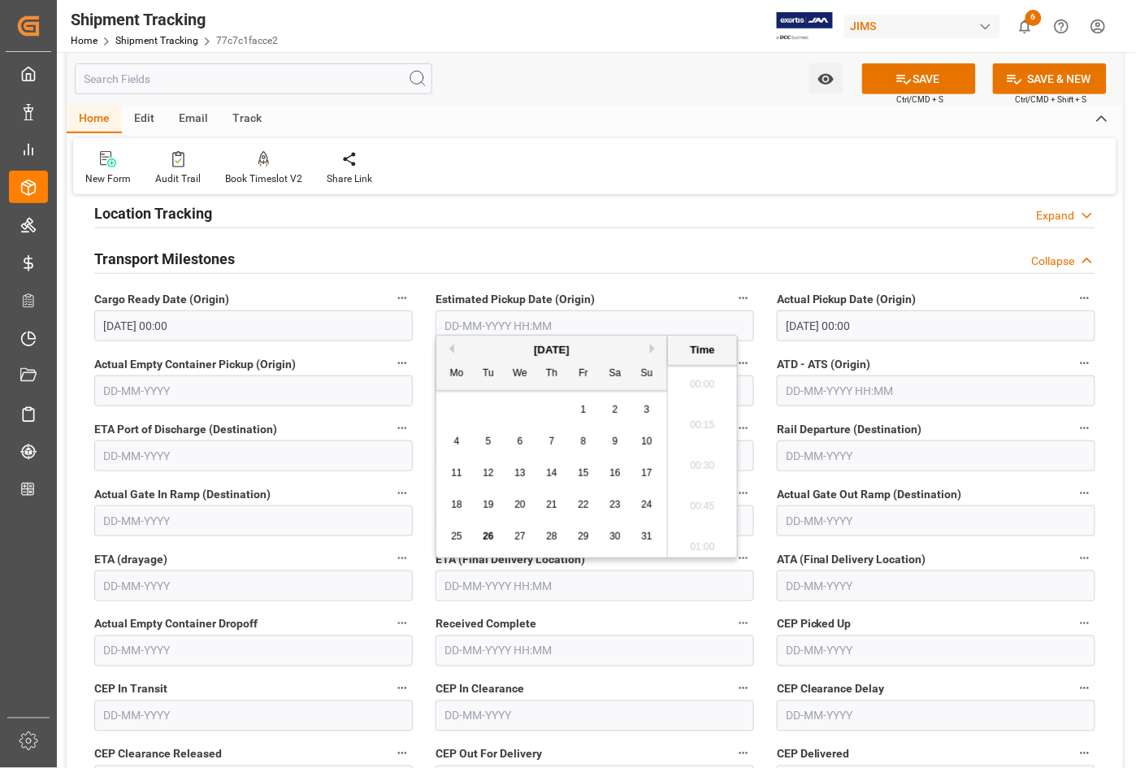
click at [540, 587] on input "text" at bounding box center [595, 585] width 319 height 31
click at [445, 518] on div "18 19 20 21 22 23 24" at bounding box center [552, 505] width 222 height 32
click at [583, 537] on span "29" at bounding box center [583, 536] width 11 height 11
type input "[DATE] 00:00"
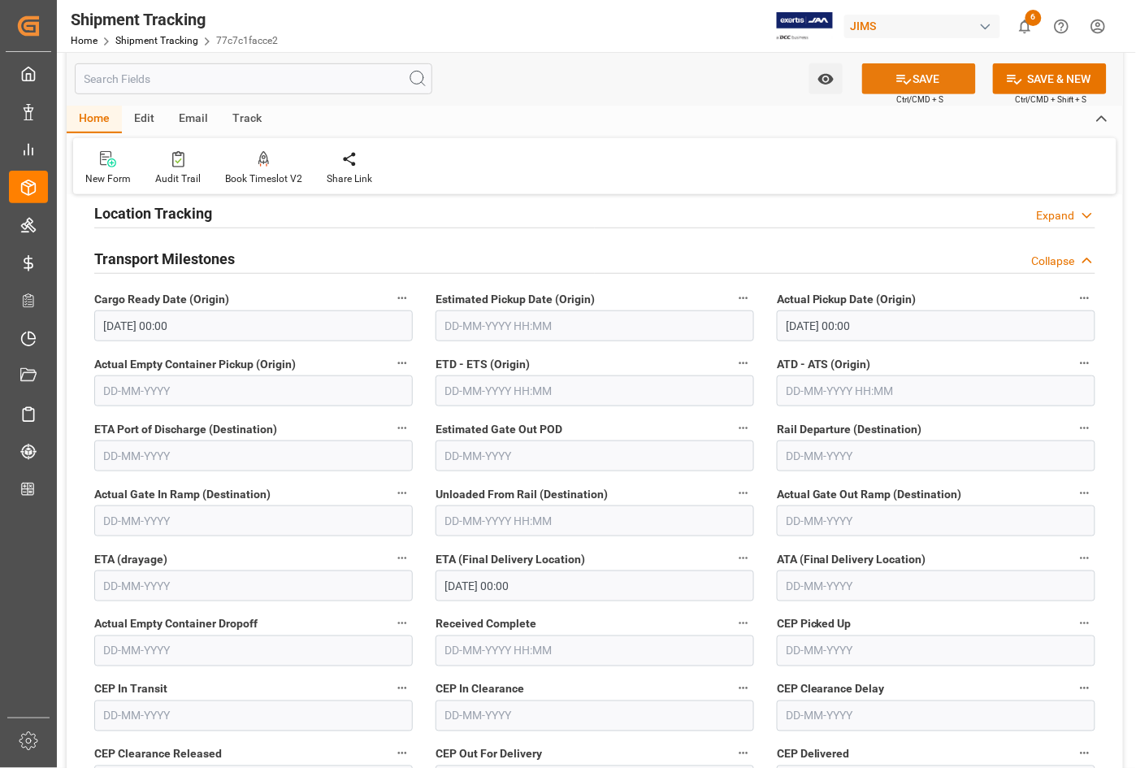
click at [890, 77] on button "SAVE" at bounding box center [919, 78] width 114 height 31
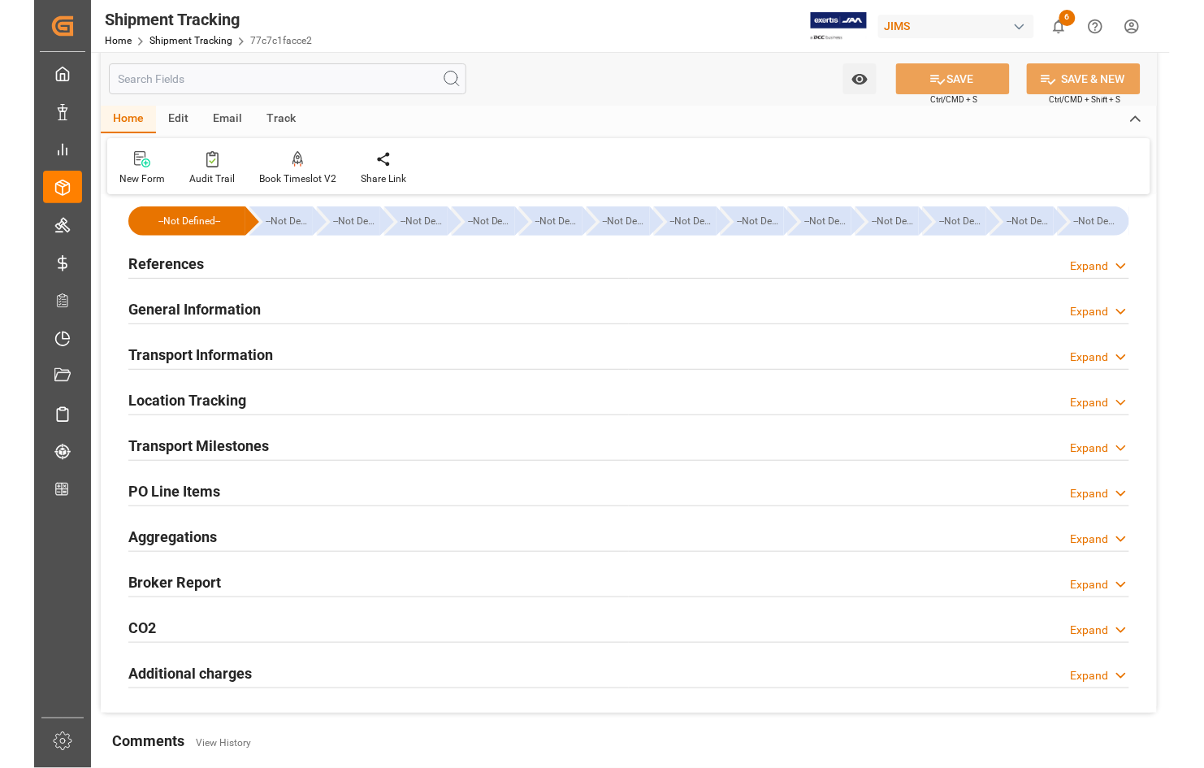
scroll to position [0, 0]
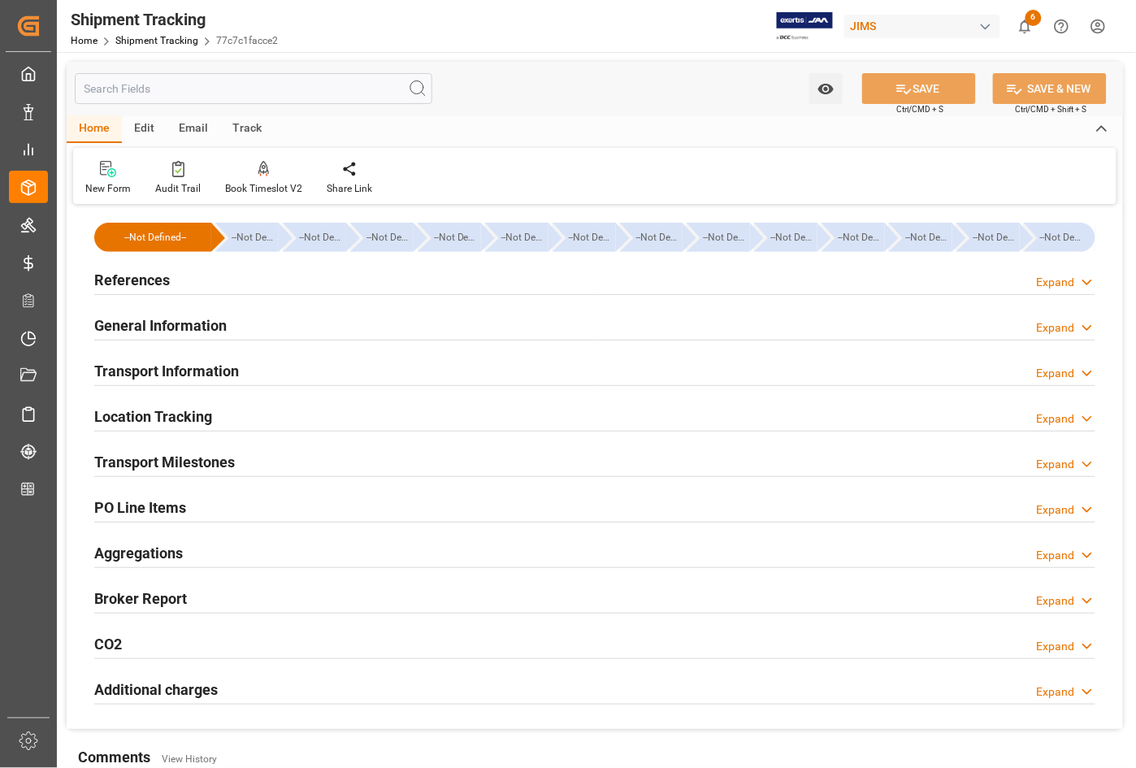
click at [144, 279] on h2 "References" at bounding box center [132, 280] width 76 height 22
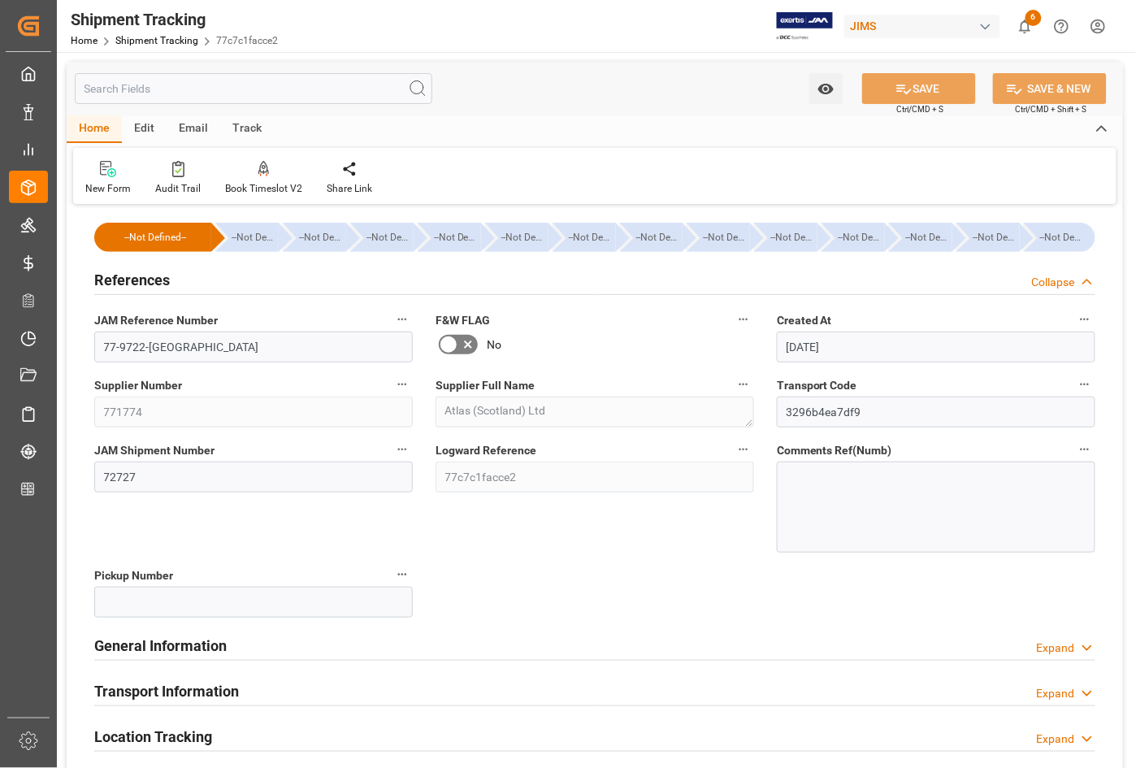
click at [144, 279] on h2 "References" at bounding box center [132, 280] width 76 height 22
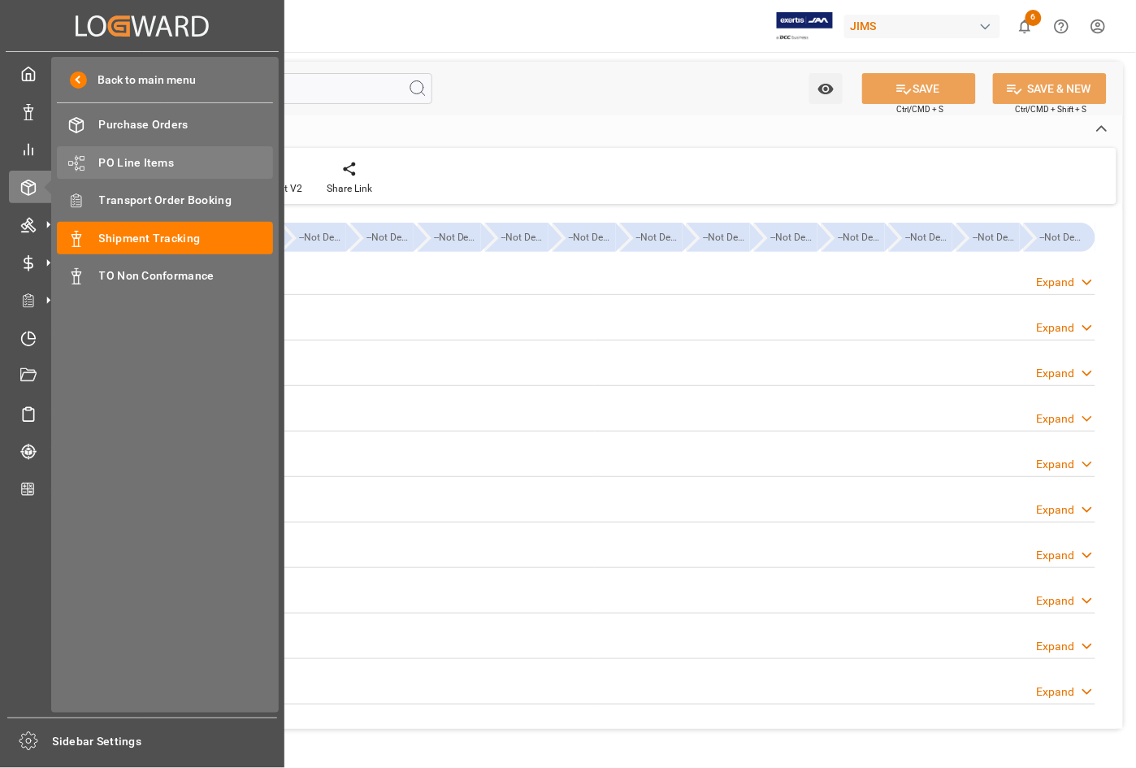
click at [132, 158] on span "PO Line Items" at bounding box center [186, 162] width 175 height 17
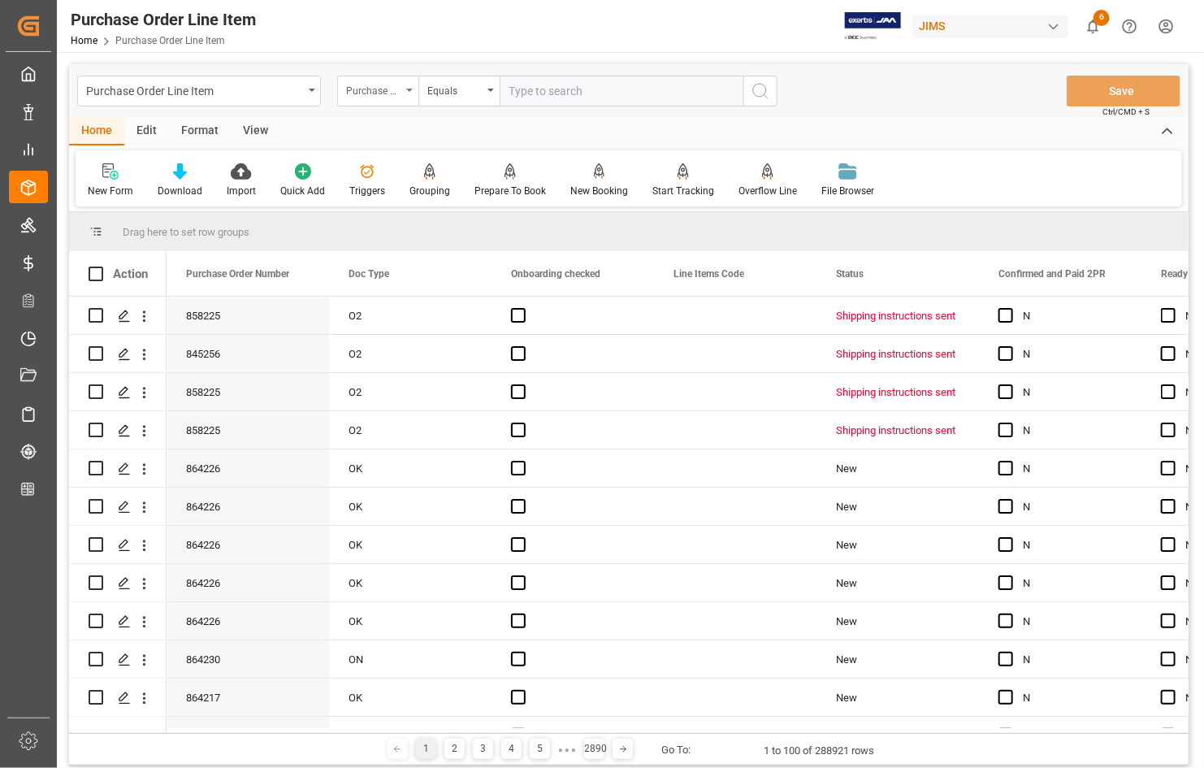
click at [366, 89] on div "Purchase Order Number" at bounding box center [373, 89] width 55 height 19
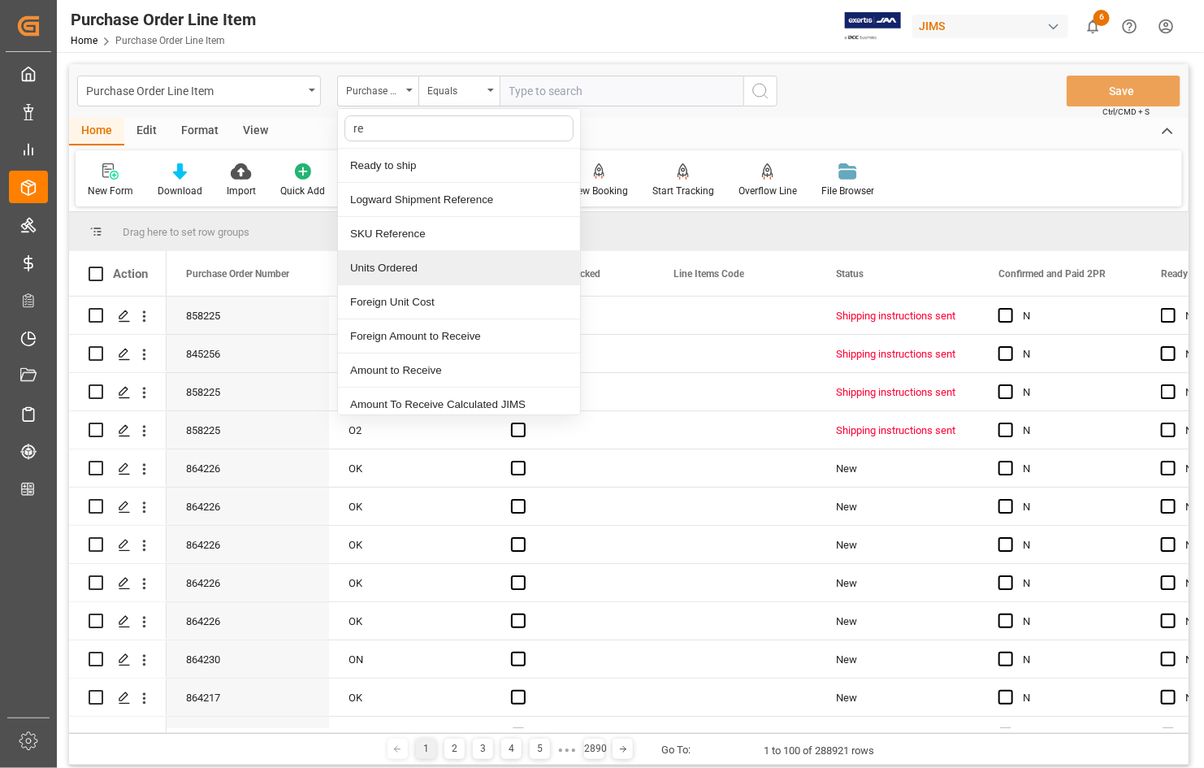
type input "ref"
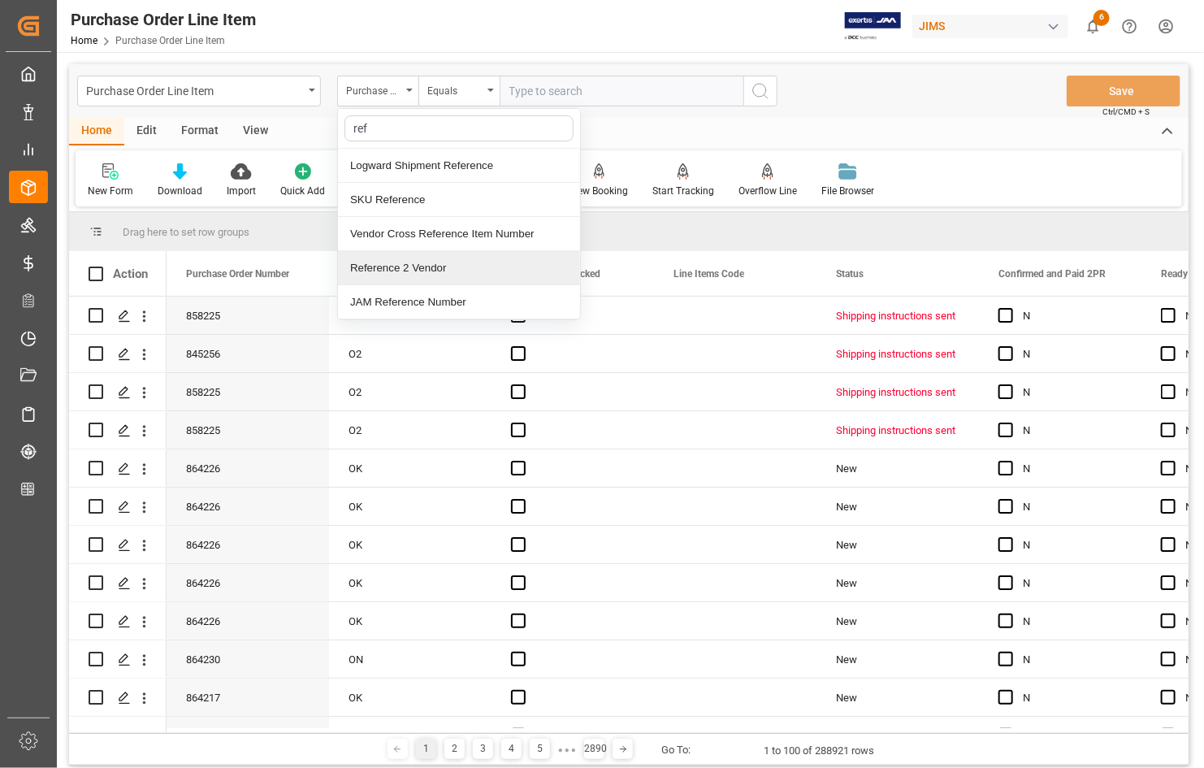
click at [397, 258] on div "Reference 2 Vendor" at bounding box center [459, 268] width 242 height 34
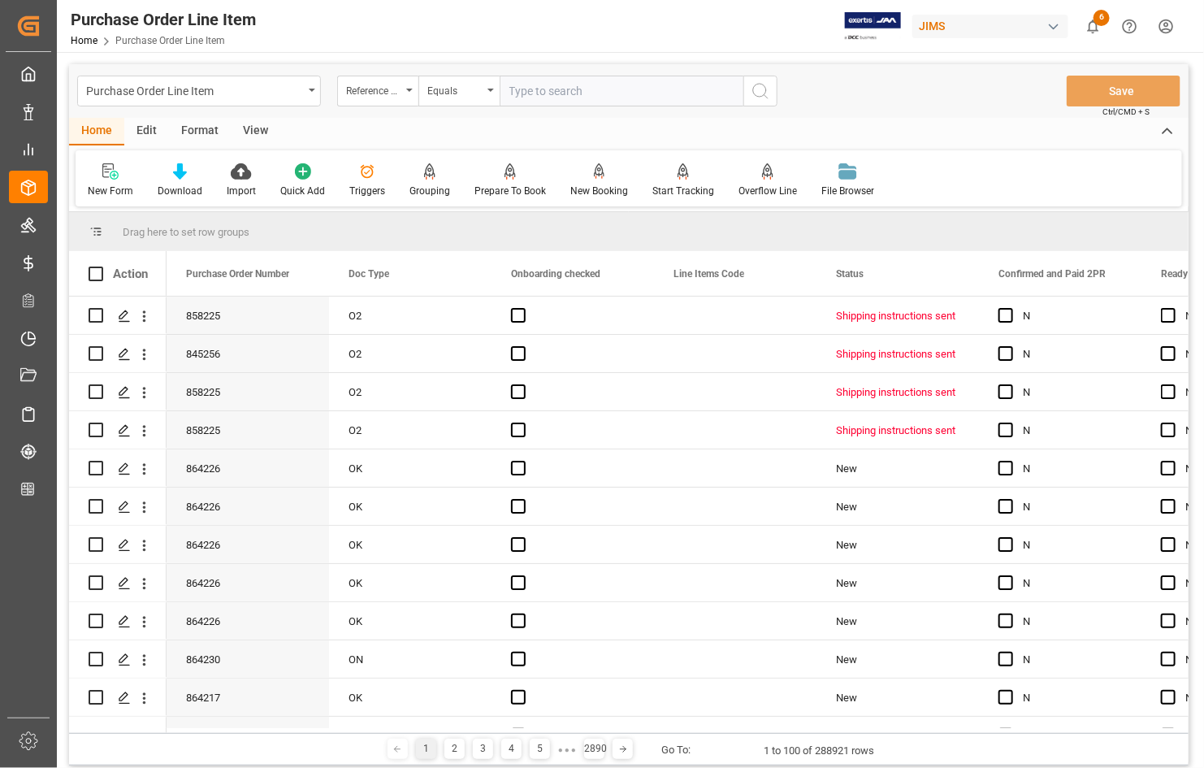
click at [260, 132] on div "View" at bounding box center [256, 132] width 50 height 28
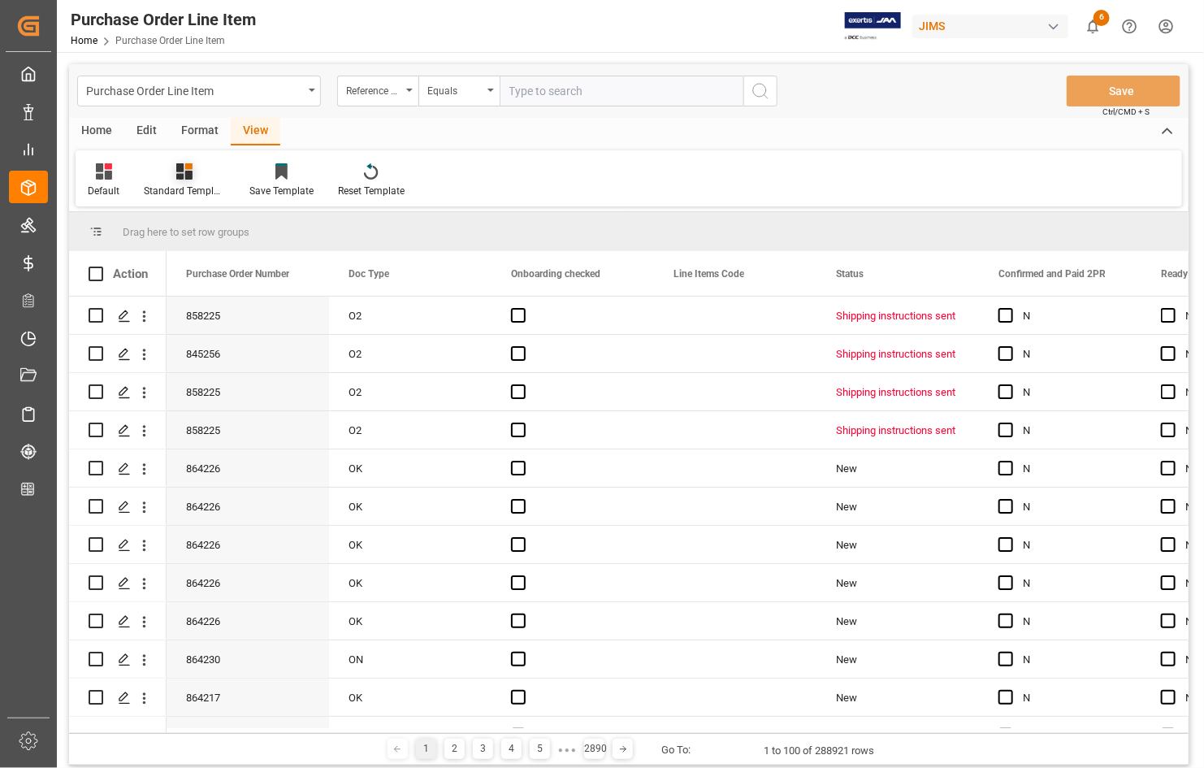
click at [193, 192] on div "Standard Templates" at bounding box center [184, 191] width 81 height 15
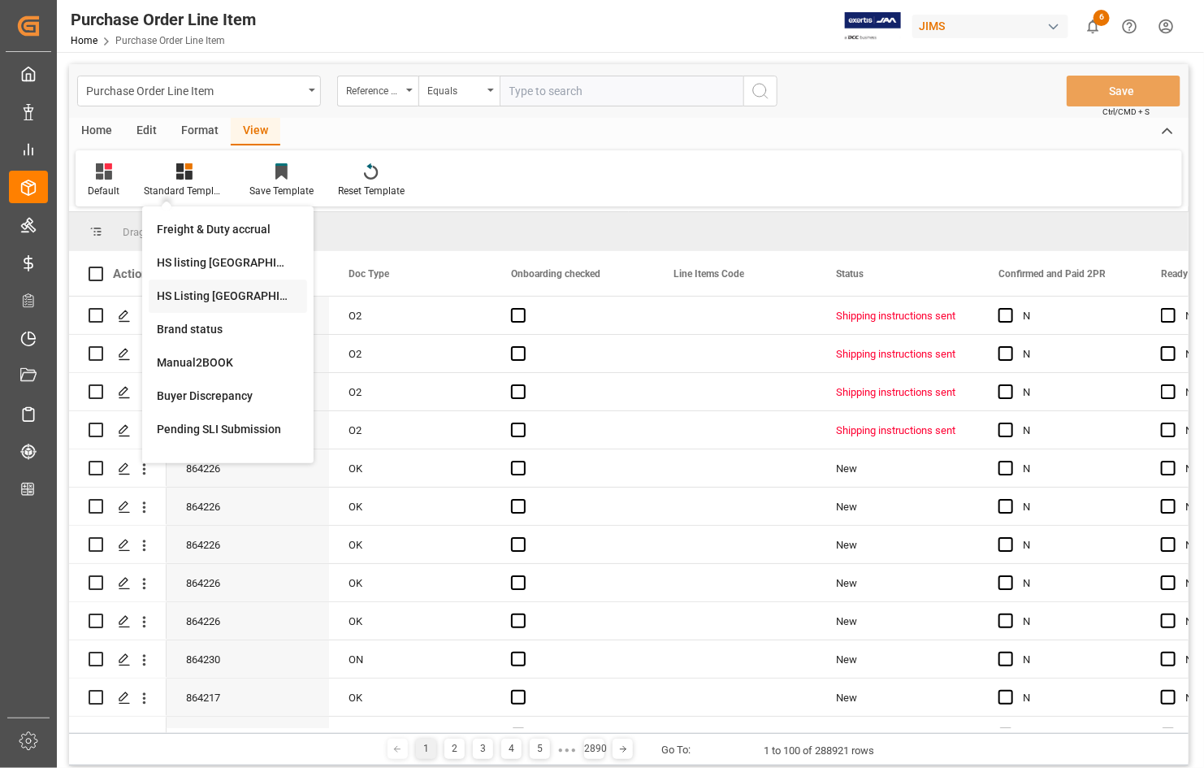
click at [195, 293] on div "HS Listing [GEOGRAPHIC_DATA]" at bounding box center [228, 296] width 142 height 17
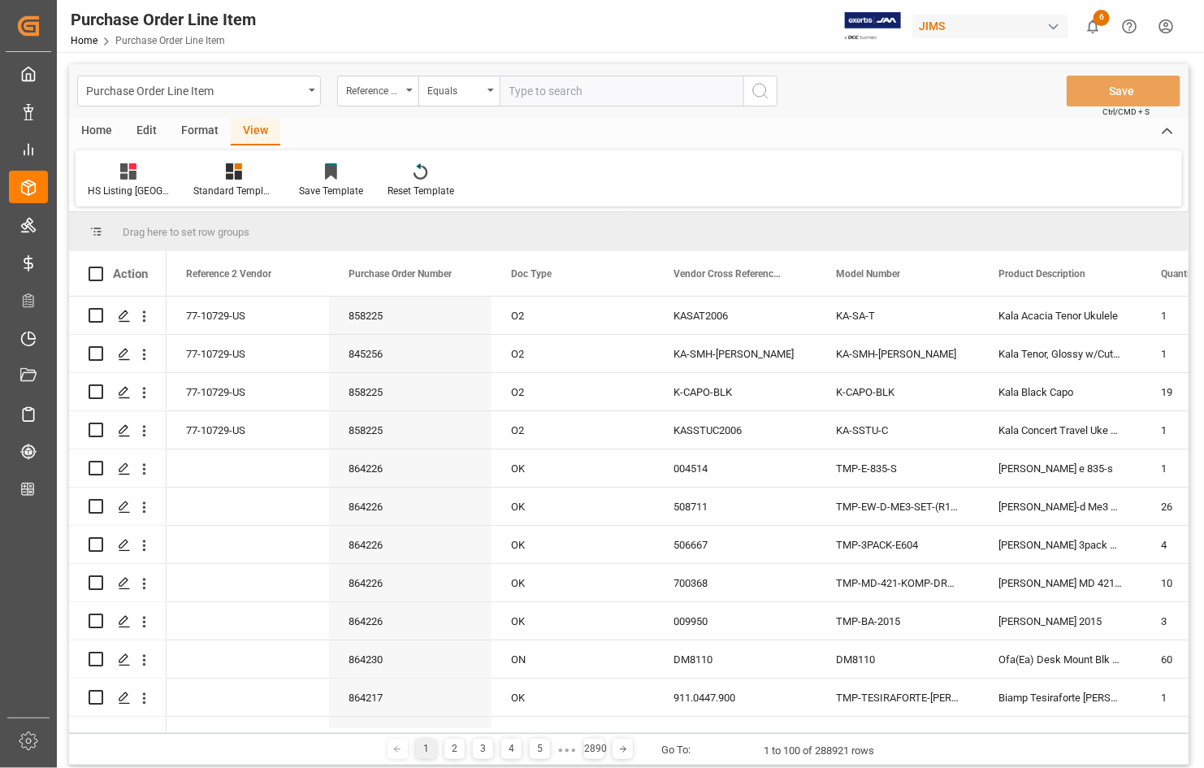
click at [513, 95] on input "text" at bounding box center [622, 91] width 244 height 31
type input "77-9722-[GEOGRAPHIC_DATA]"
click at [761, 89] on icon "search button" at bounding box center [761, 91] width 20 height 20
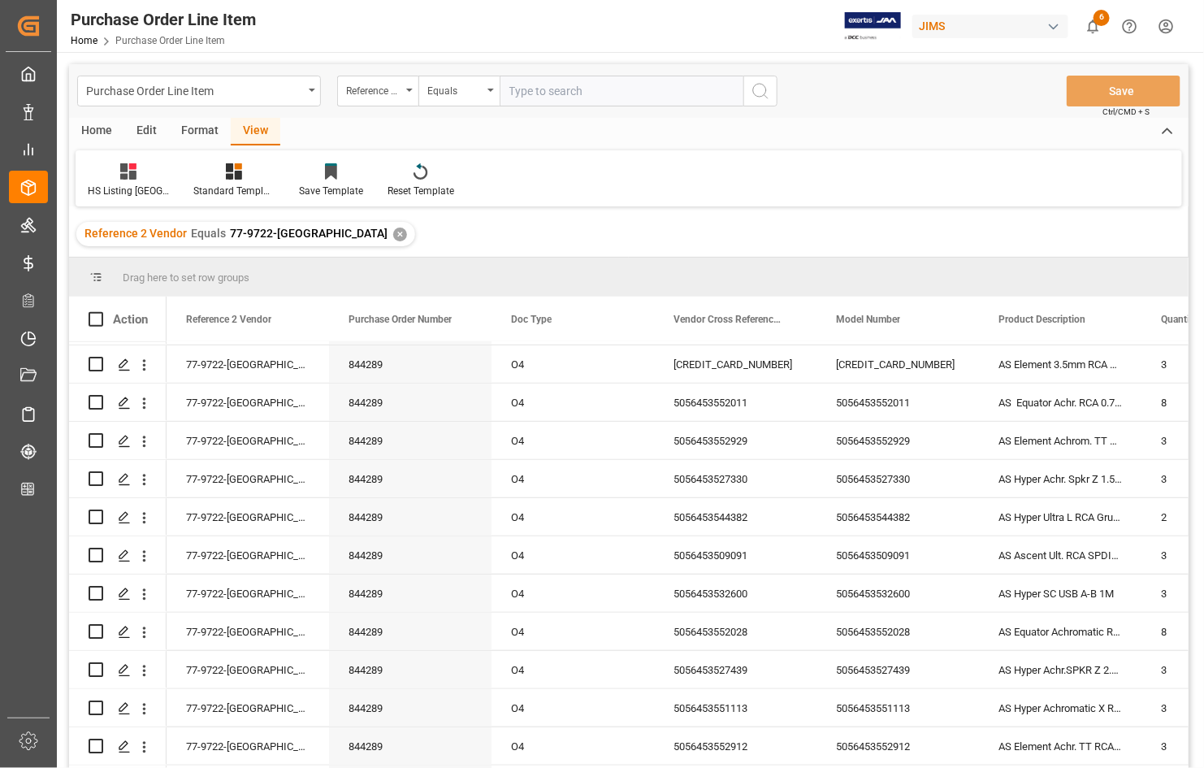
scroll to position [489, 0]
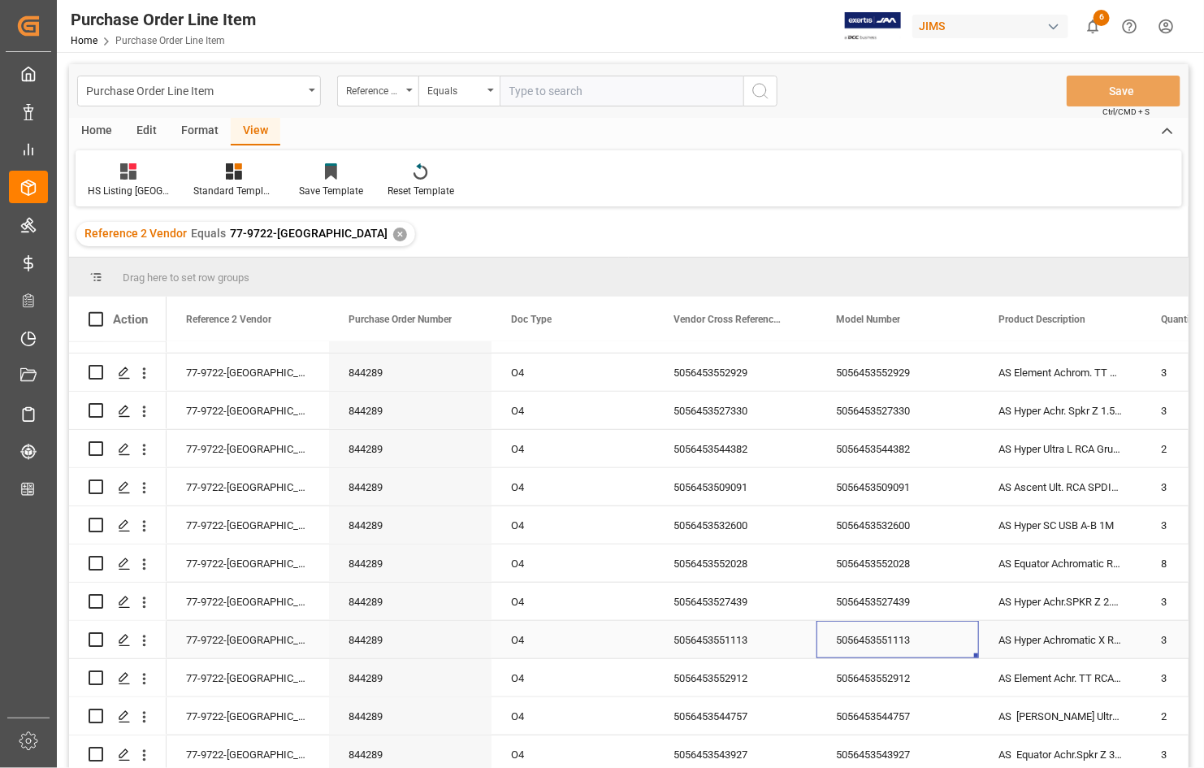
click at [890, 640] on div "5056453551113" at bounding box center [898, 639] width 163 height 37
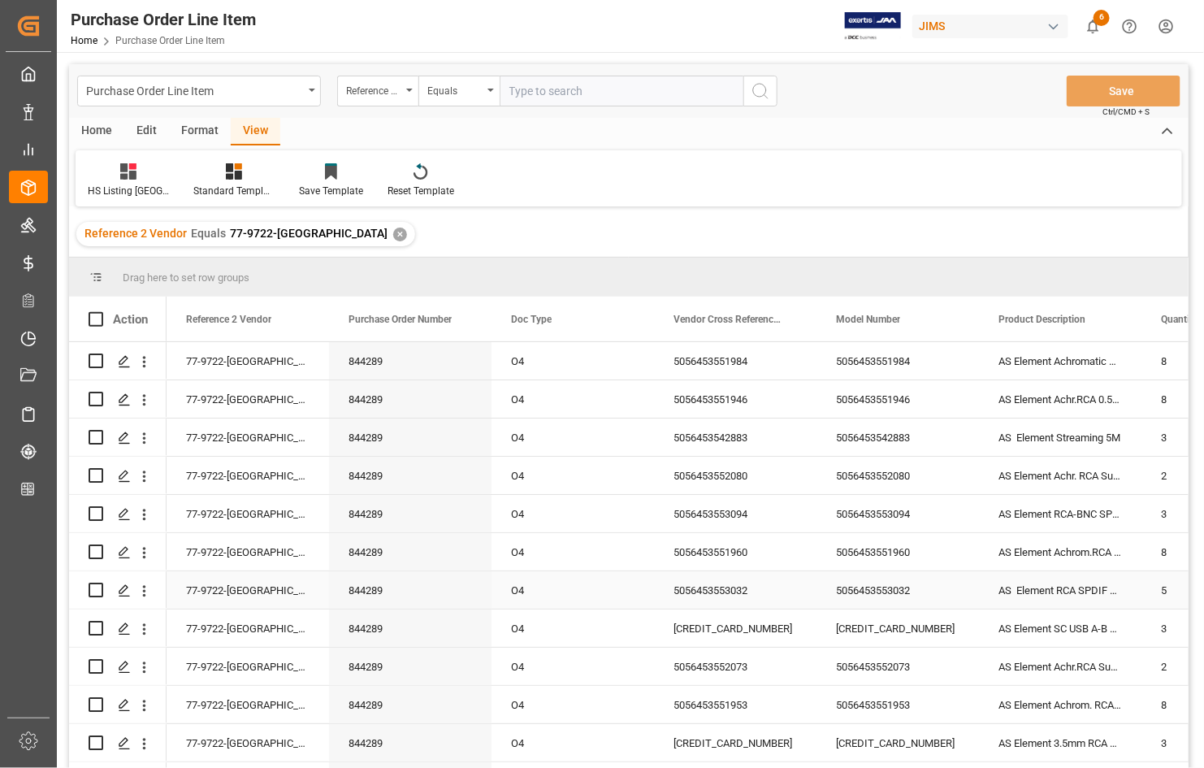
scroll to position [0, 0]
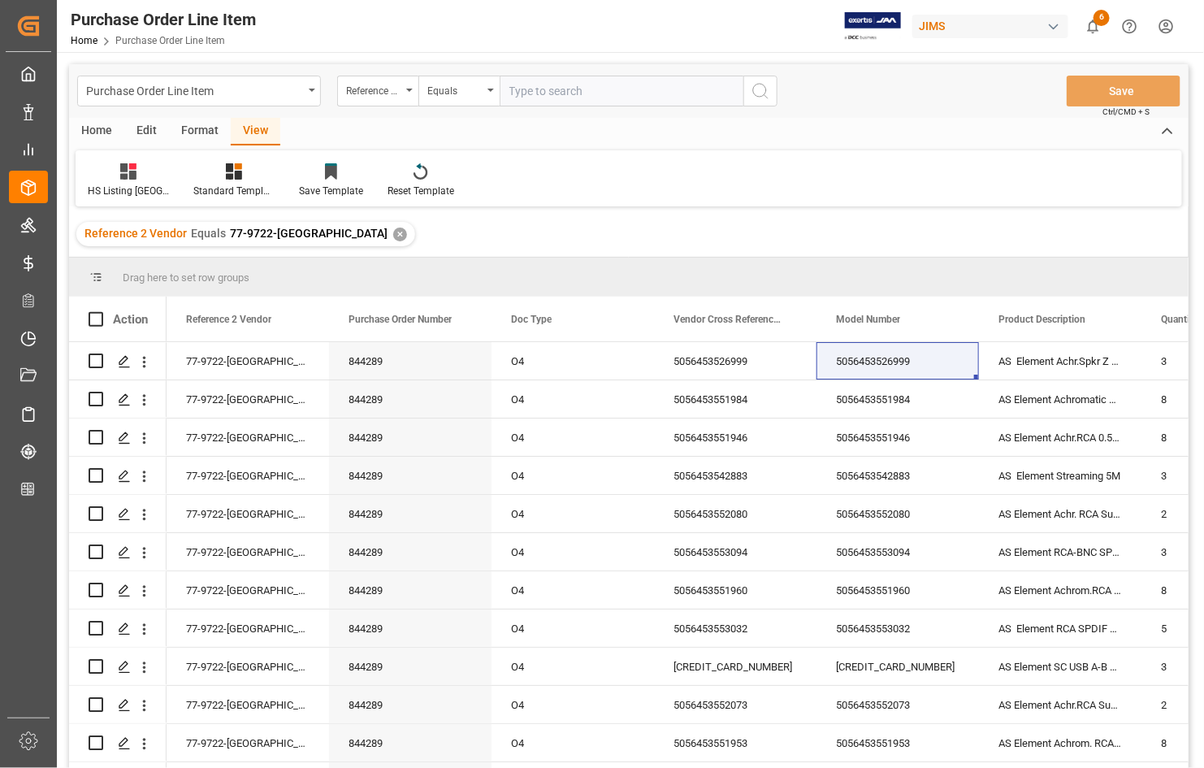
click at [144, 124] on div "Edit" at bounding box center [146, 132] width 45 height 28
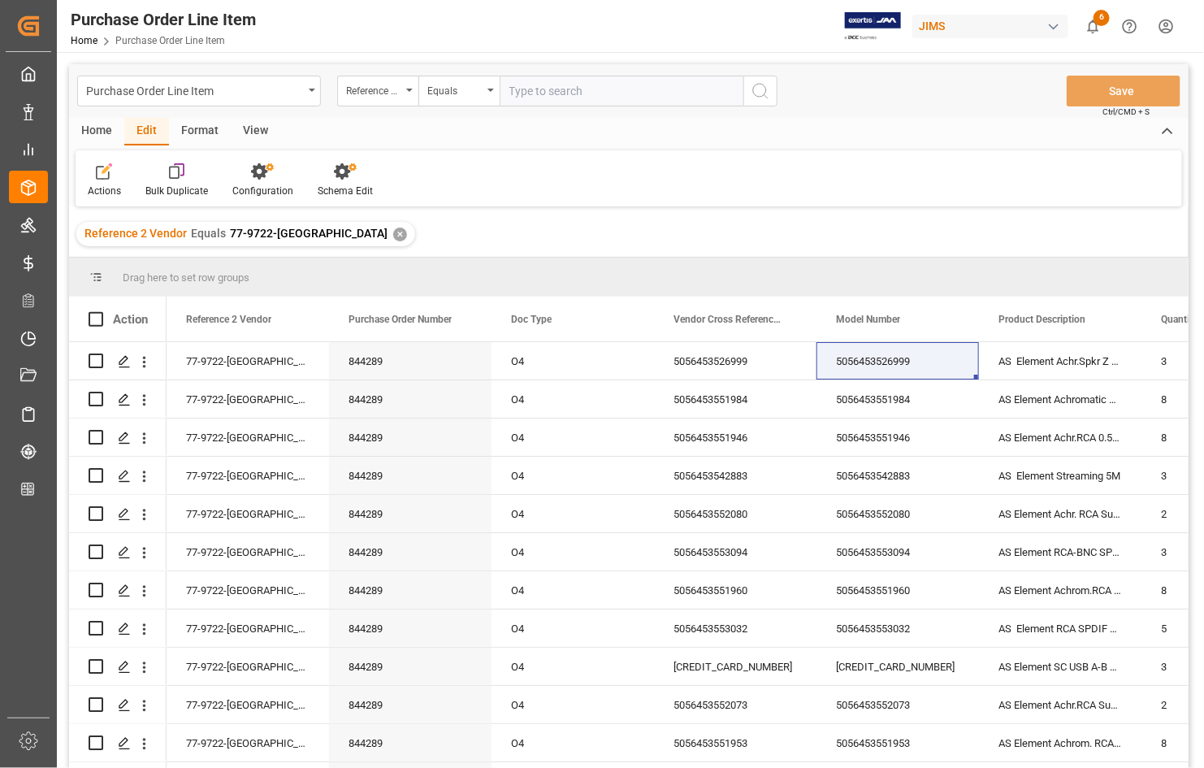
click at [82, 132] on div "Home" at bounding box center [96, 132] width 55 height 28
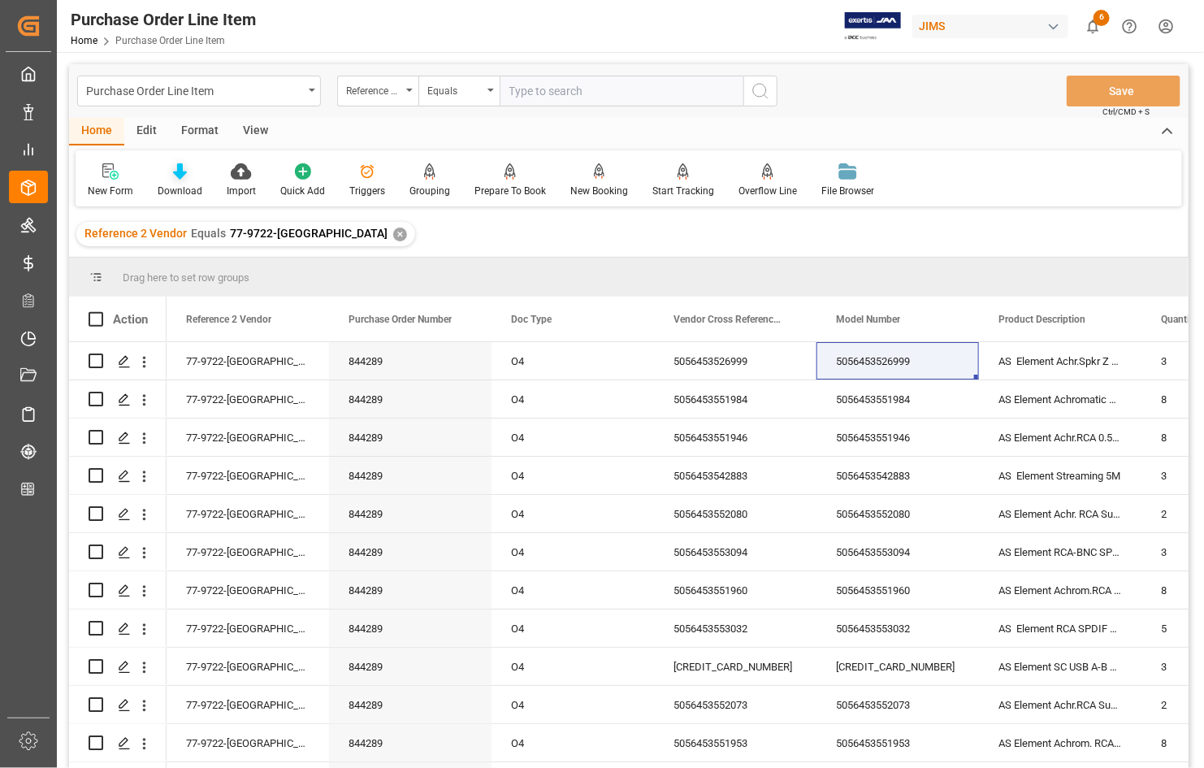
click at [176, 189] on div "Download" at bounding box center [180, 191] width 45 height 15
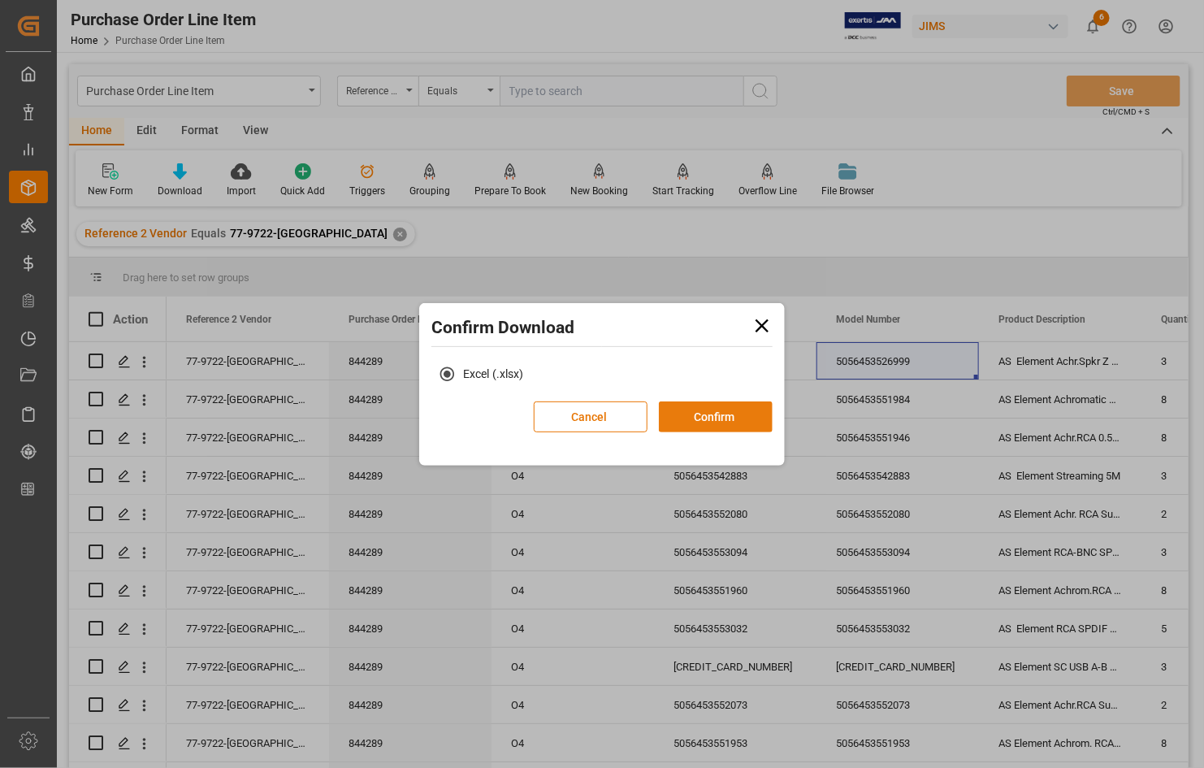
click at [719, 414] on button "Confirm" at bounding box center [716, 416] width 114 height 31
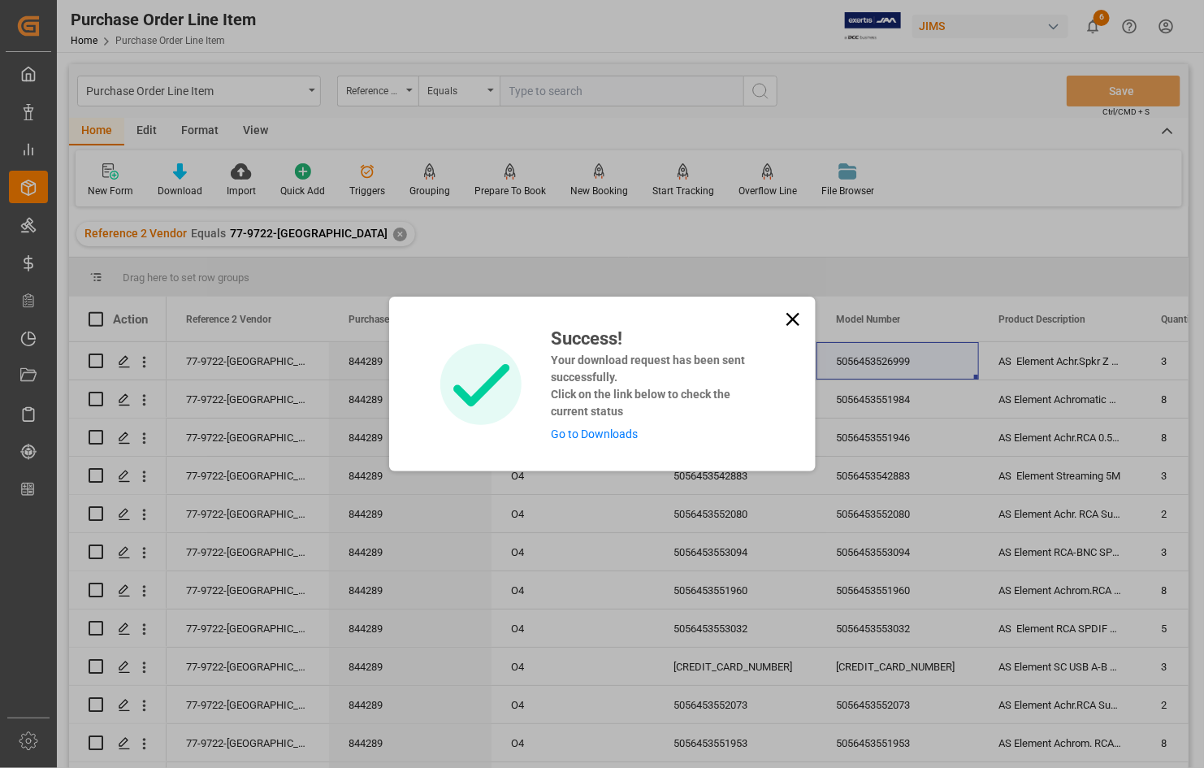
click at [607, 436] on link "Go to Downloads" at bounding box center [594, 433] width 87 height 13
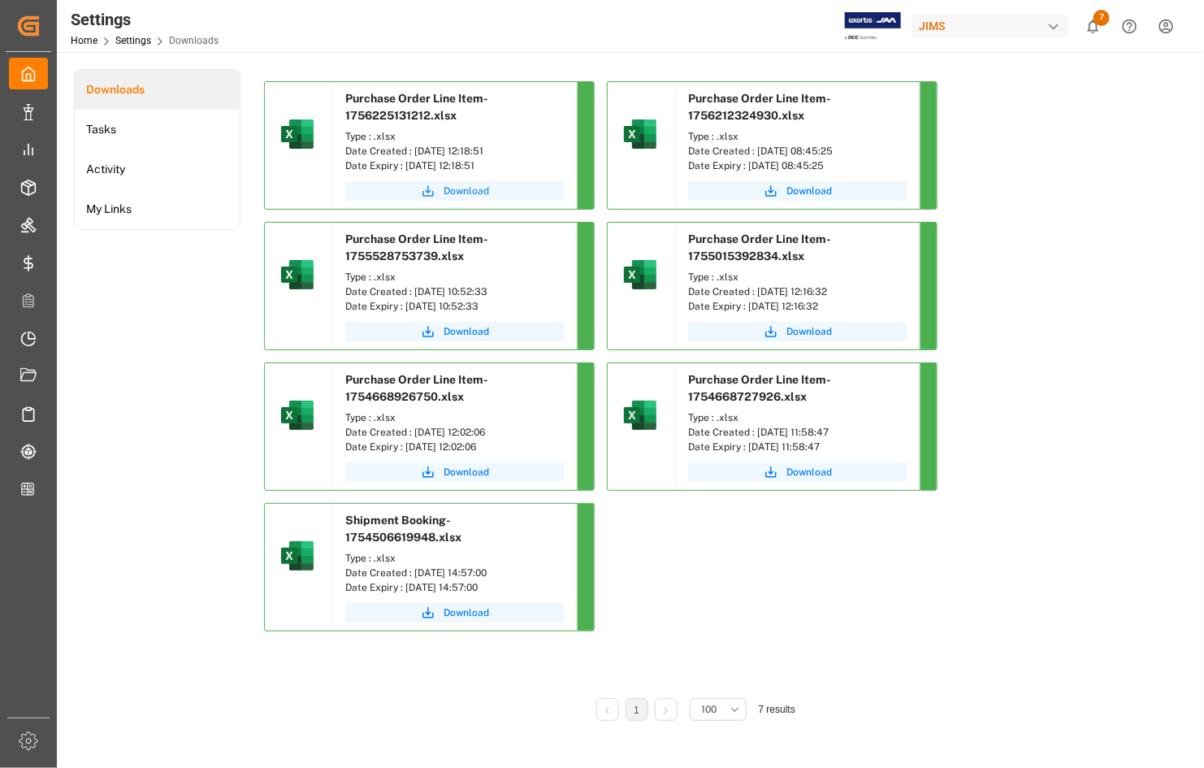
click at [465, 189] on span "Download" at bounding box center [467, 191] width 46 height 15
click at [459, 191] on span "Download" at bounding box center [467, 191] width 46 height 15
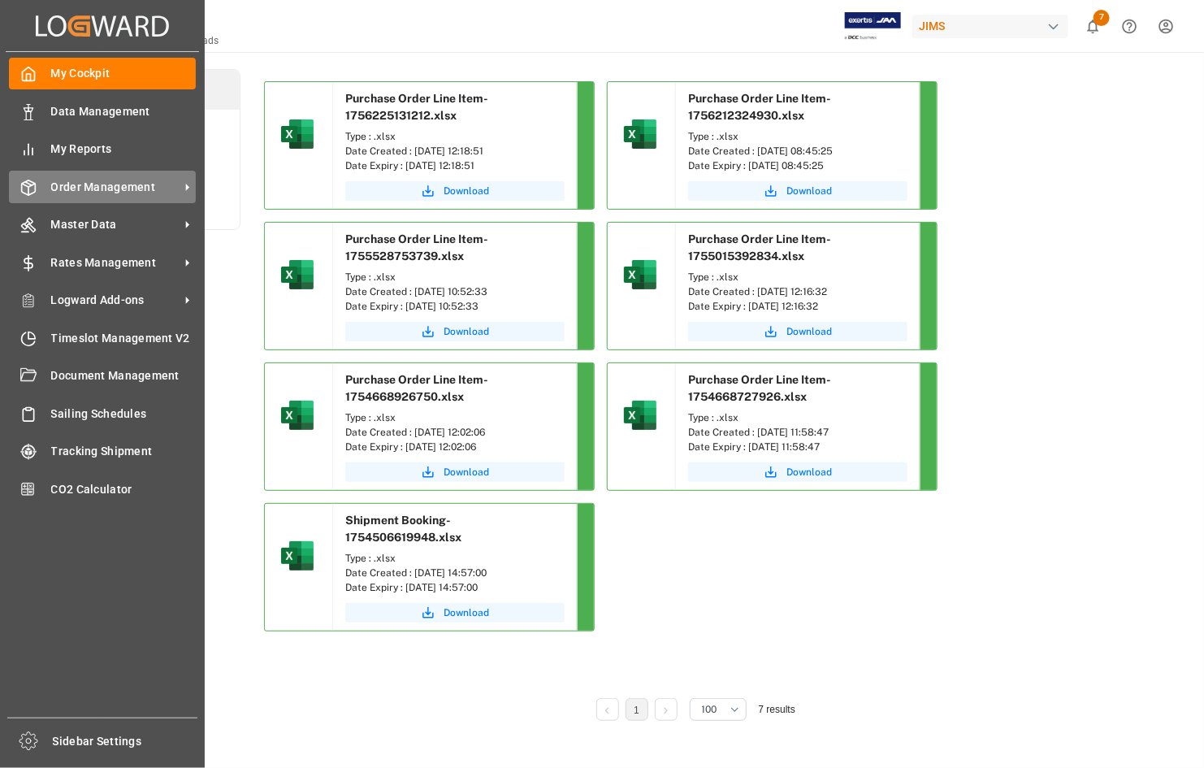
click at [86, 184] on span "Order Management" at bounding box center [115, 187] width 128 height 17
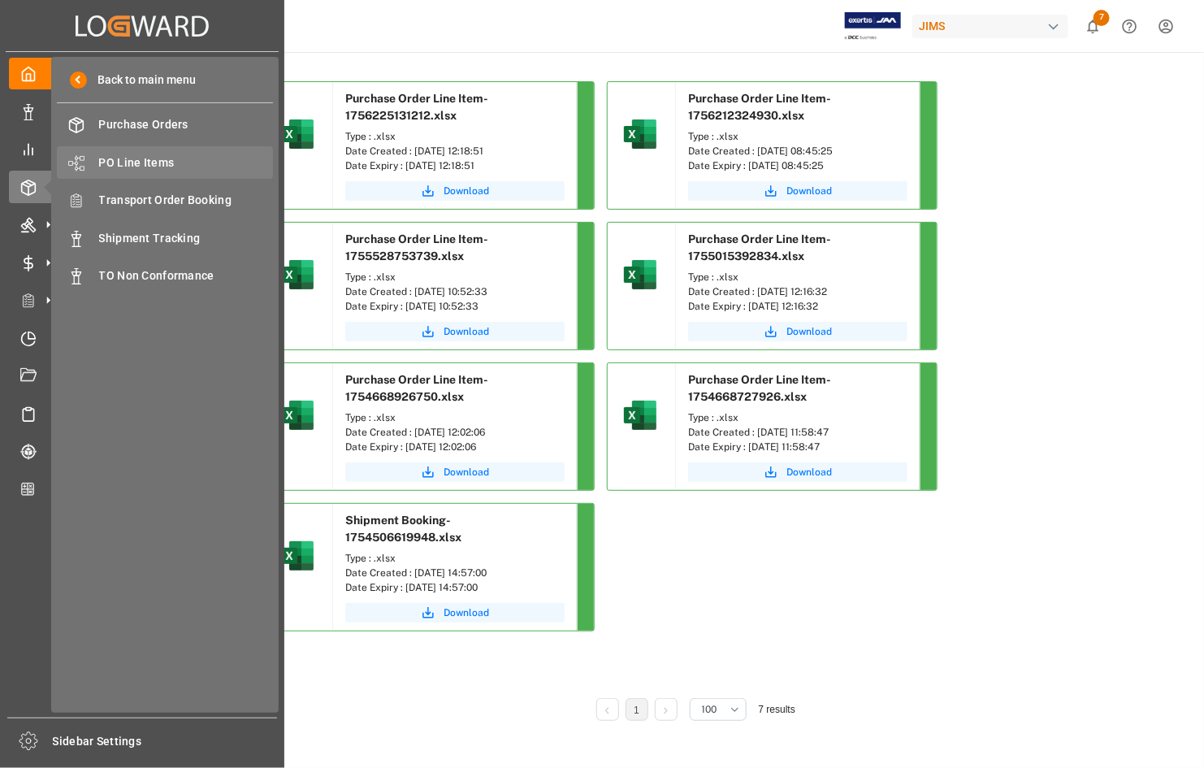
click at [115, 157] on span "PO Line Items" at bounding box center [186, 162] width 175 height 17
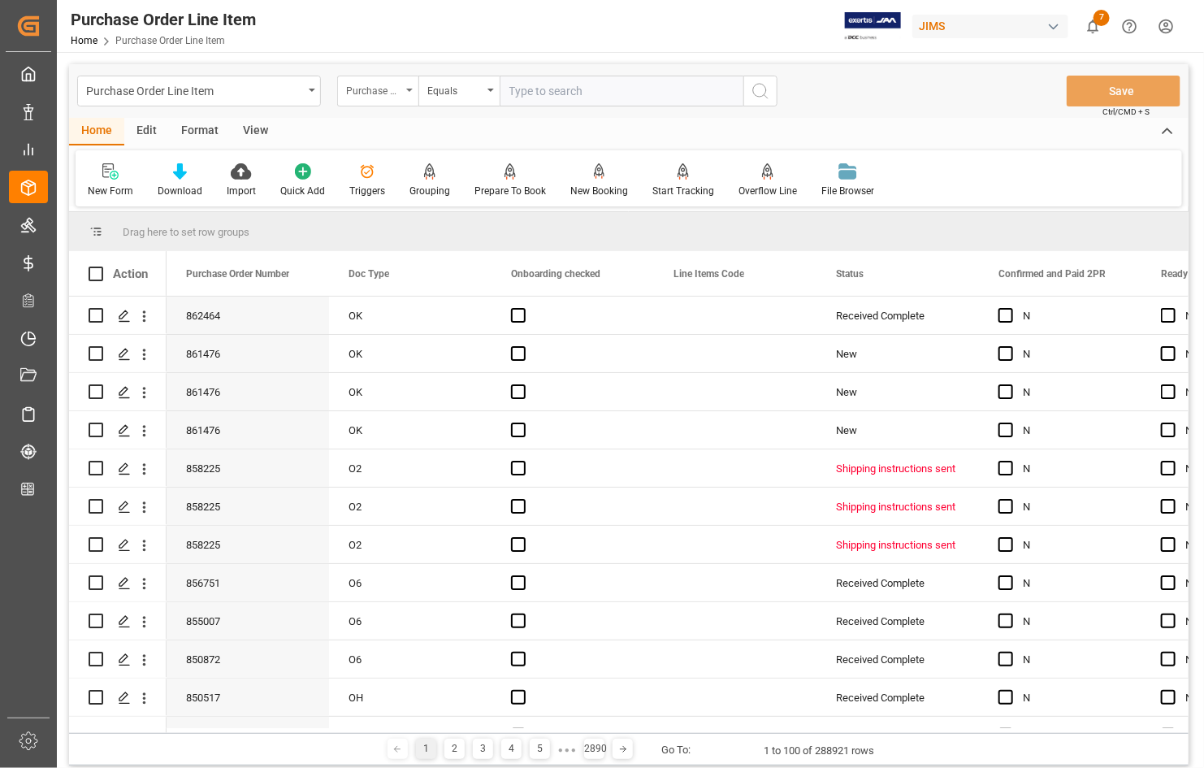
click at [398, 89] on div "Purchase Order Number" at bounding box center [373, 89] width 55 height 19
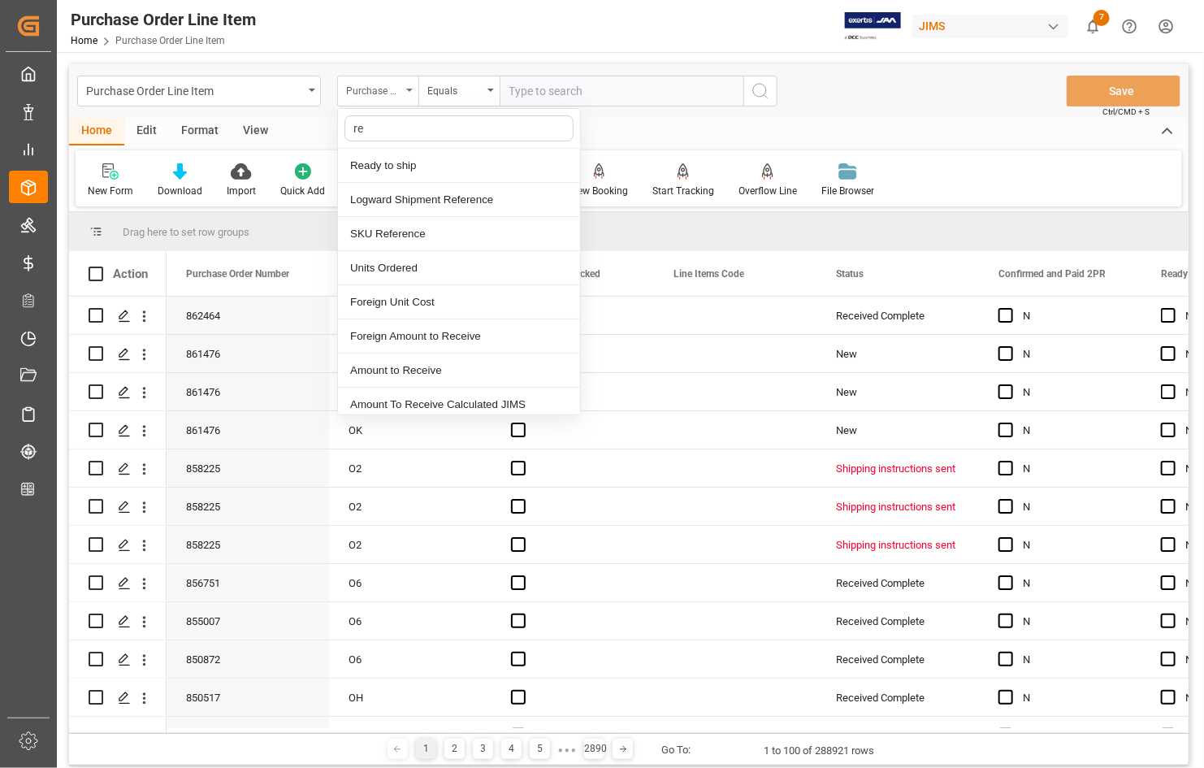
type input "ref"
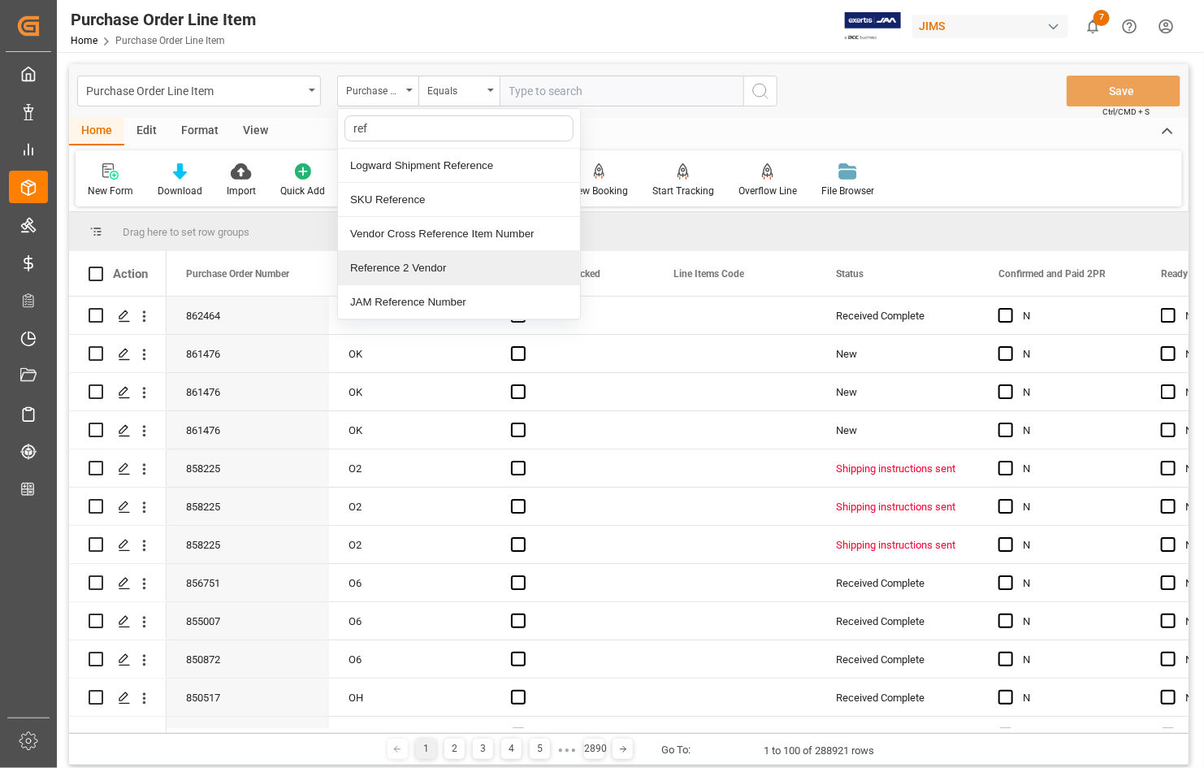
click at [371, 270] on div "Reference 2 Vendor" at bounding box center [459, 268] width 242 height 34
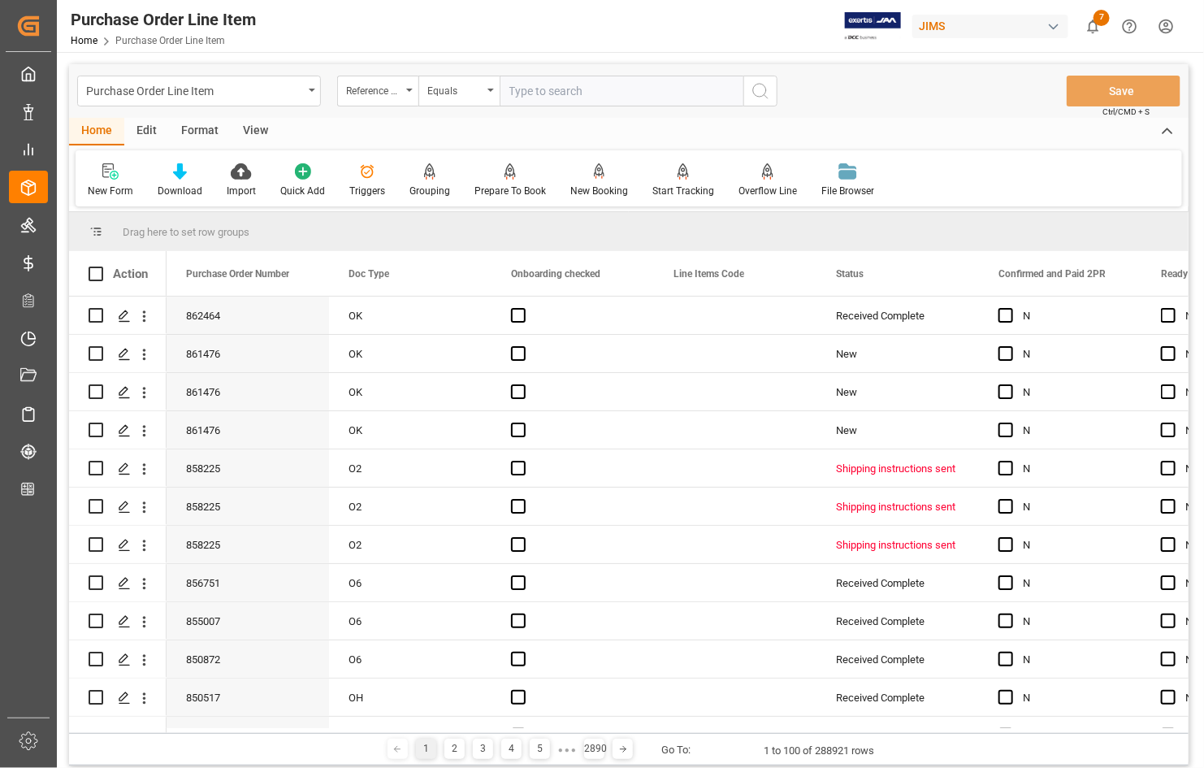
click at [242, 120] on div "View" at bounding box center [256, 132] width 50 height 28
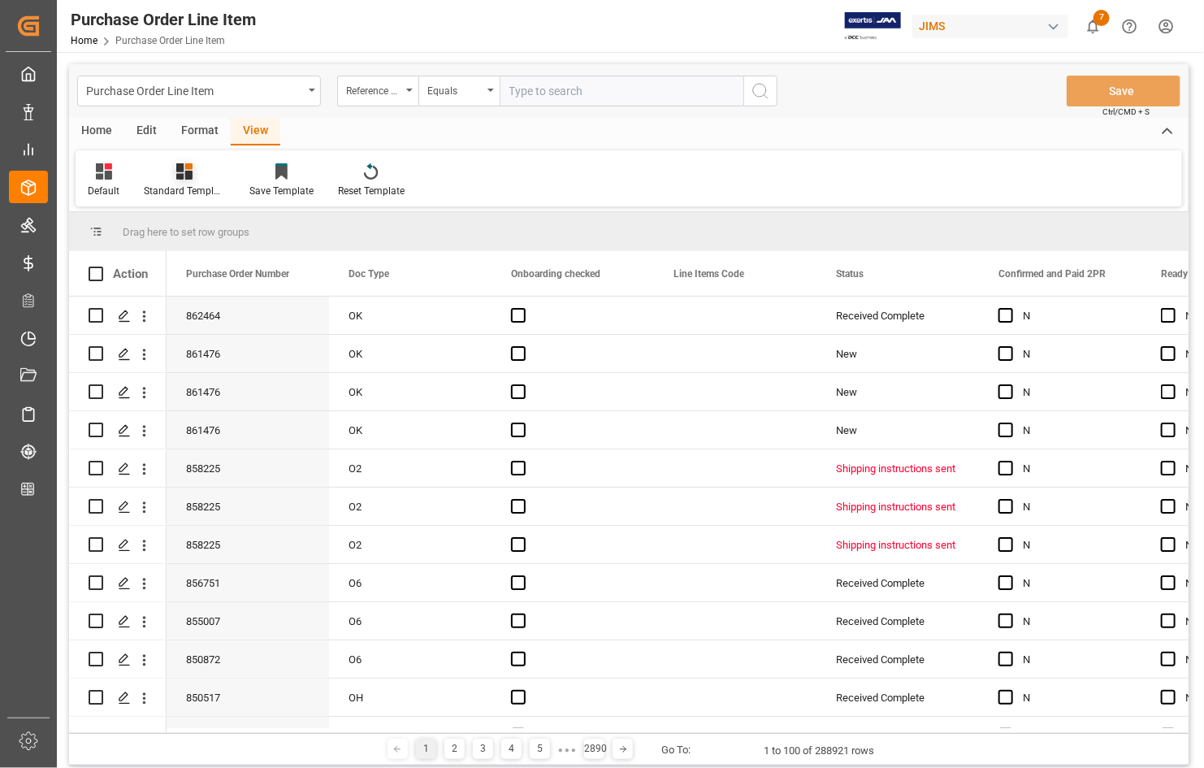
click at [173, 180] on div "Standard Templates" at bounding box center [185, 181] width 106 height 36
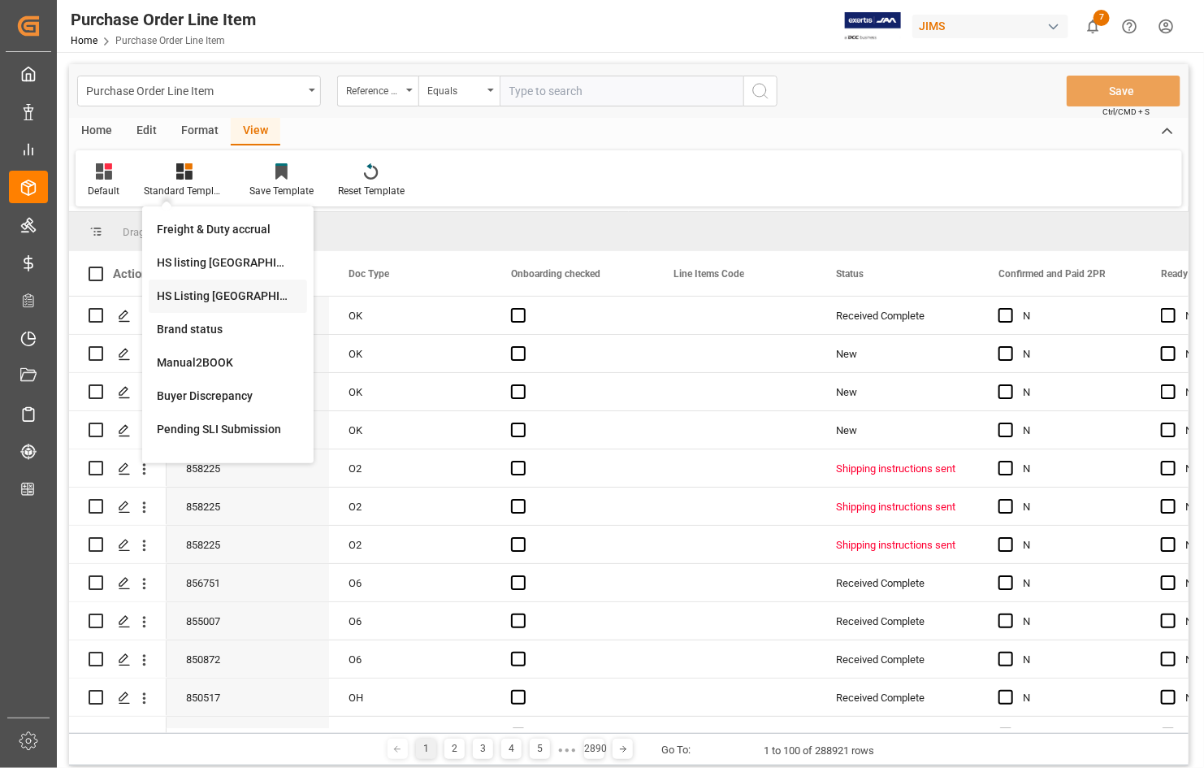
click at [193, 297] on div "HS Listing [GEOGRAPHIC_DATA]" at bounding box center [228, 296] width 142 height 17
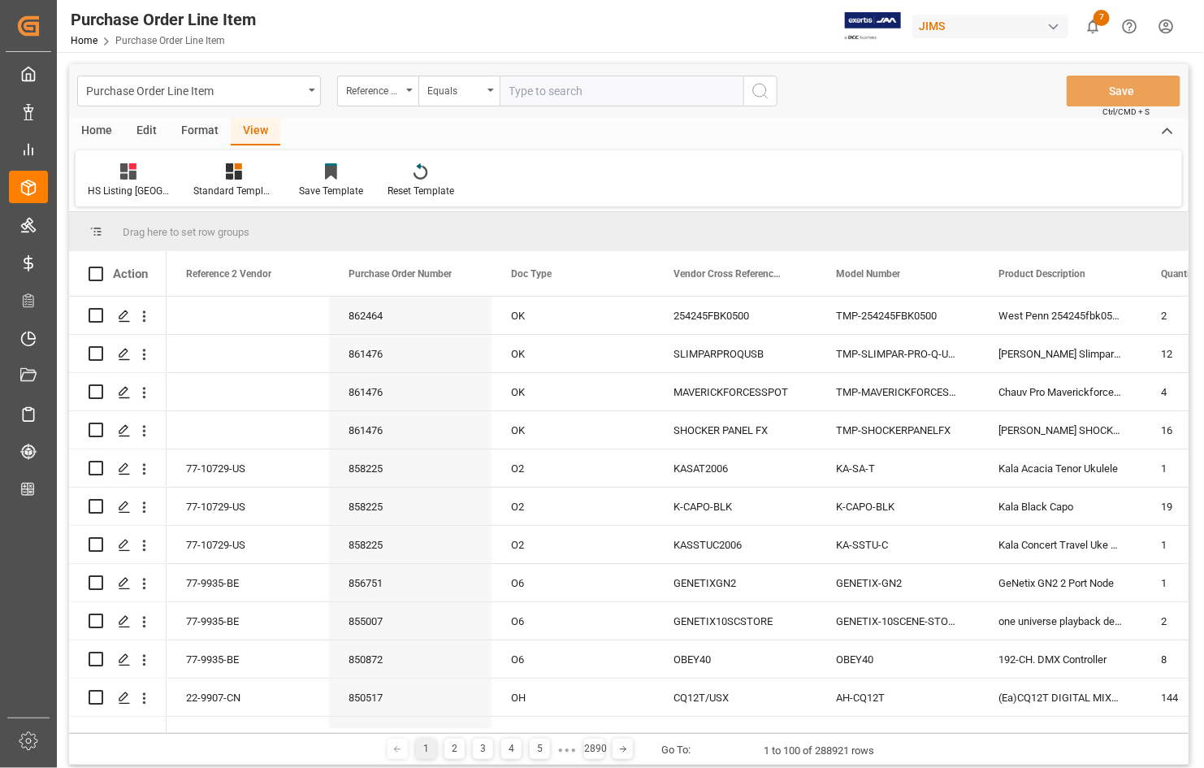
click at [605, 83] on input "text" at bounding box center [622, 91] width 244 height 31
type input "77-9722-[GEOGRAPHIC_DATA]"
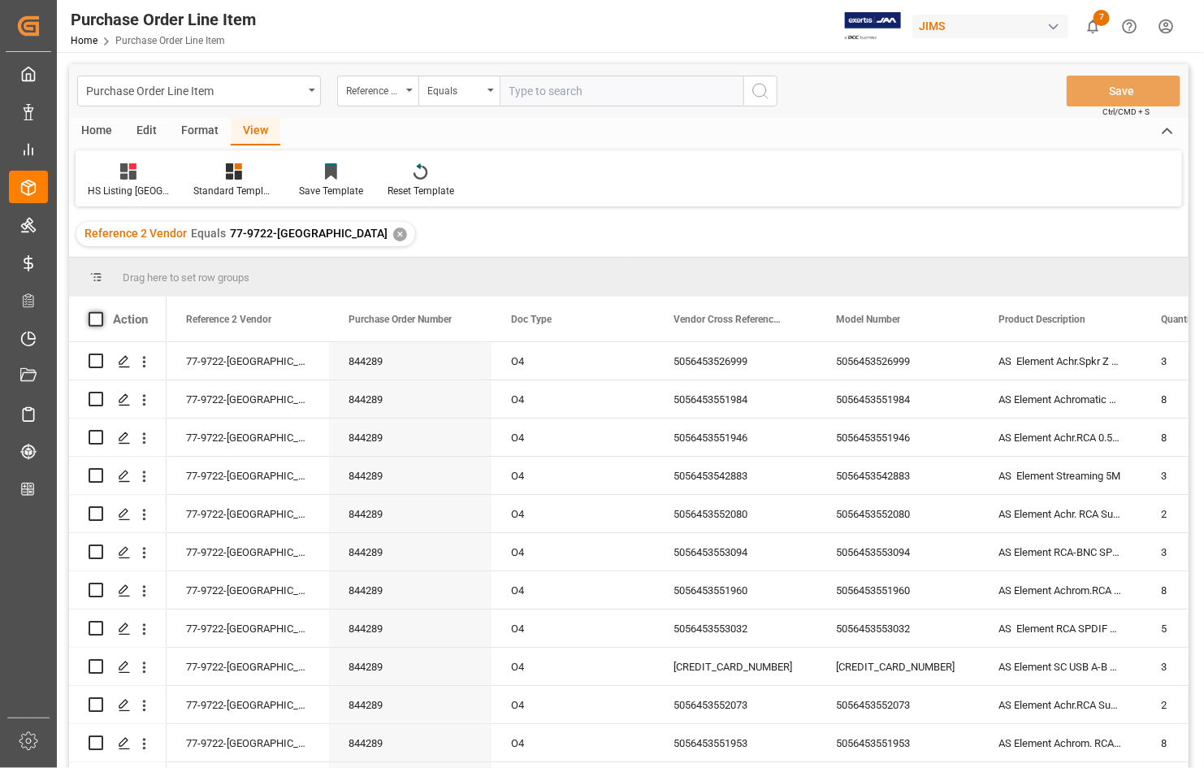
click at [98, 314] on span at bounding box center [96, 319] width 15 height 15
click at [101, 312] on input "checkbox" at bounding box center [101, 312] width 0 height 0
checkbox input "true"
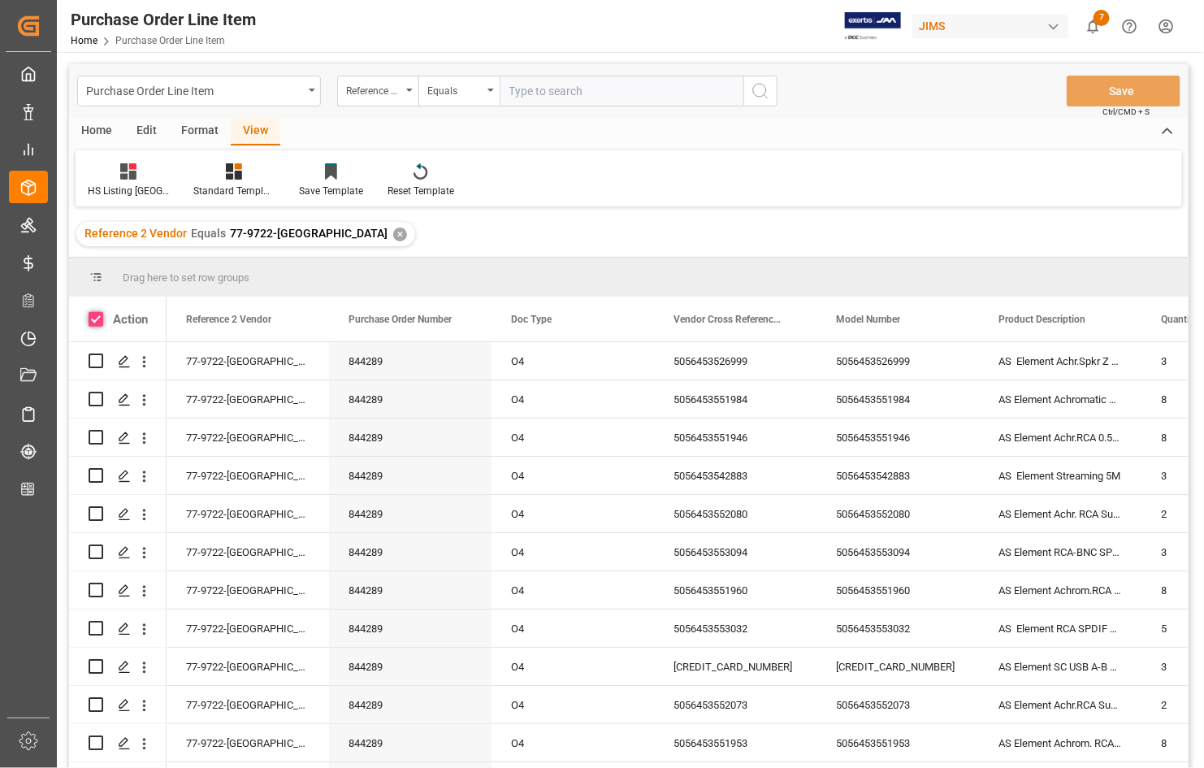
checkbox input "true"
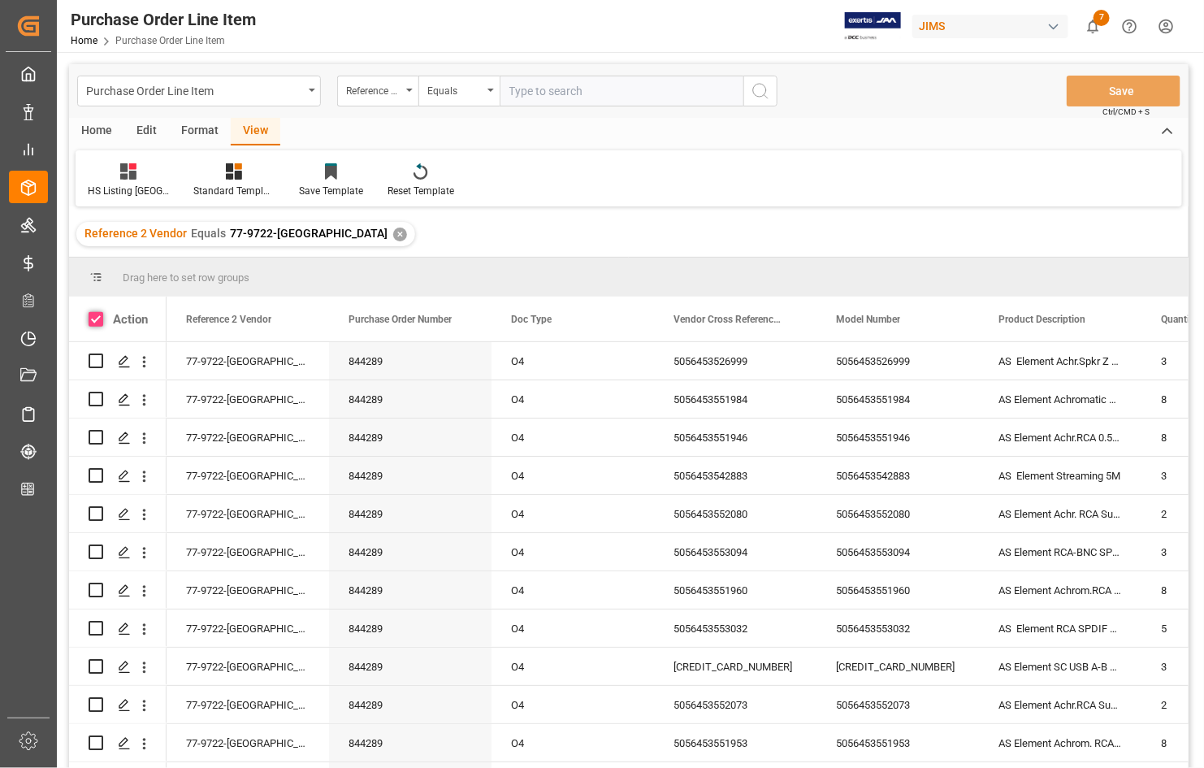
checkbox input "true"
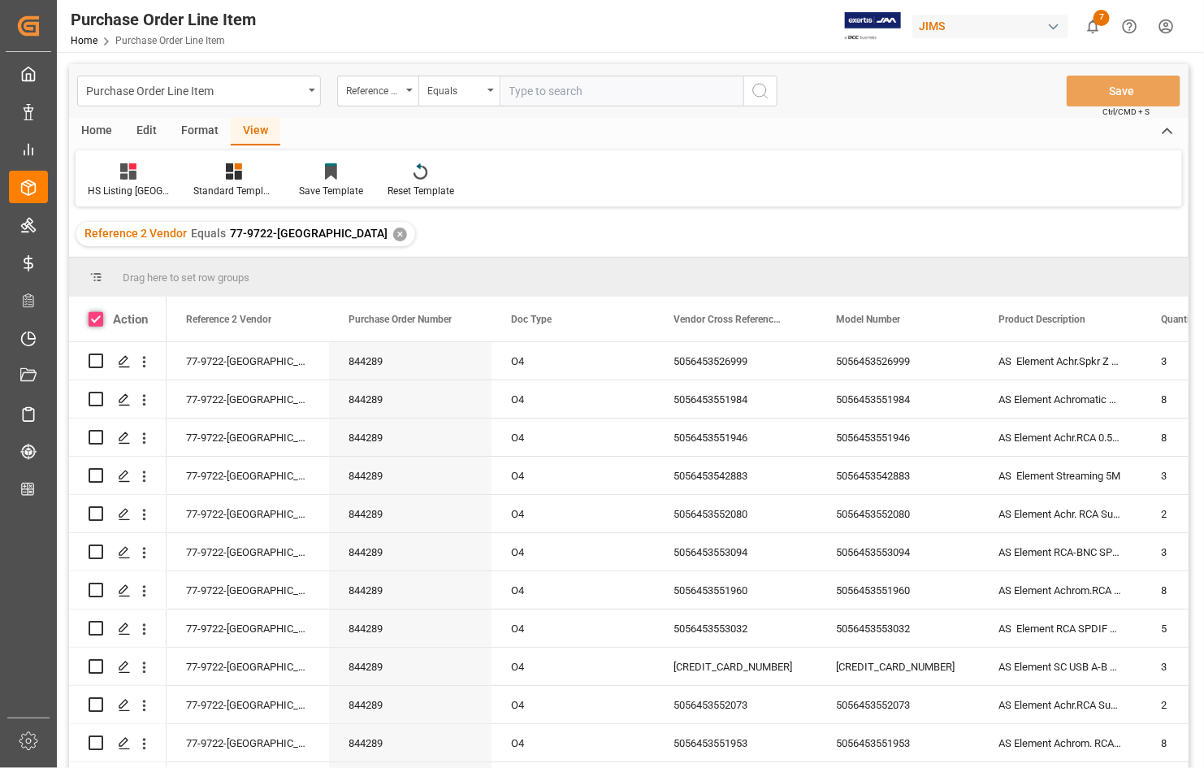
checkbox input "true"
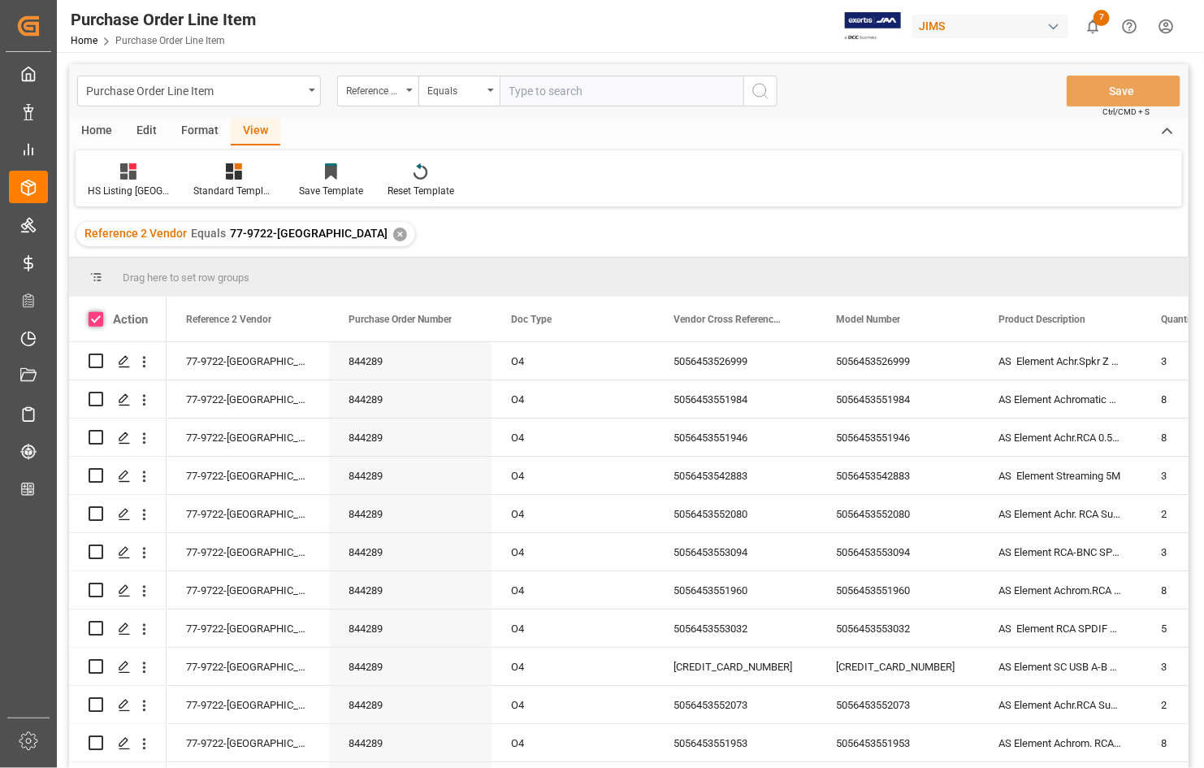
checkbox input "true"
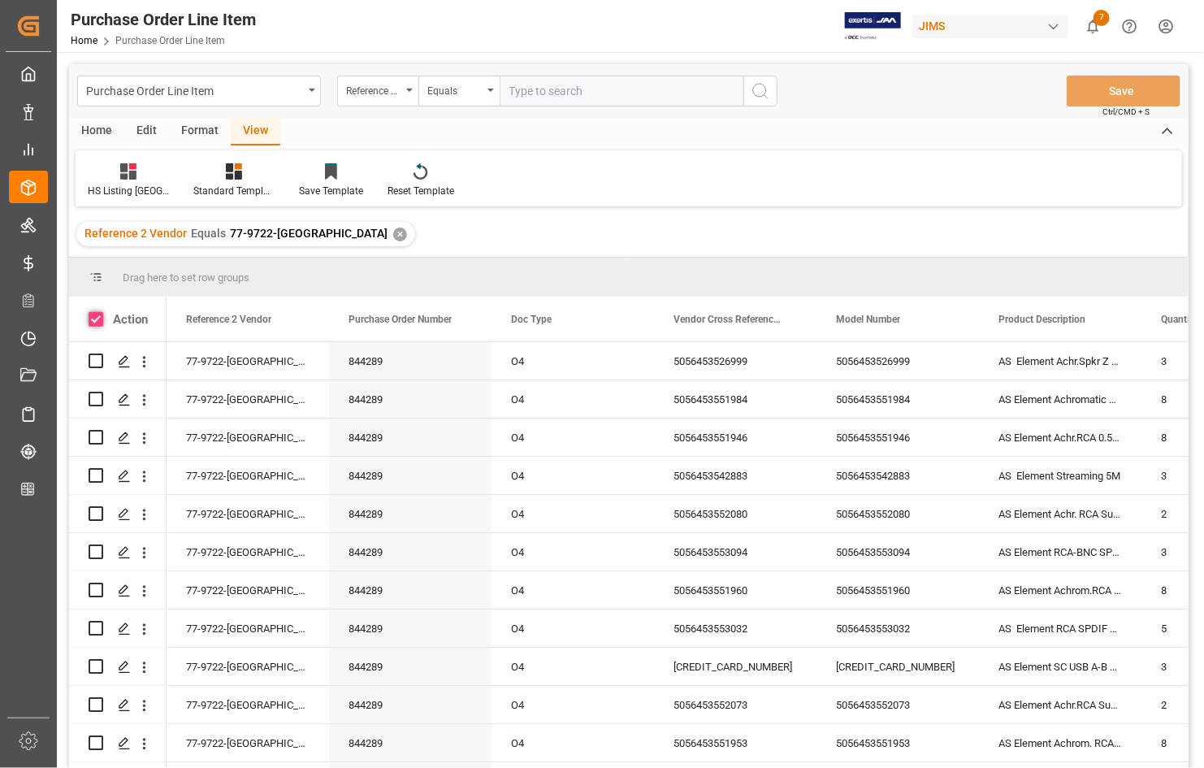
checkbox input "true"
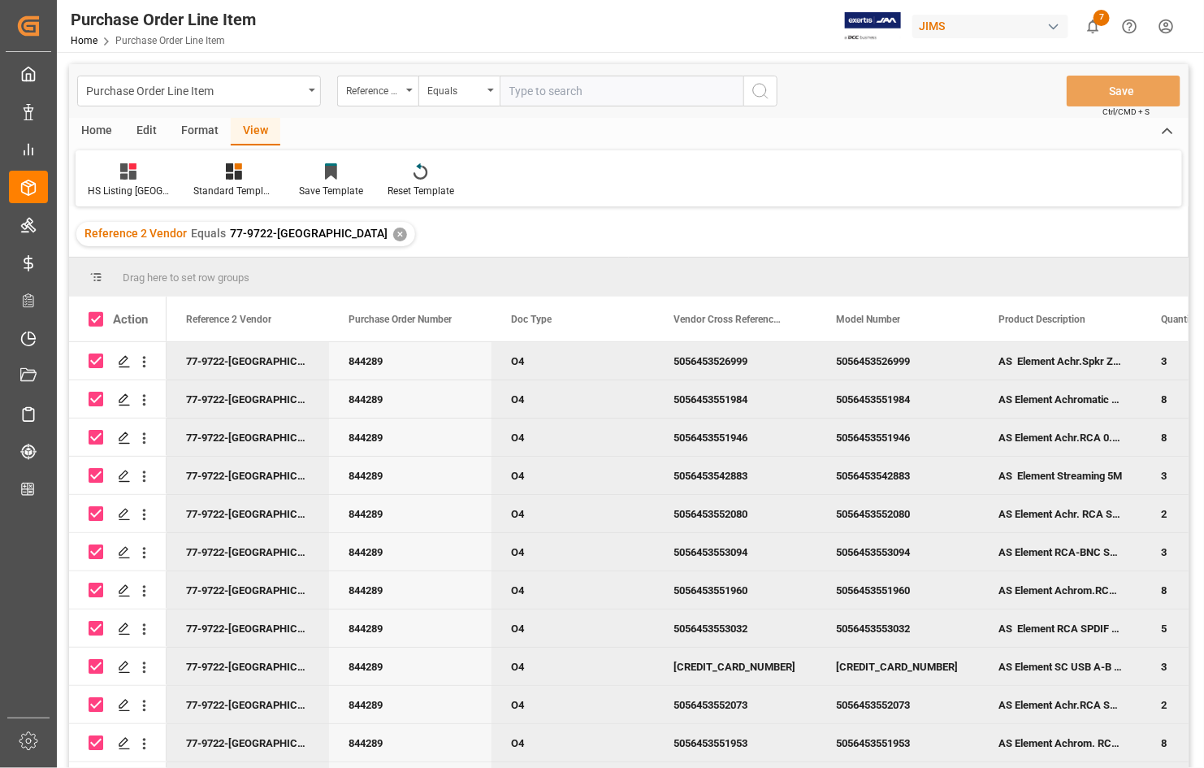
click at [144, 128] on div "Edit" at bounding box center [146, 132] width 45 height 28
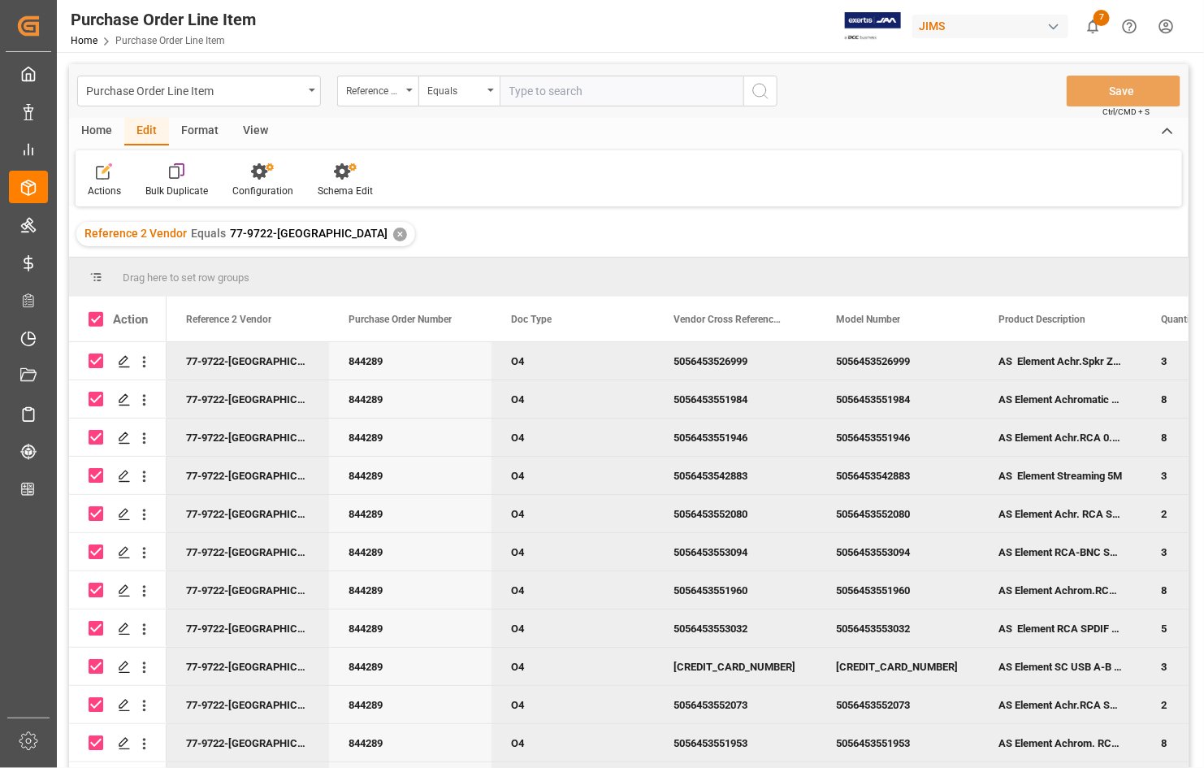
click at [250, 130] on div "View" at bounding box center [256, 132] width 50 height 28
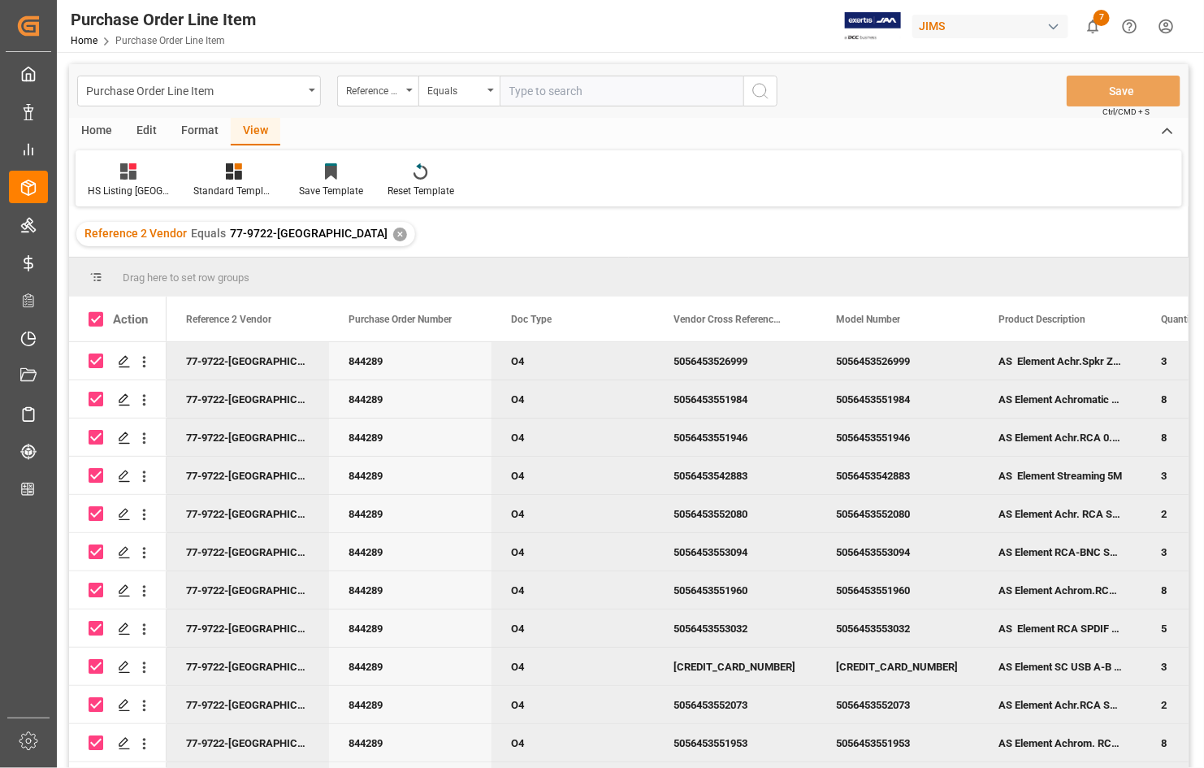
click at [195, 128] on div "Format" at bounding box center [200, 132] width 62 height 28
click at [88, 126] on div "Home" at bounding box center [96, 132] width 55 height 28
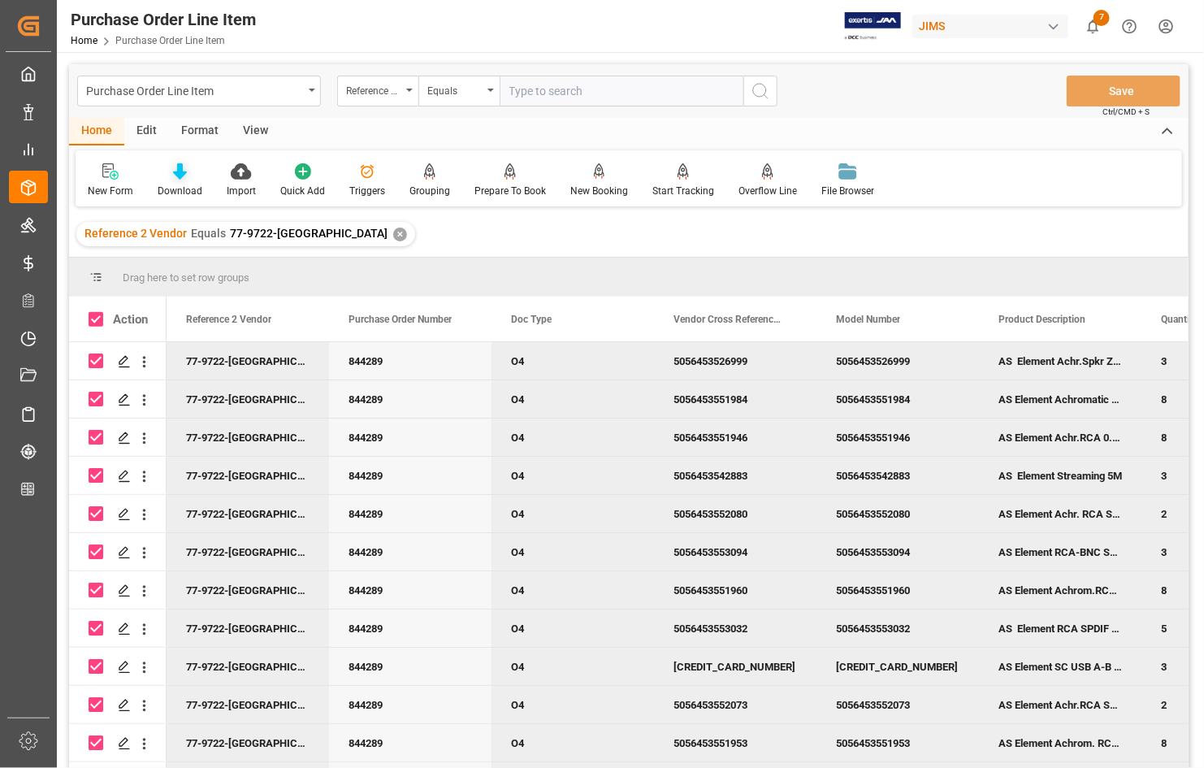
click at [179, 188] on div "Download" at bounding box center [180, 191] width 45 height 15
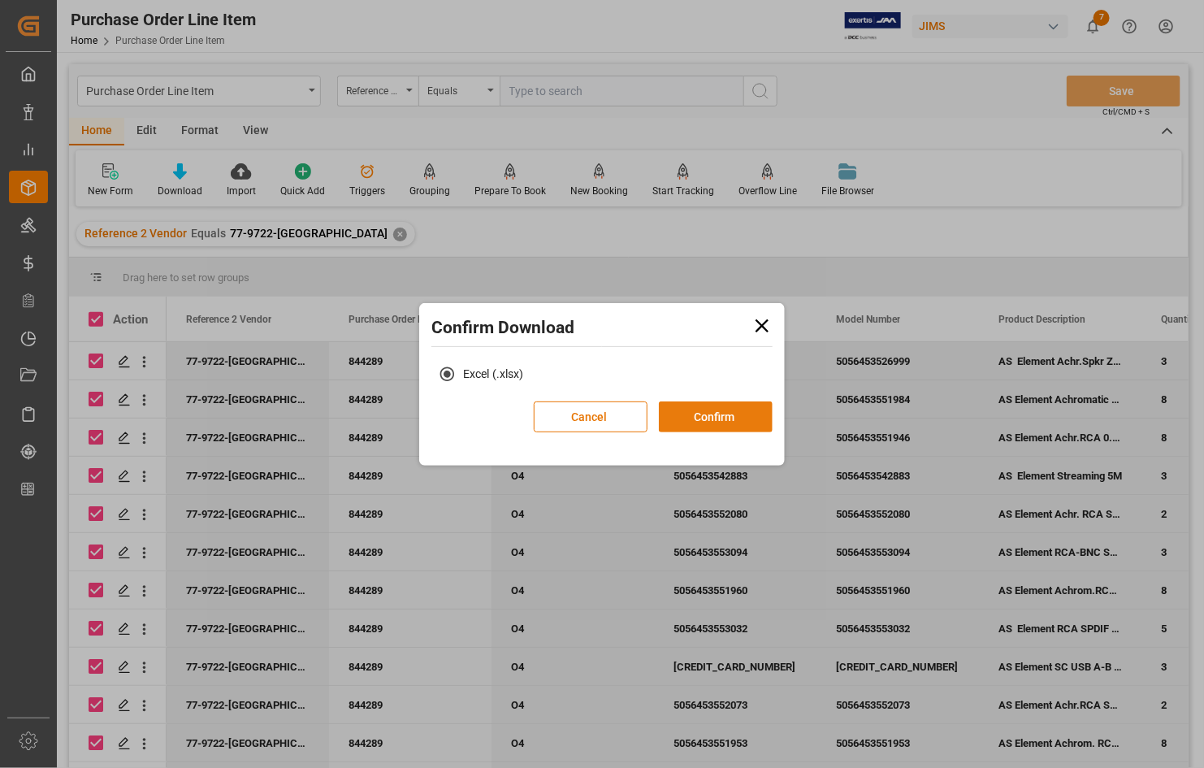
click at [692, 407] on button "Confirm" at bounding box center [716, 416] width 114 height 31
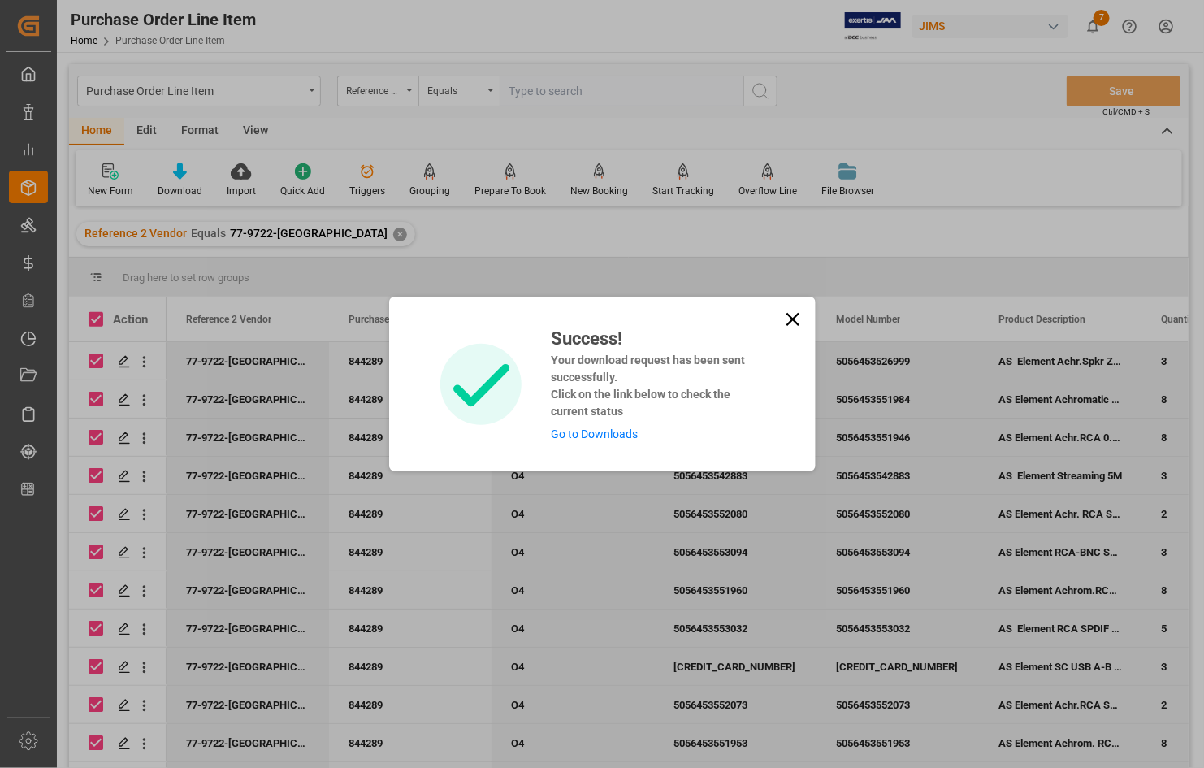
click at [601, 431] on link "Go to Downloads" at bounding box center [594, 433] width 87 height 13
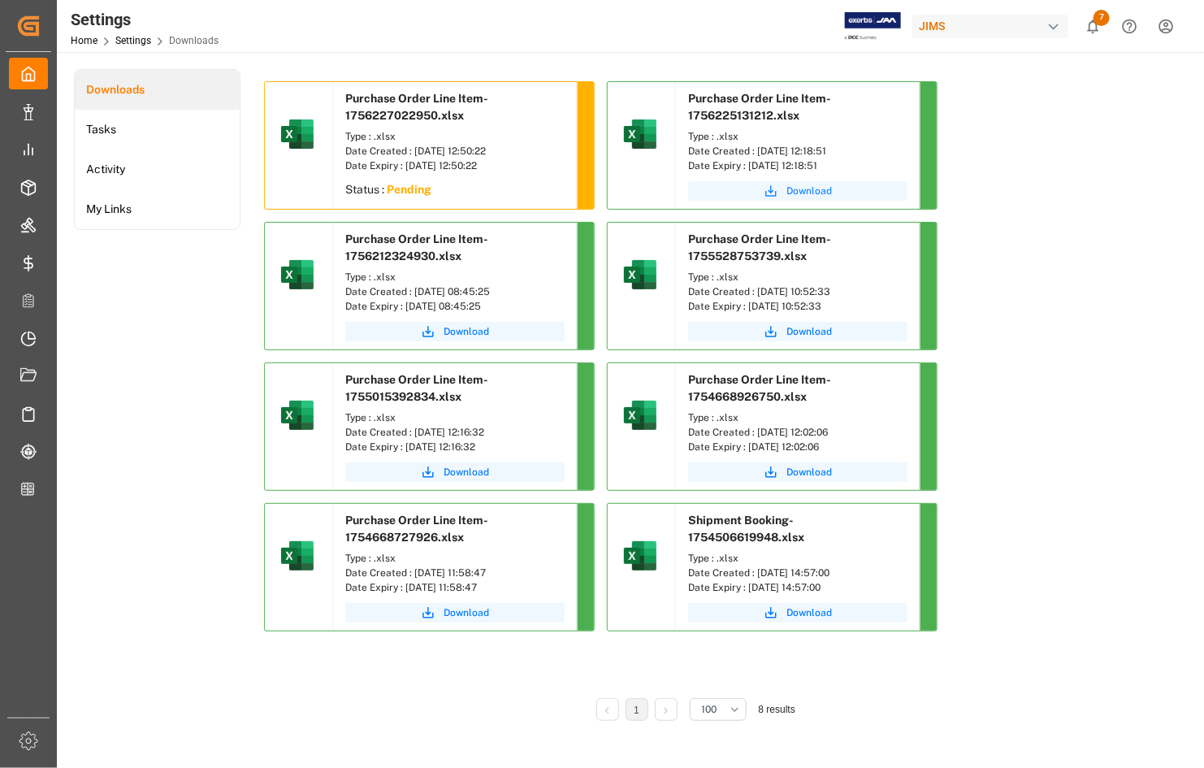
click at [796, 193] on span "Download" at bounding box center [810, 191] width 46 height 15
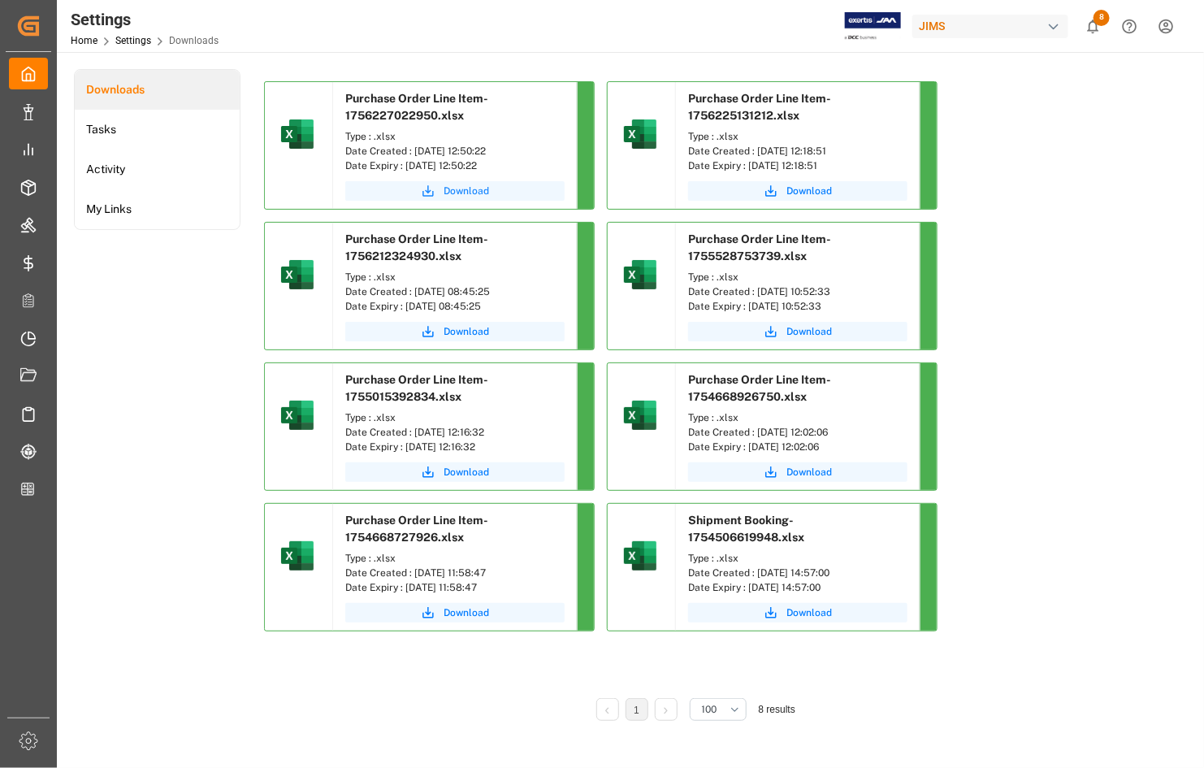
click at [452, 191] on span "Download" at bounding box center [467, 191] width 46 height 15
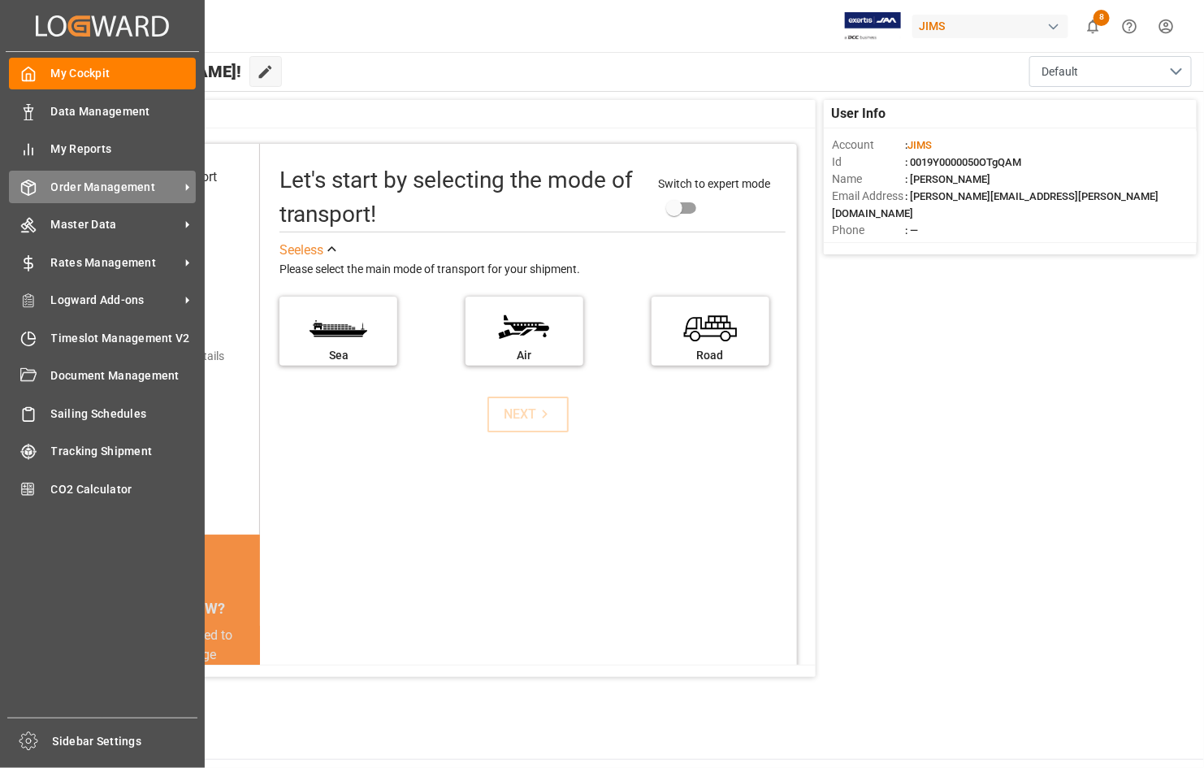
click at [85, 189] on span "Order Management" at bounding box center [115, 187] width 128 height 17
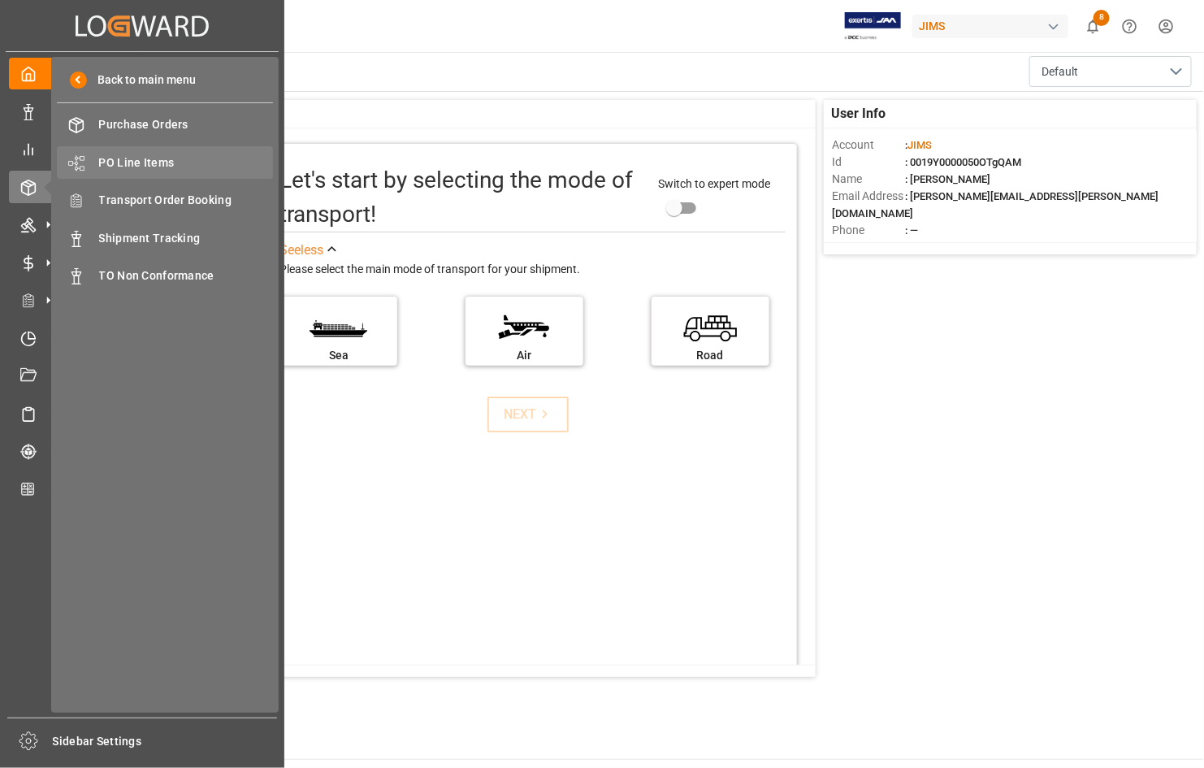
click at [145, 161] on span "PO Line Items" at bounding box center [186, 162] width 175 height 17
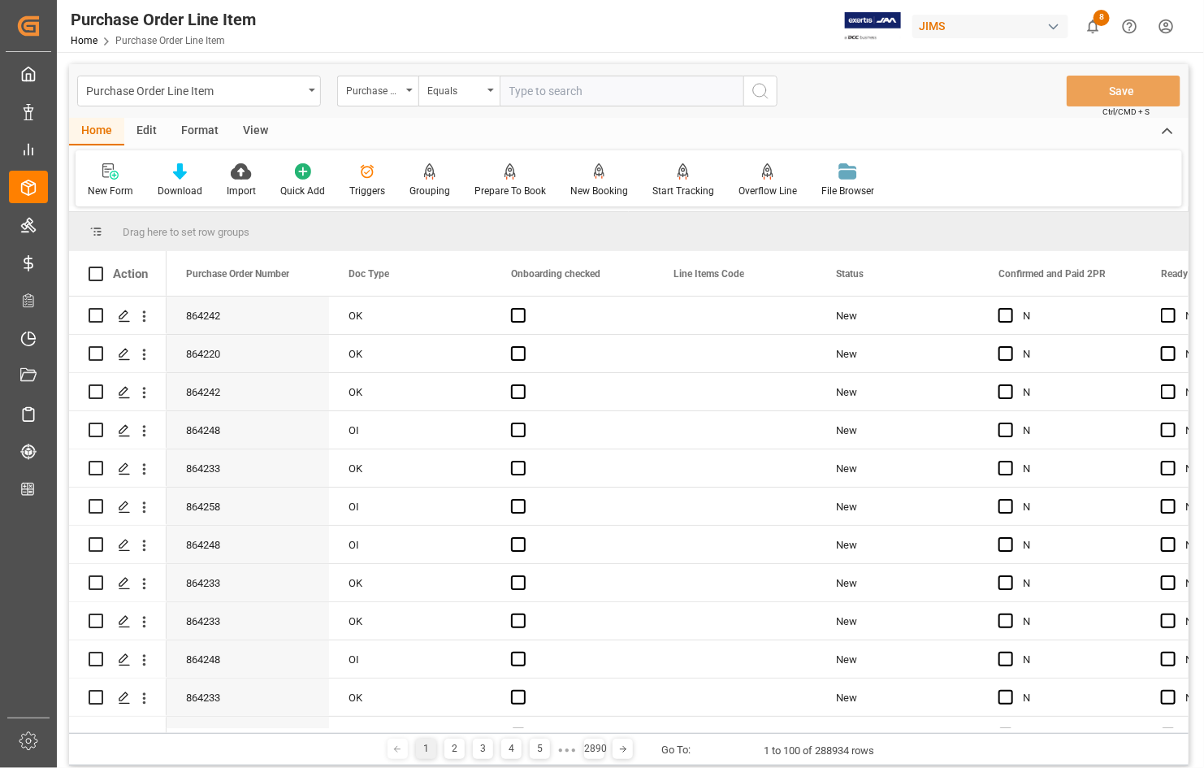
click at [384, 89] on div "Purchase Order Number" at bounding box center [373, 89] width 55 height 19
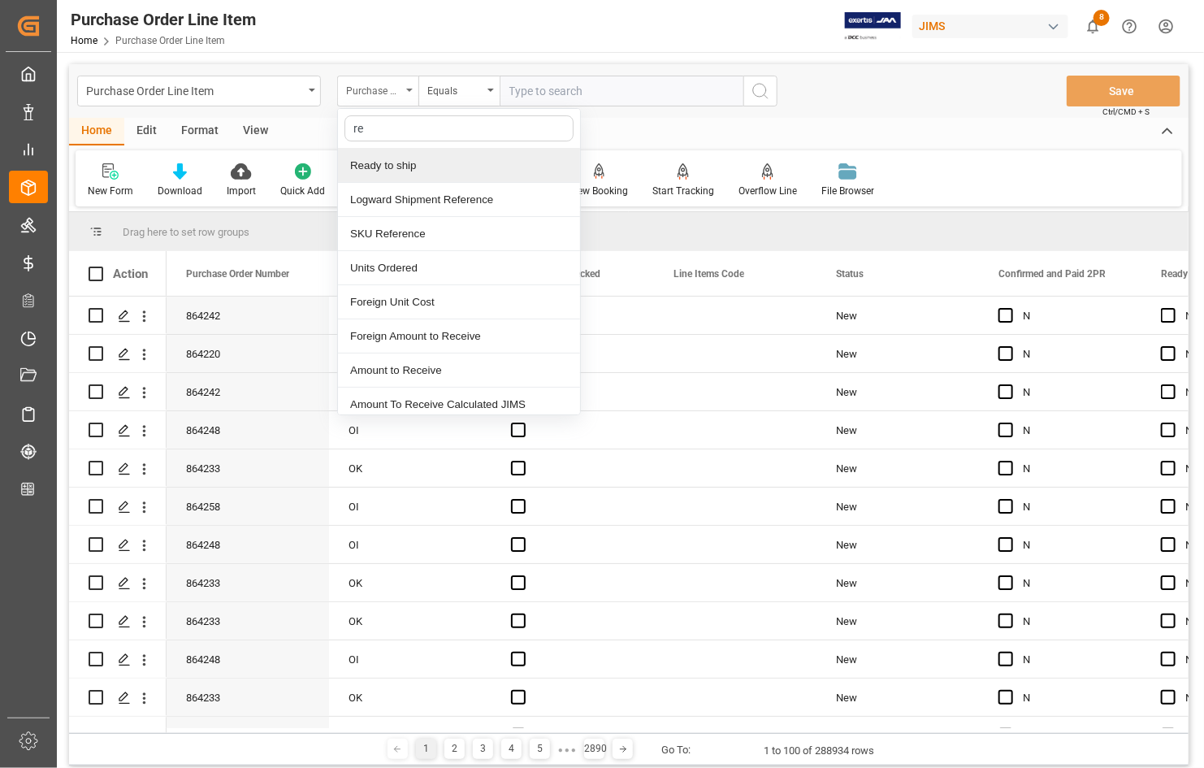
type input "ref"
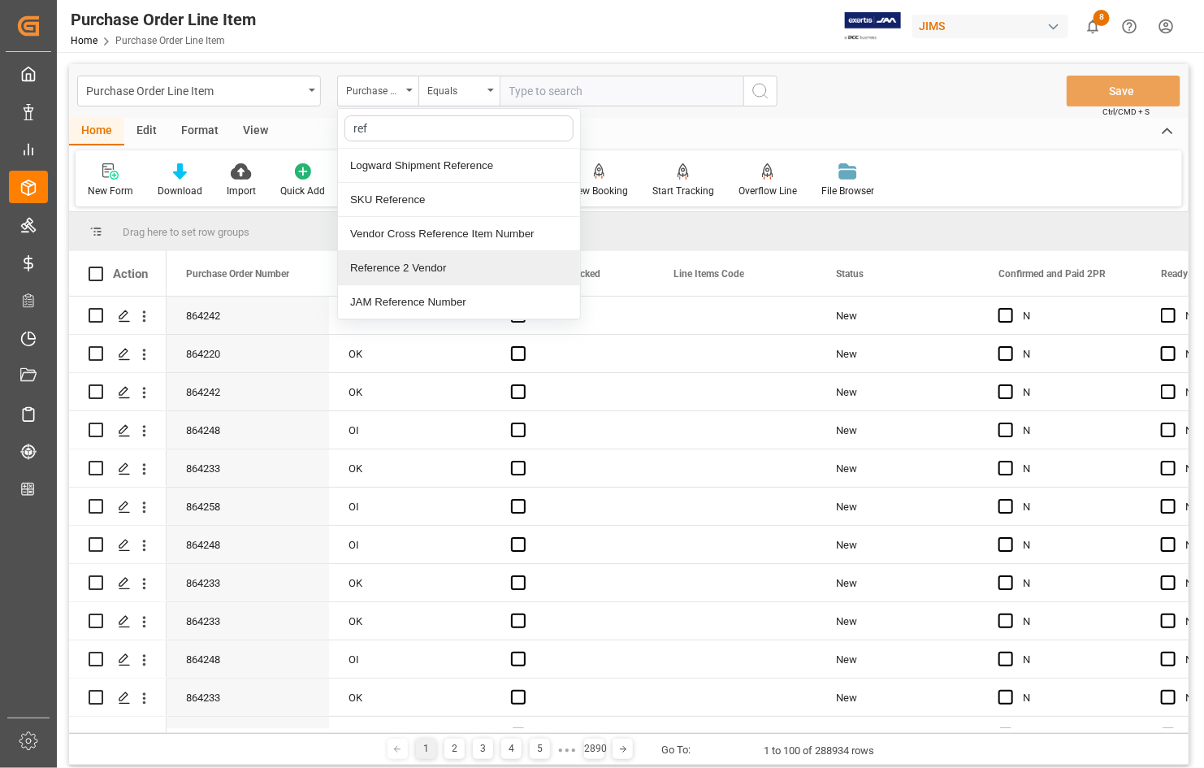
click at [403, 268] on div "Reference 2 Vendor" at bounding box center [459, 268] width 242 height 34
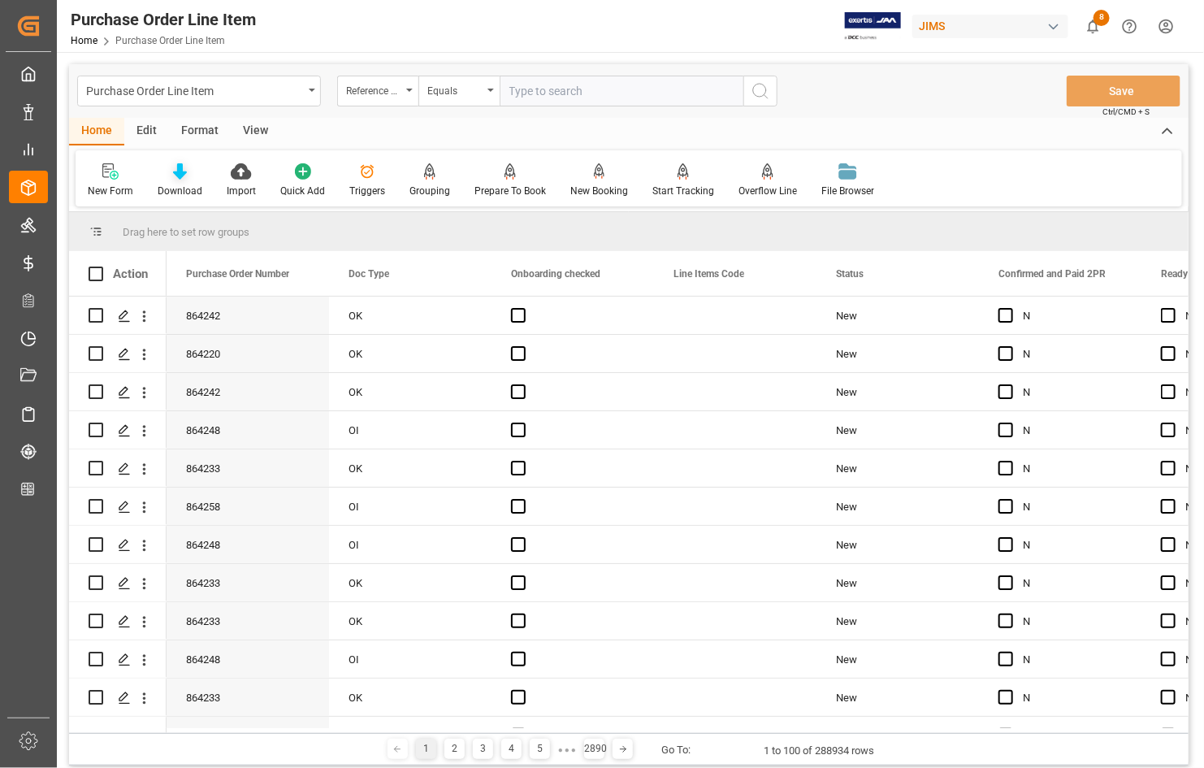
click at [180, 184] on div "Download" at bounding box center [180, 191] width 45 height 15
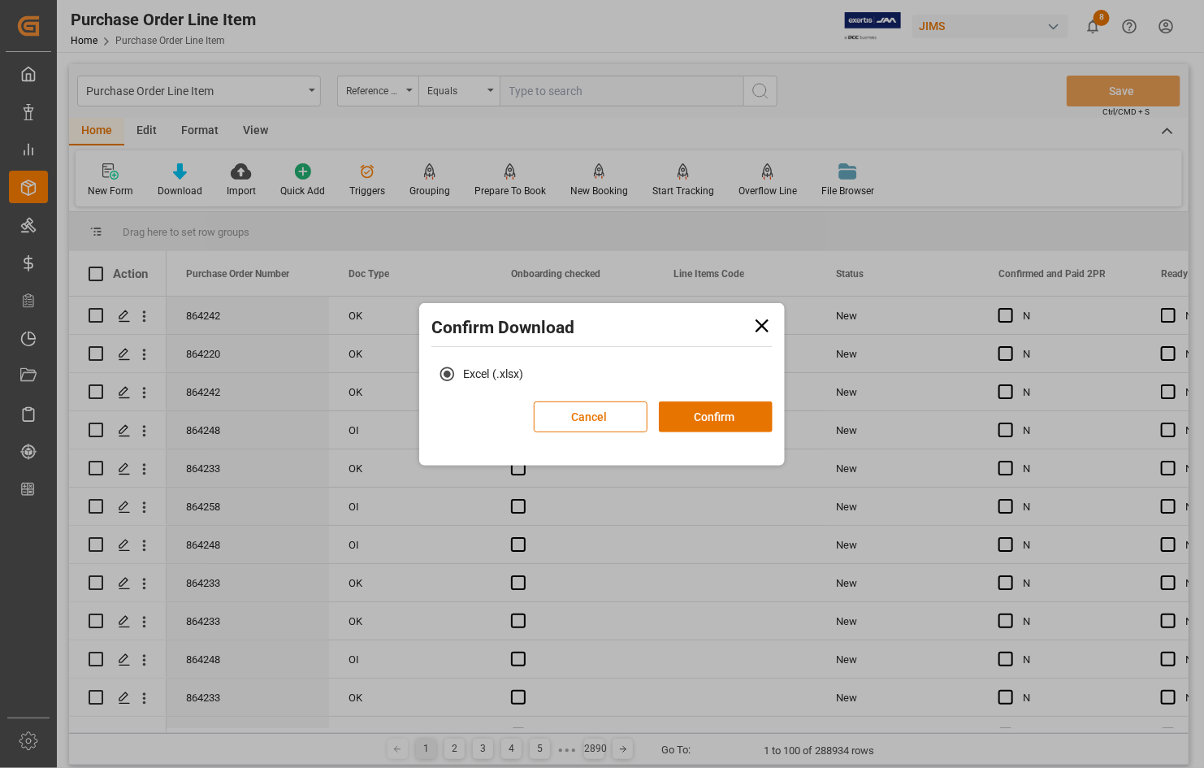
click at [999, 156] on div "Confirm Download Excel (.xlsx) Cancel Confirm" at bounding box center [602, 384] width 1204 height 768
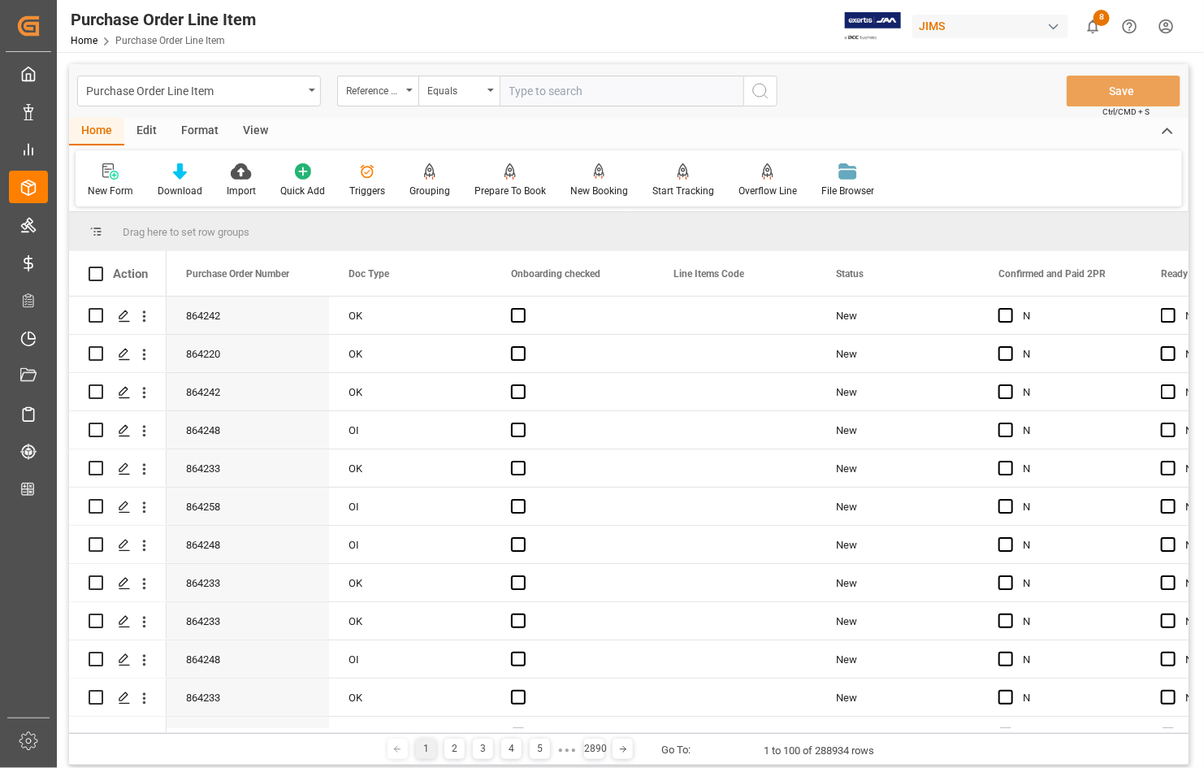
click at [249, 134] on div "View" at bounding box center [256, 132] width 50 height 28
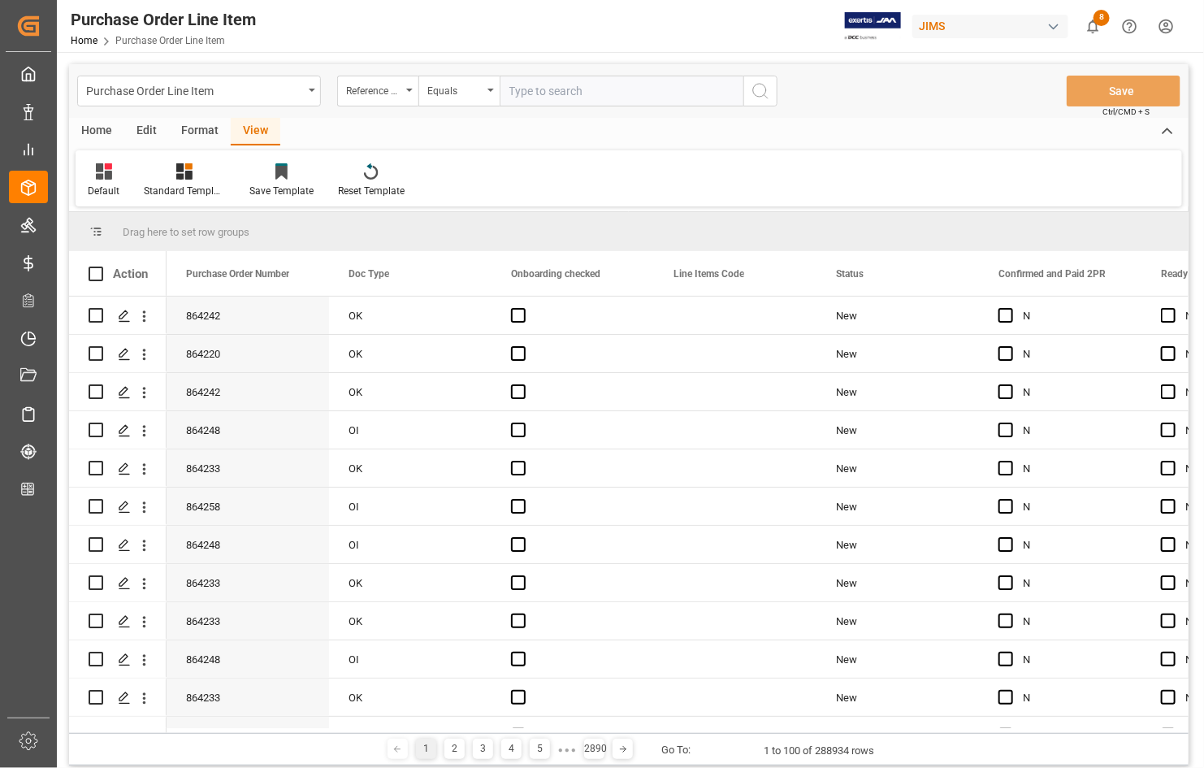
click at [258, 128] on div "View" at bounding box center [256, 132] width 50 height 28
click at [177, 175] on icon at bounding box center [184, 171] width 16 height 16
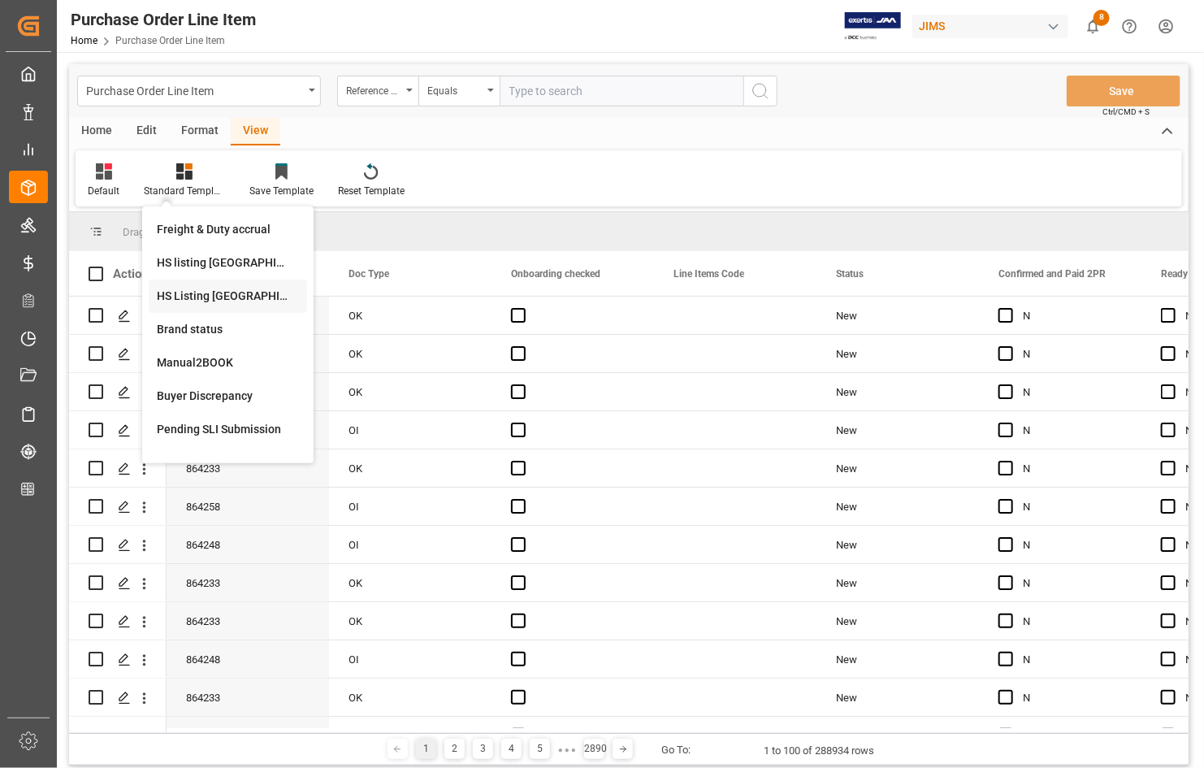
click at [214, 295] on div "HS Listing [GEOGRAPHIC_DATA]" at bounding box center [228, 296] width 142 height 17
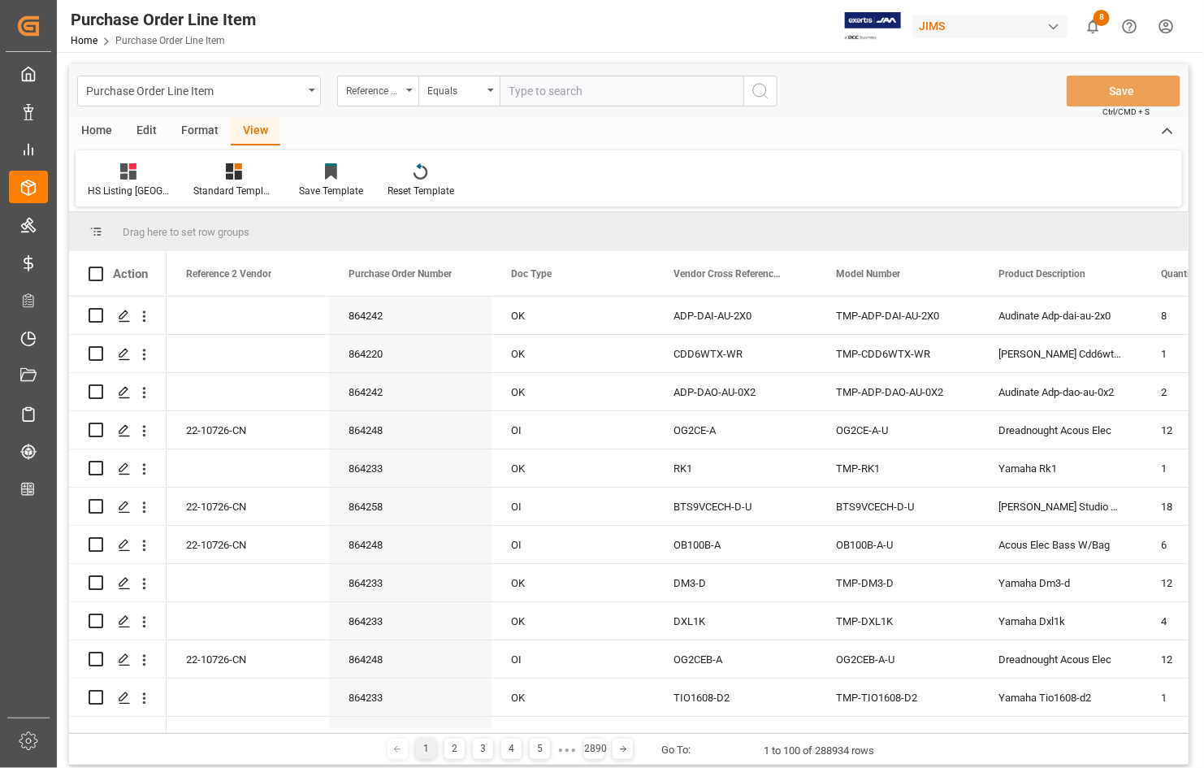
click at [536, 93] on input "text" at bounding box center [622, 91] width 244 height 31
type input "77-9722-[GEOGRAPHIC_DATA]"
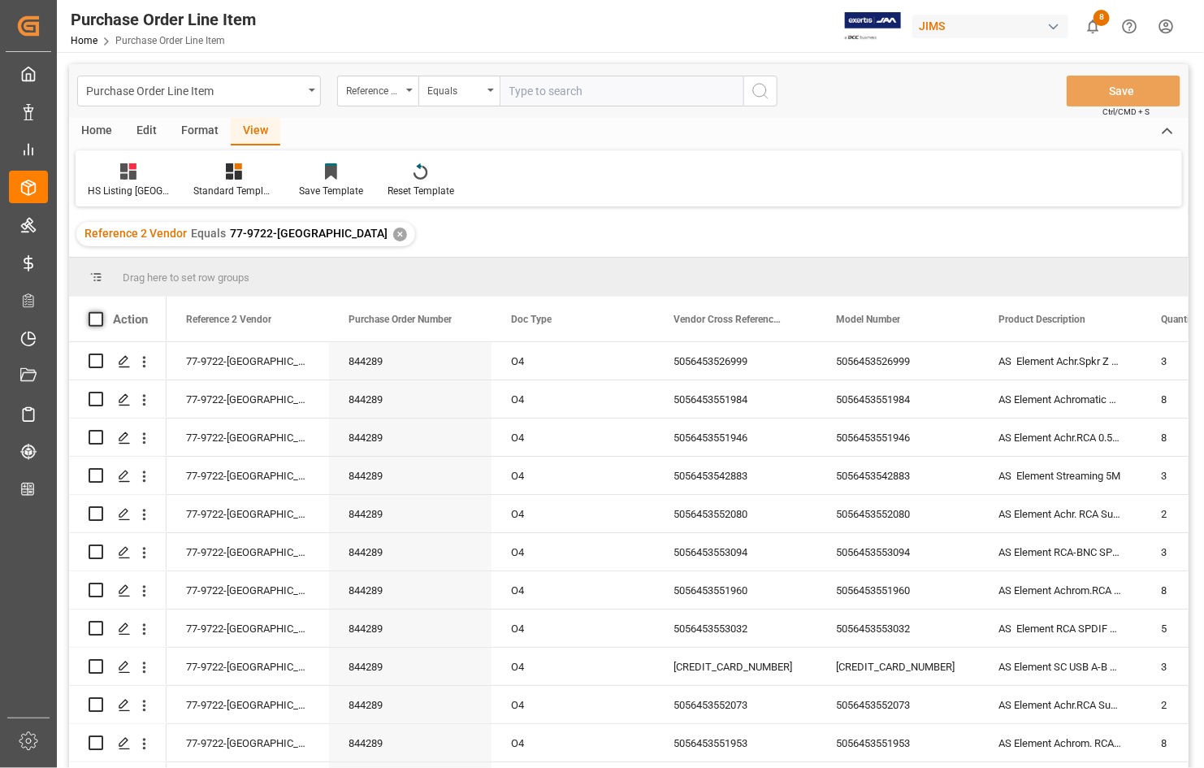
click at [90, 321] on span at bounding box center [96, 319] width 15 height 15
click at [101, 312] on input "checkbox" at bounding box center [101, 312] width 0 height 0
checkbox input "true"
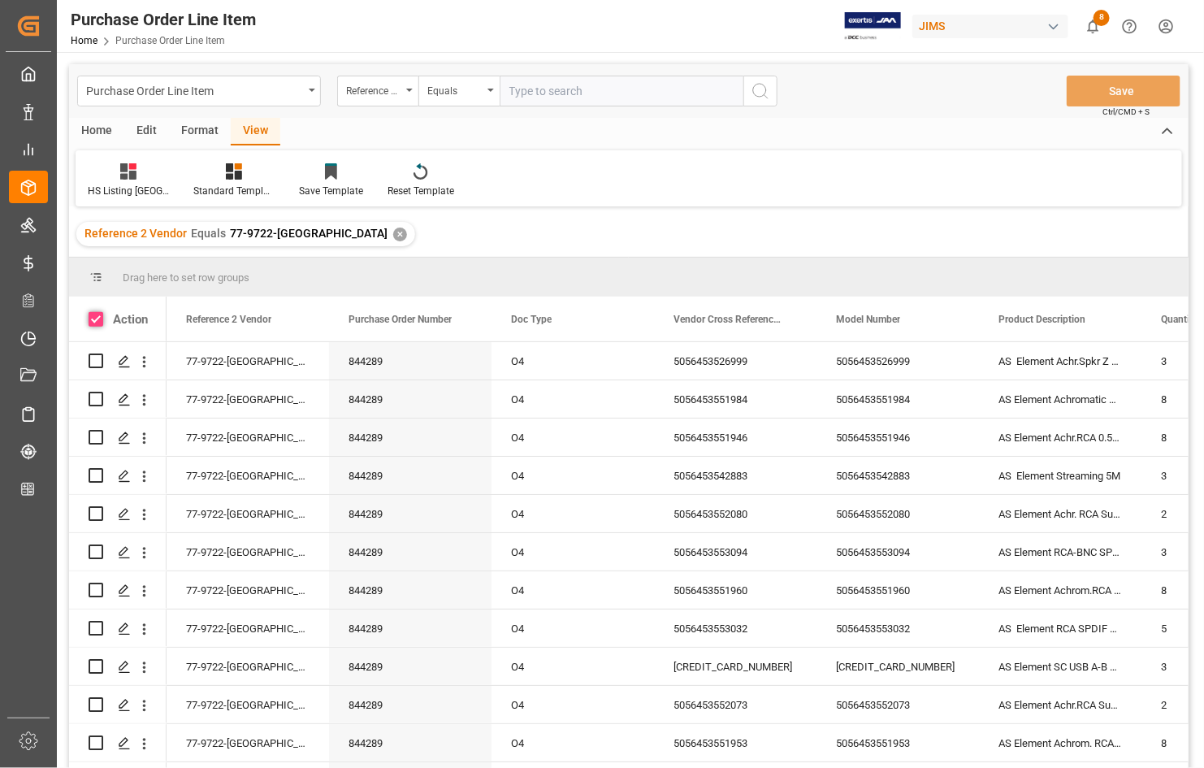
checkbox input "true"
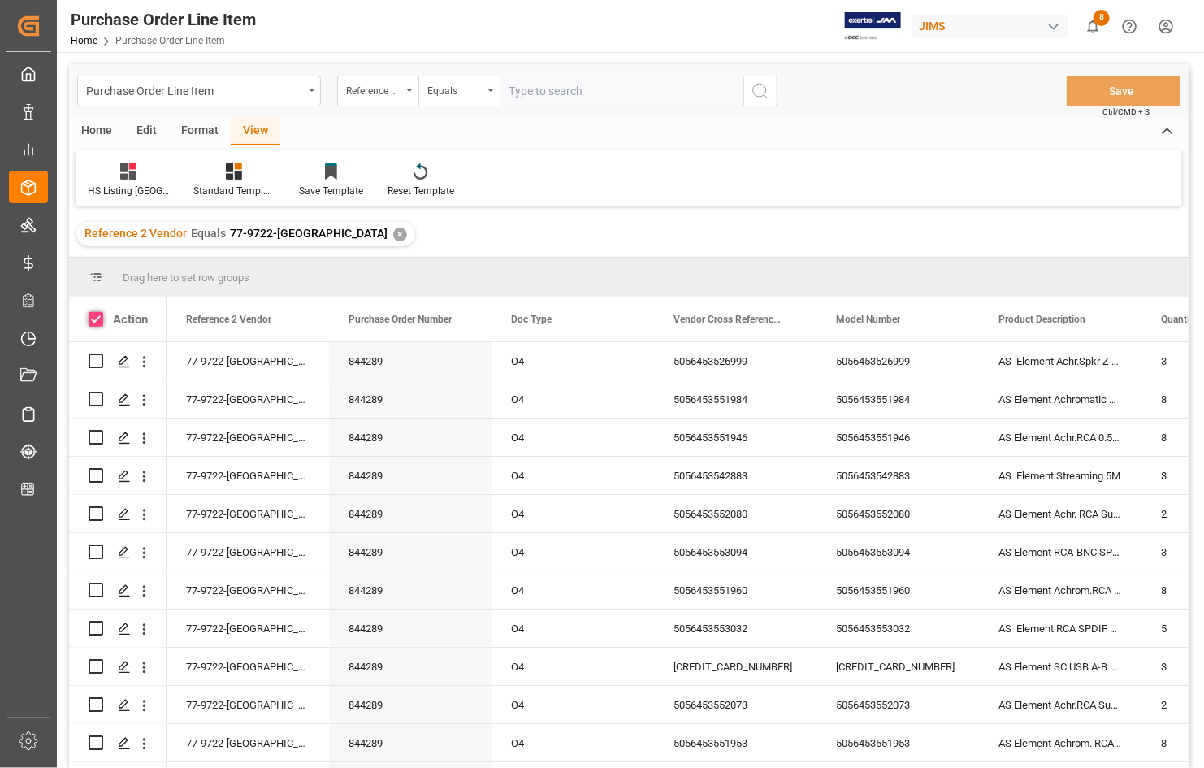
checkbox input "true"
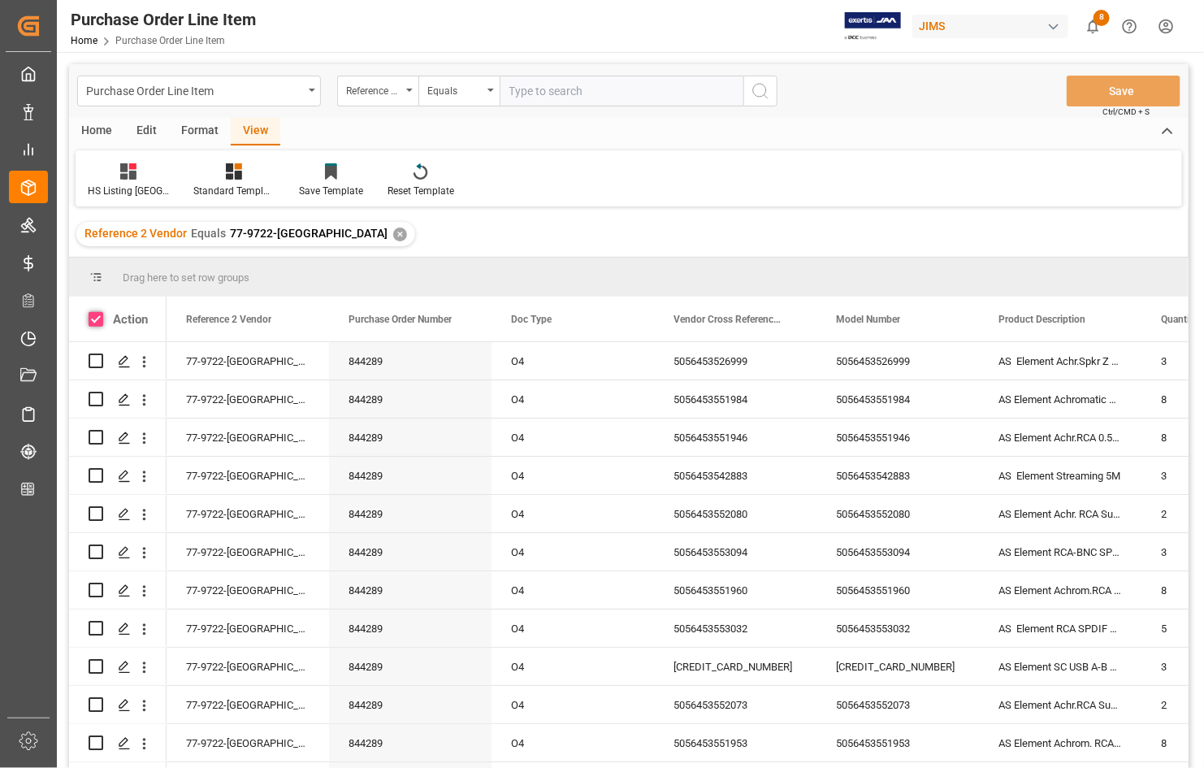
checkbox input "true"
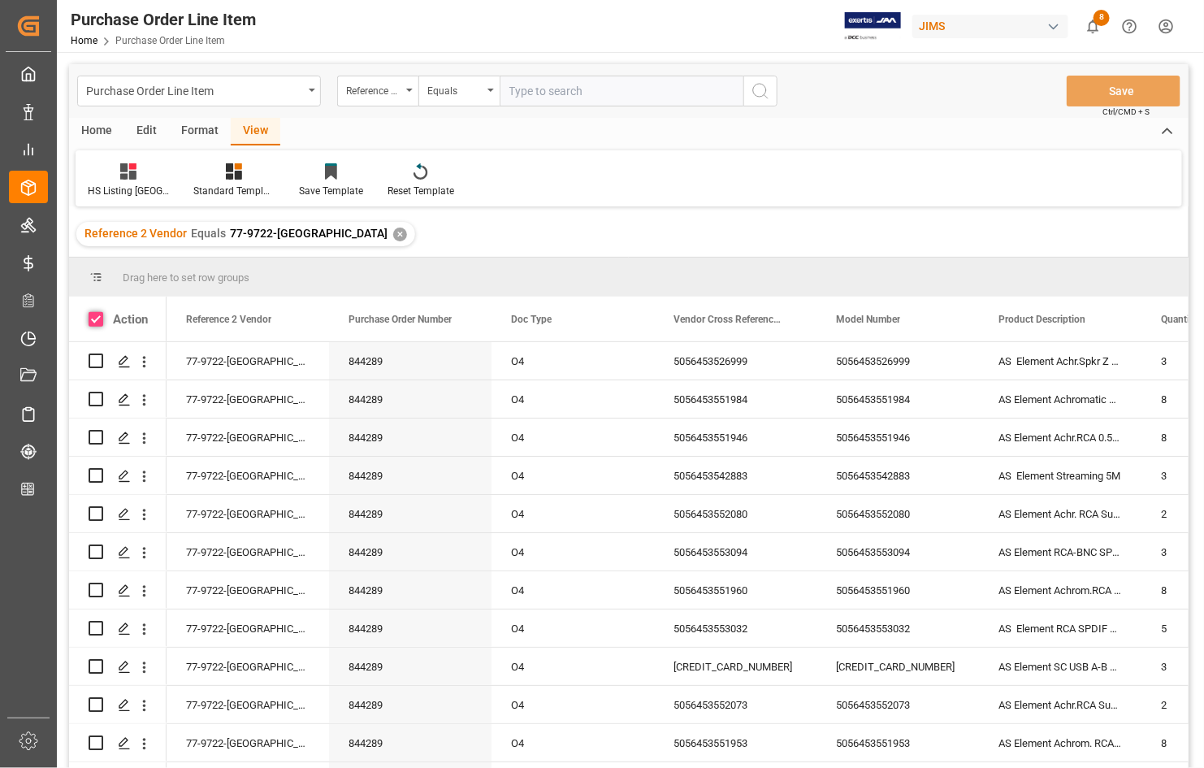
checkbox input "true"
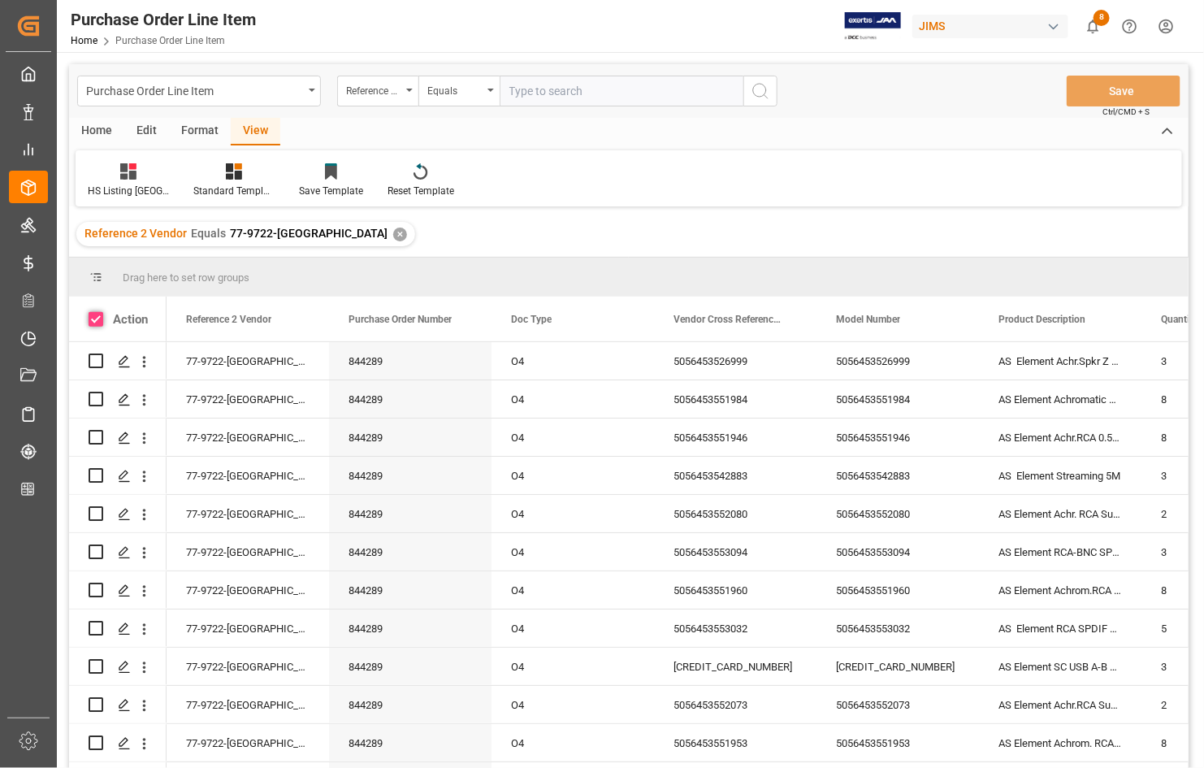
checkbox input "true"
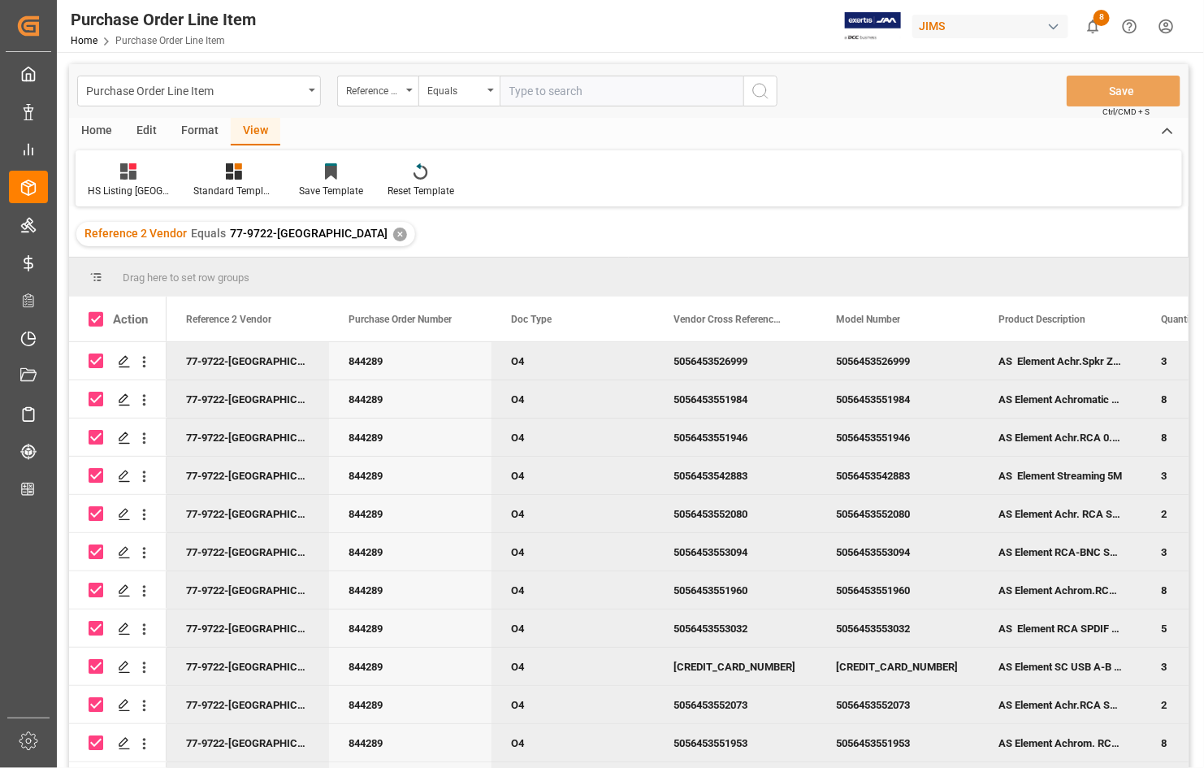
click at [146, 130] on div "Edit" at bounding box center [146, 132] width 45 height 28
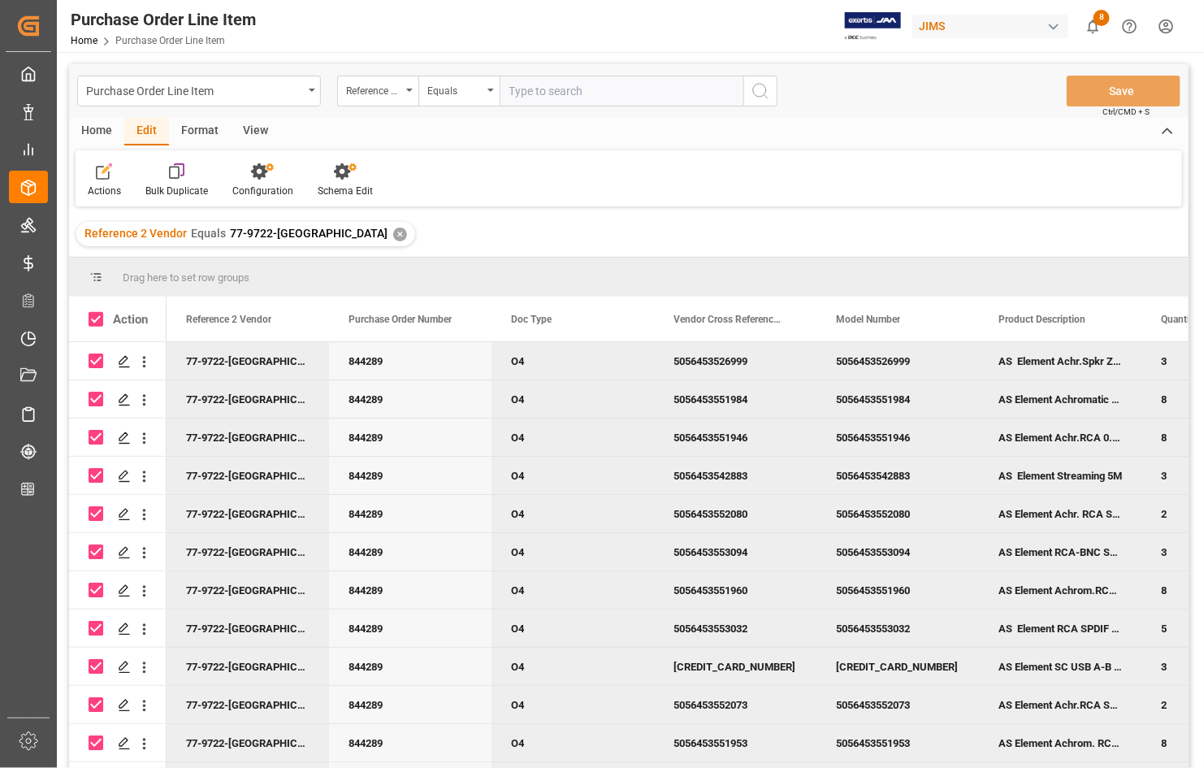
click at [100, 132] on div "Home" at bounding box center [96, 132] width 55 height 28
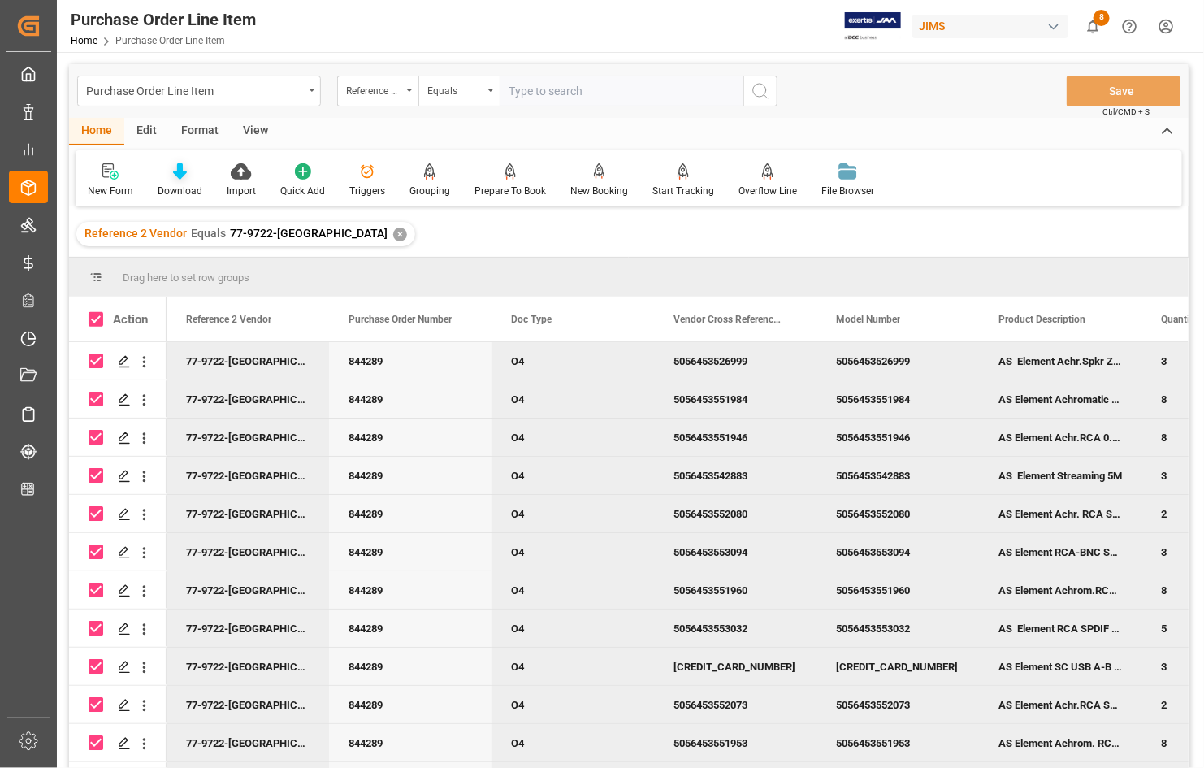
click at [180, 188] on div "Download" at bounding box center [180, 191] width 45 height 15
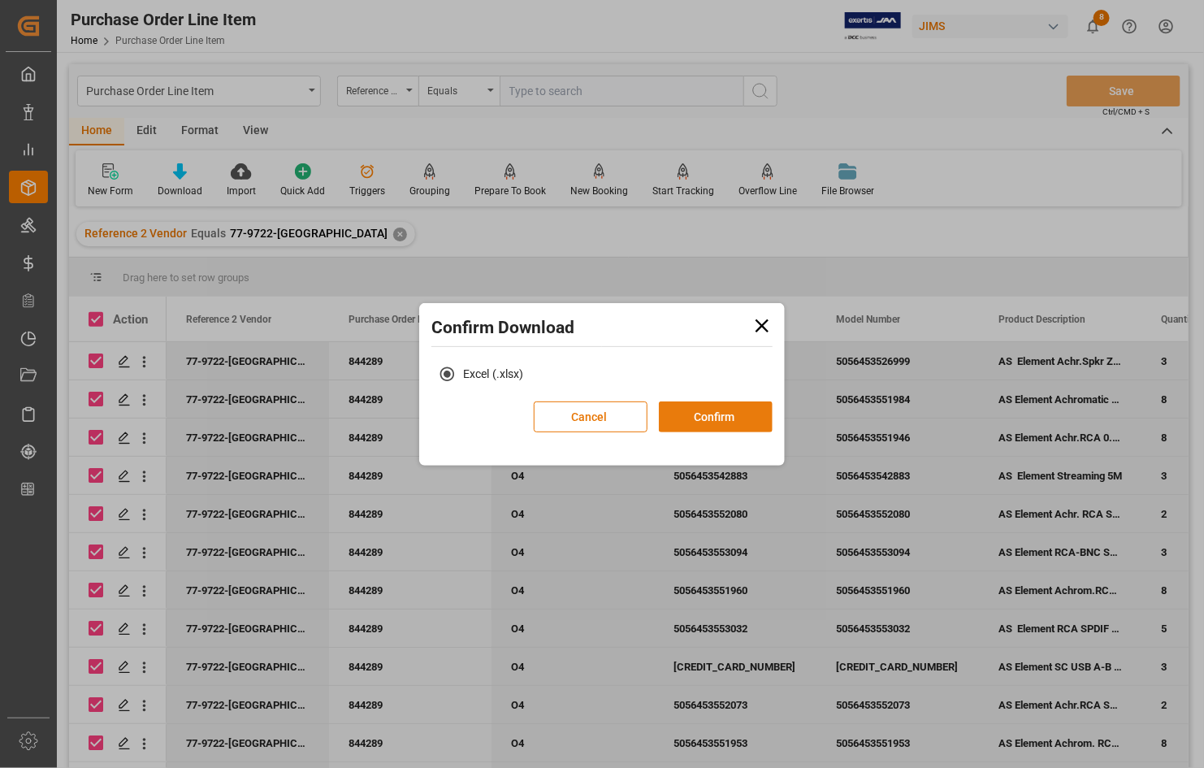
click at [709, 419] on button "Confirm" at bounding box center [716, 416] width 114 height 31
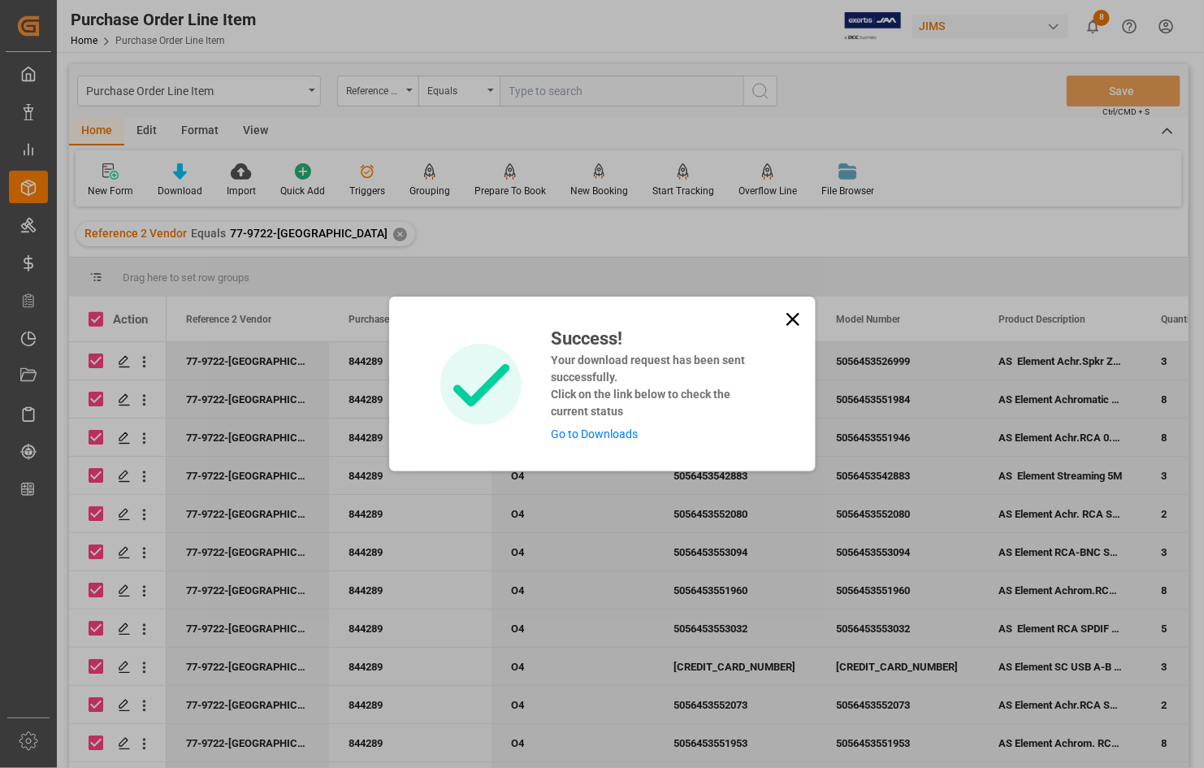
click at [604, 443] on div "Success! Your download request has been sent successfully. Click on the link be…" at bounding box center [602, 384] width 427 height 175
click at [603, 436] on link "Go to Downloads" at bounding box center [594, 433] width 87 height 13
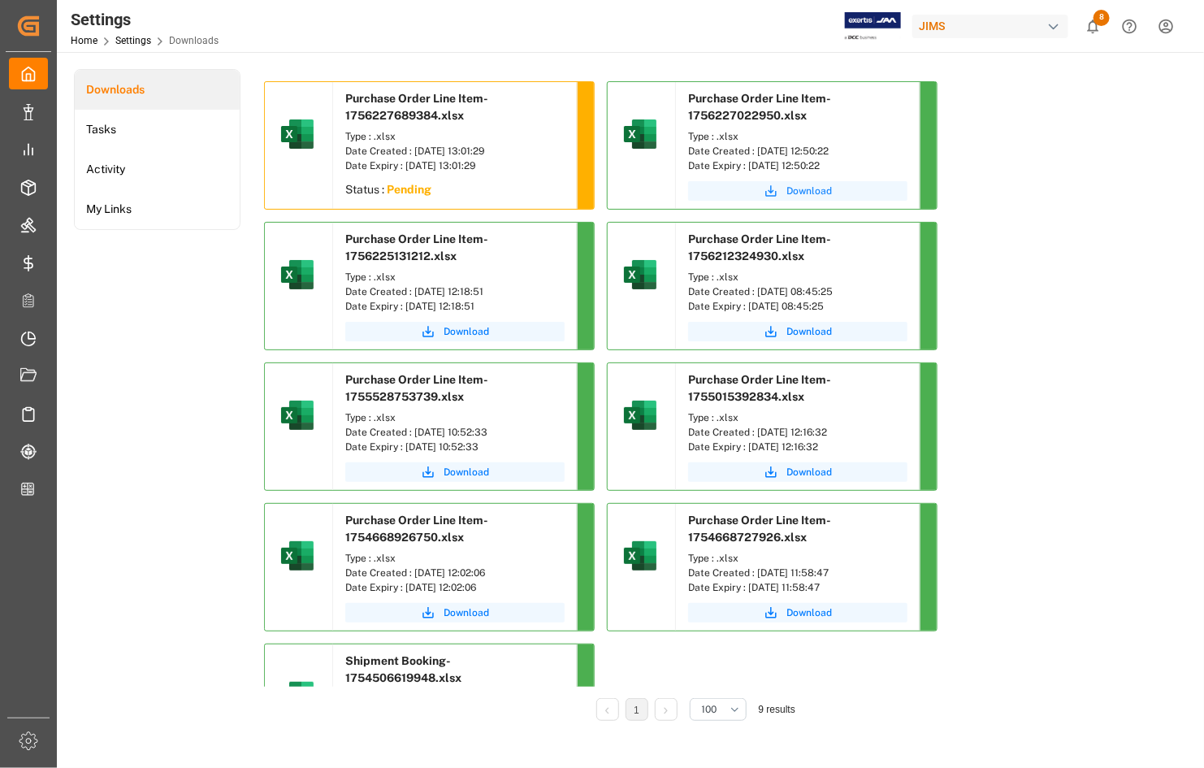
click at [802, 189] on span "Download" at bounding box center [810, 191] width 46 height 15
